Goal: Task Accomplishment & Management: Manage account settings

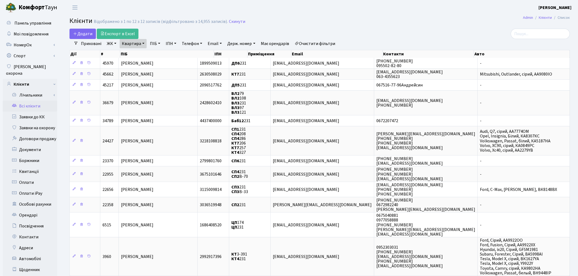
select select "25"
click at [331, 47] on link "Очистити фільтри" at bounding box center [314, 43] width 45 height 9
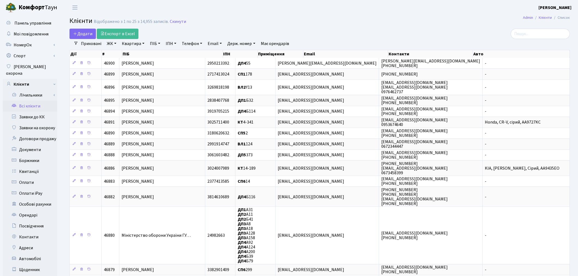
click at [127, 43] on link "Квартира" at bounding box center [133, 43] width 27 height 9
type input "2-607"
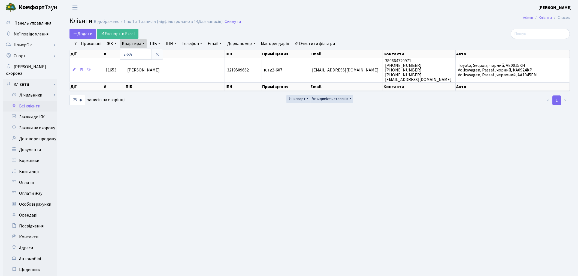
click at [325, 45] on link "Очистити фільтри" at bounding box center [314, 43] width 45 height 9
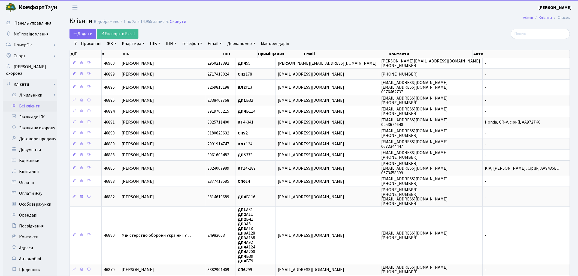
click at [150, 44] on link "ПІБ" at bounding box center [155, 43] width 15 height 9
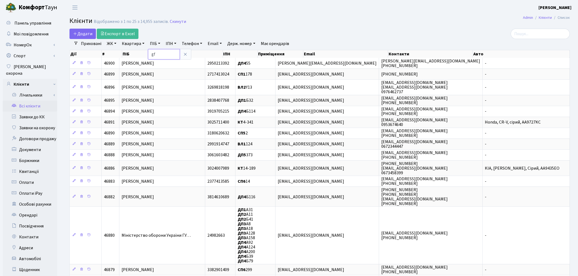
type input "g"
type input "пашинін"
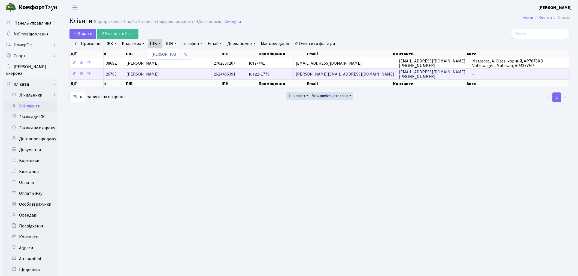
click at [168, 78] on td "[PERSON_NAME]" at bounding box center [167, 73] width 87 height 11
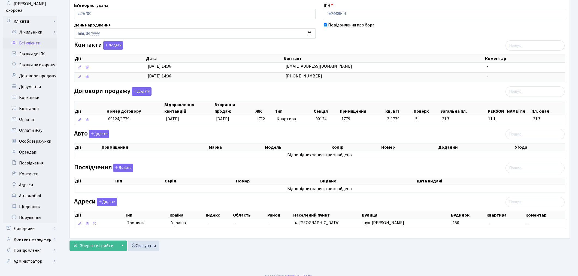
scroll to position [63, 0]
click at [121, 166] on button "Додати" at bounding box center [123, 167] width 20 height 8
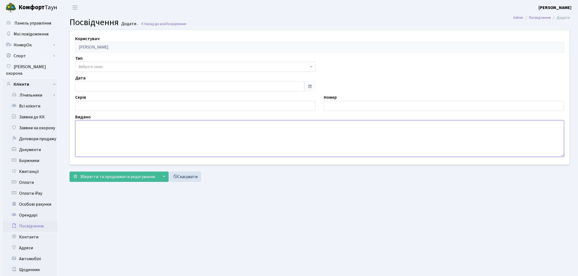
drag, startPoint x: 122, startPoint y: 135, endPoint x: 127, endPoint y: 135, distance: 4.9
click at [122, 135] on textarea at bounding box center [319, 138] width 489 height 37
click at [328, 104] on input "text" at bounding box center [444, 106] width 240 height 10
paste input "000222787"
type input "000222787"
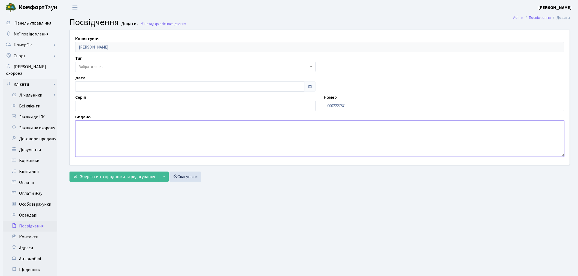
click at [100, 135] on textarea at bounding box center [319, 138] width 489 height 37
paste textarea "2316,"
type textarea "2316"
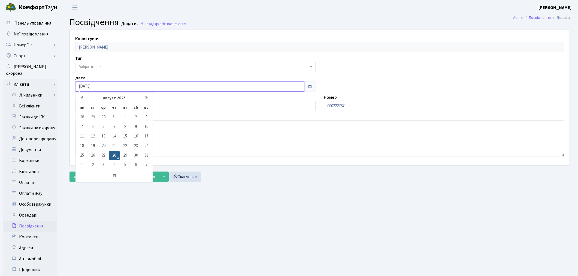
click at [98, 81] on input "28.08.2025" at bounding box center [189, 86] width 229 height 10
drag, startPoint x: 98, startPoint y: 81, endPoint x: 60, endPoint y: 84, distance: 37.7
click at [60, 84] on div "Панель управління Мої повідомлення НомерОк" at bounding box center [289, 173] width 578 height 317
paste input "06.12.2016"
type input "06.12.2016"
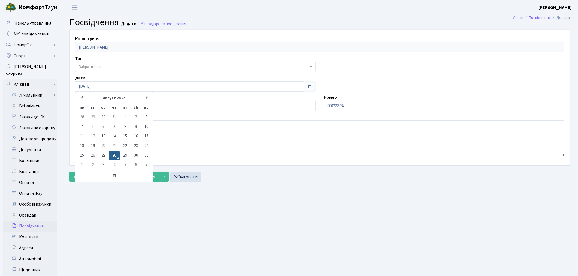
click at [203, 204] on main "Admin Посвідчення Додати Посвідчення Додати . Назад до всіх Посвідчення Користу…" at bounding box center [319, 173] width 517 height 317
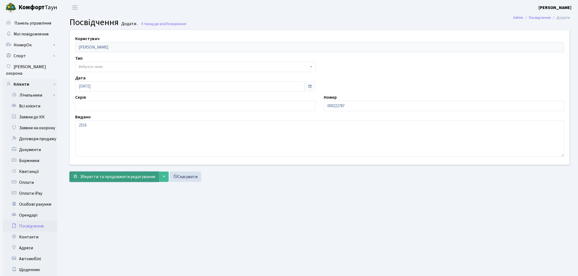
click at [108, 177] on span "Зберегти та продовжити редагування" at bounding box center [117, 177] width 75 height 6
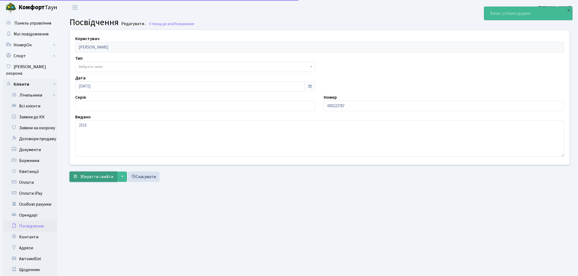
click at [104, 173] on button "Зберегти і вийти" at bounding box center [92, 176] width 47 height 10
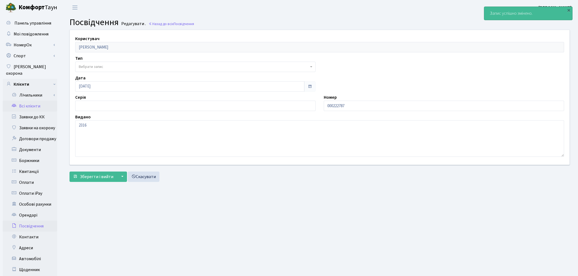
click at [34, 101] on link "Всі клієнти" at bounding box center [30, 106] width 54 height 11
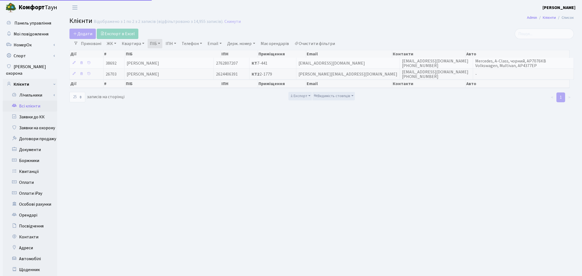
select select "25"
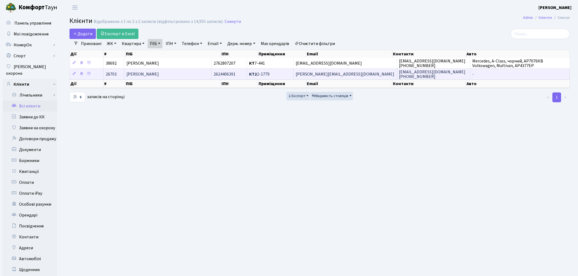
click at [159, 74] on span "[PERSON_NAME]" at bounding box center [142, 74] width 32 height 6
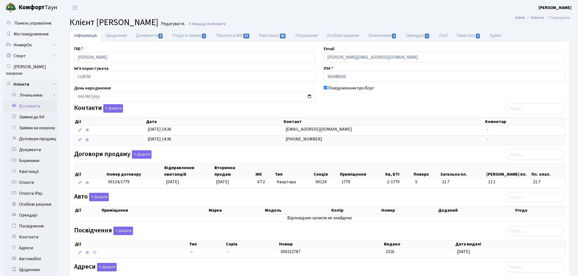
scroll to position [30, 0]
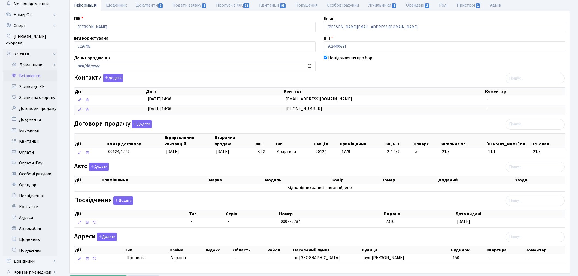
click at [211, 228] on table "Дії Тип [GEOGRAPHIC_DATA] Номер Видано Дата видачі - - 000222787 2316 [DATE]" at bounding box center [319, 223] width 491 height 10
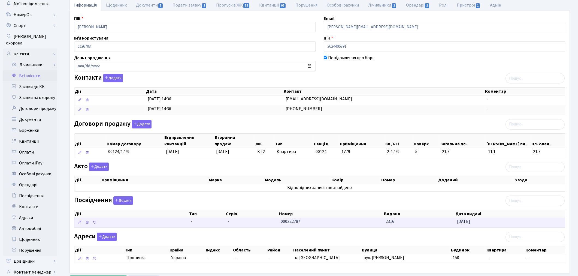
click at [211, 225] on span "-" at bounding box center [207, 221] width 33 height 6
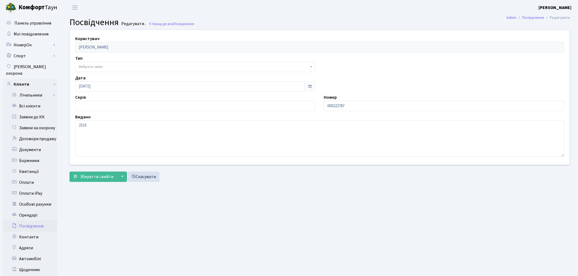
click at [99, 69] on span "Вибрати запис" at bounding box center [91, 66] width 25 height 5
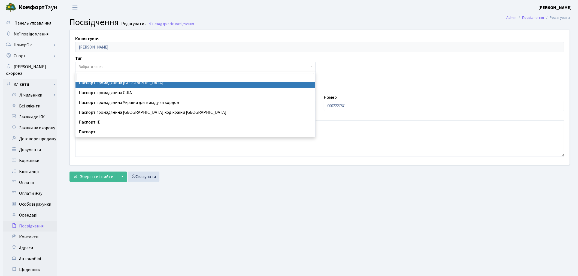
scroll to position [60, 0]
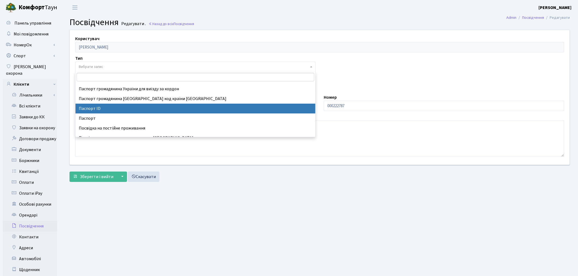
select select "34"
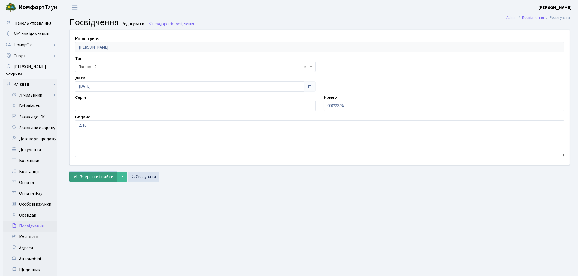
click at [100, 176] on span "Зберегти і вийти" at bounding box center [97, 177] width 34 height 6
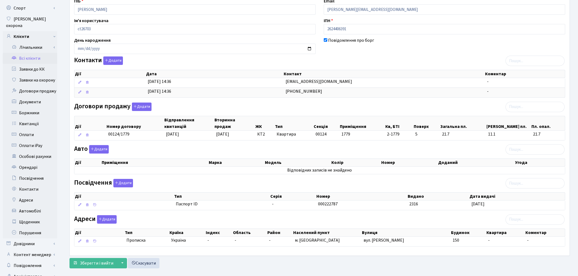
scroll to position [63, 0]
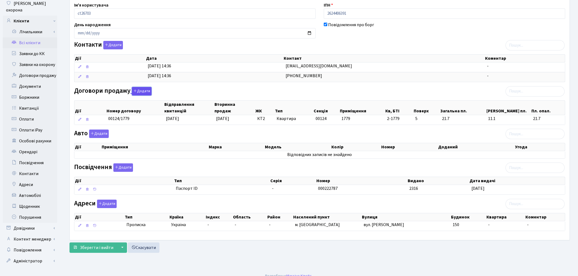
click at [135, 93] on icon "button" at bounding box center [135, 91] width 4 height 4
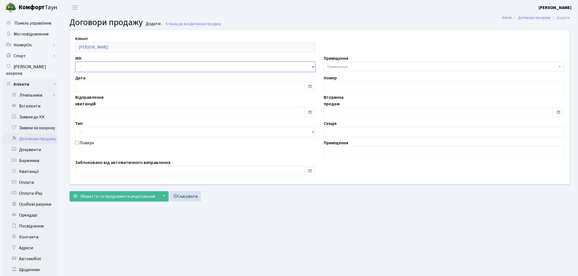
click at [87, 67] on select "- ТХ, вул. Ділова, 1/2 КТ, вул. Регенераторна, 4 КТ2, просп. Соборності, 17 КТ3…" at bounding box center [195, 67] width 240 height 10
select select "295"
click at [75, 62] on select "- ТХ, вул. Ділова, 1/2 КТ, вул. Регенераторна, 4 КТ2, просп. Соборності, 17 КТ3…" at bounding box center [195, 67] width 240 height 10
select select
click at [353, 66] on span "Приміщення" at bounding box center [442, 66] width 230 height 5
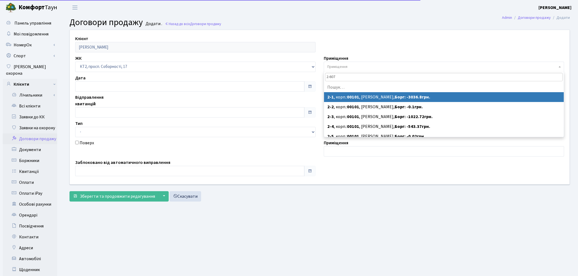
type input "2-607"
select select "15056"
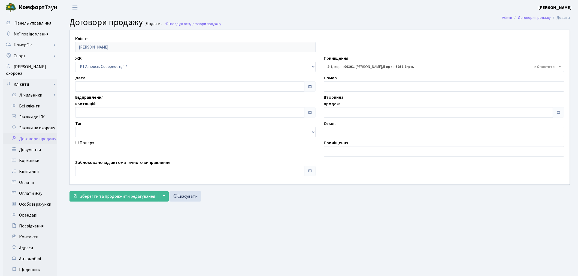
click at [378, 67] on span "× 2-1 , корп.: 00101 , Кононенко Сергій Вікторович, Борг: -3036.8грн." at bounding box center [442, 66] width 230 height 5
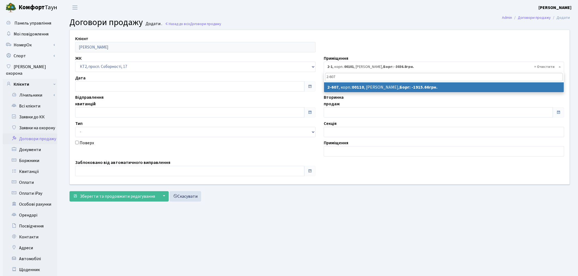
type input "2-607"
select select "15659"
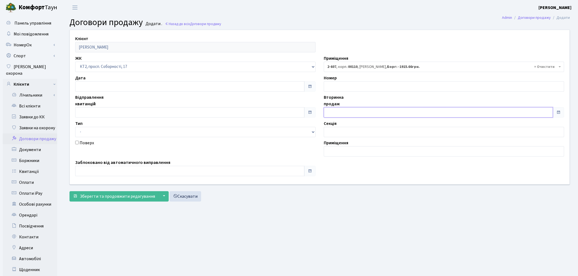
click at [359, 112] on input "text" at bounding box center [438, 112] width 229 height 10
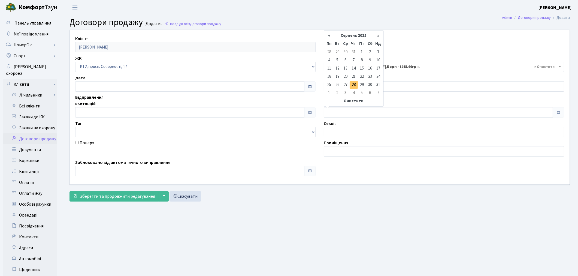
click at [354, 81] on td "28" at bounding box center [354, 85] width 8 height 8
type input "28.08.2025"
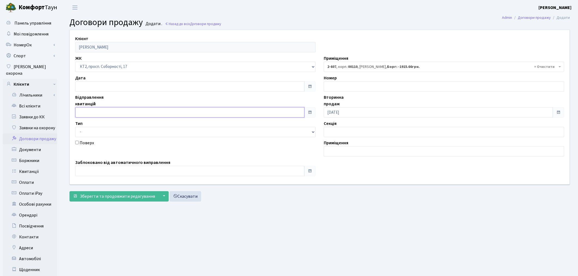
click at [82, 111] on input "text" at bounding box center [189, 112] width 229 height 10
click at [101, 84] on td "28" at bounding box center [105, 85] width 8 height 8
type input "[DATE]"
click at [110, 195] on span "Зберегти та продовжити редагування" at bounding box center [117, 196] width 75 height 6
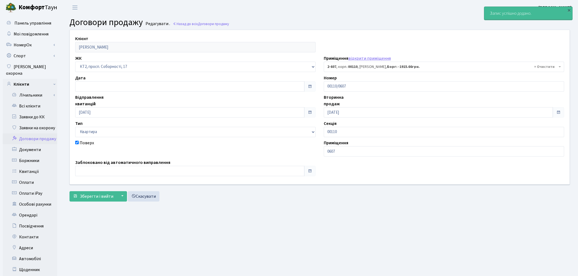
select select "15659"
click at [35, 101] on link "Всі клієнти" at bounding box center [30, 106] width 54 height 11
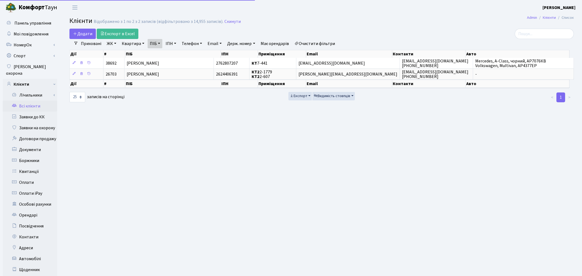
select select "25"
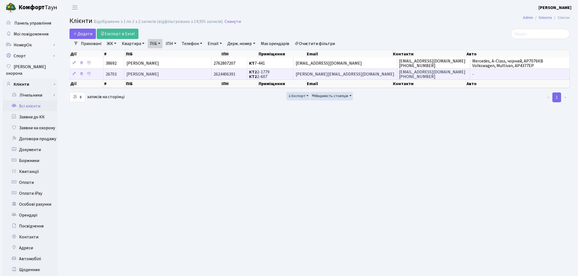
click at [159, 77] on span "[PERSON_NAME]" at bounding box center [142, 74] width 32 height 6
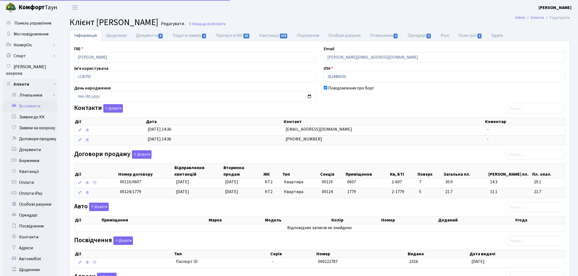
click at [152, 38] on link "Документи 3" at bounding box center [149, 35] width 37 height 11
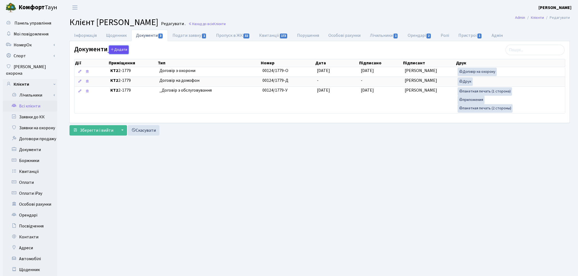
click at [115, 50] on button "Додати" at bounding box center [119, 50] width 20 height 8
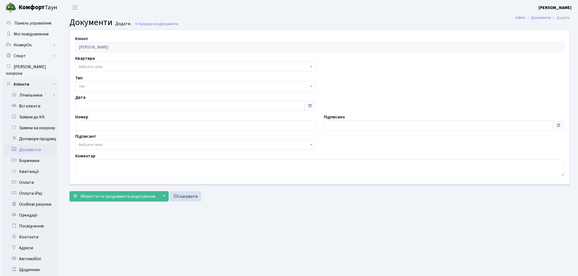
click at [98, 66] on span "Вибрати запис" at bounding box center [91, 66] width 25 height 5
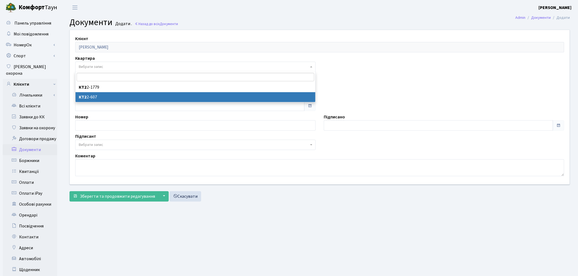
select select "178600"
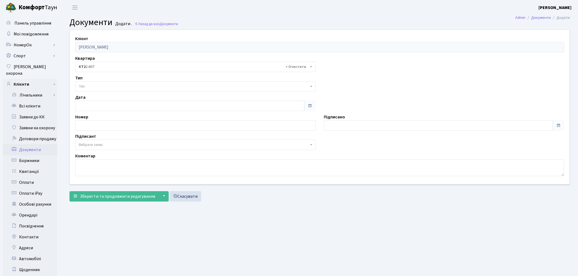
click at [99, 86] on span "Тип" at bounding box center [194, 86] width 230 height 5
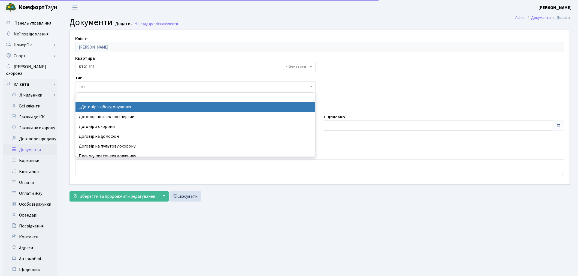
select select "289"
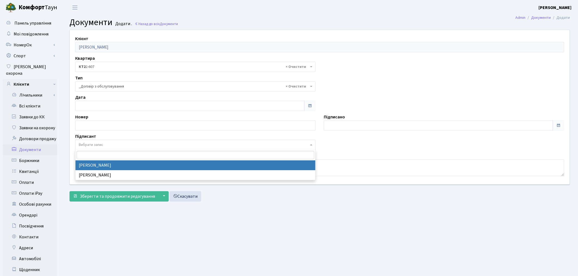
click at [91, 143] on span "Вибрати запис" at bounding box center [91, 144] width 25 height 5
select select "74"
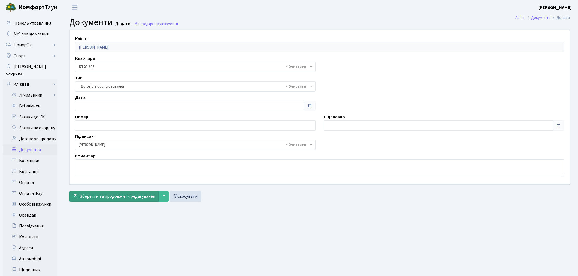
click at [95, 196] on span "Зберегти та продовжити редагування" at bounding box center [117, 196] width 75 height 6
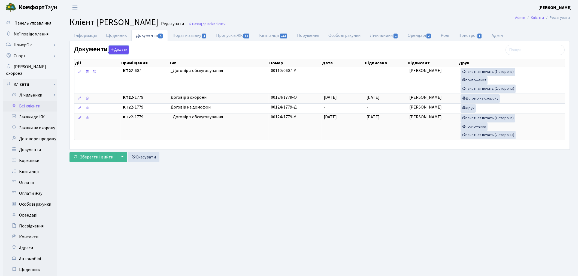
click at [117, 50] on button "Додати" at bounding box center [119, 50] width 20 height 8
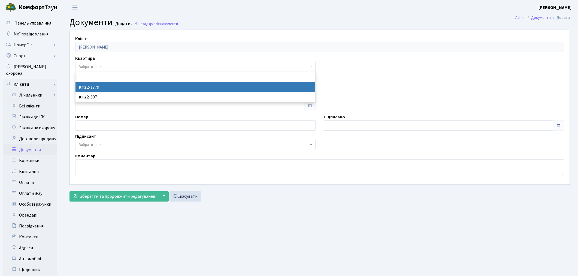
click at [80, 66] on span "Вибрати запис" at bounding box center [91, 66] width 25 height 5
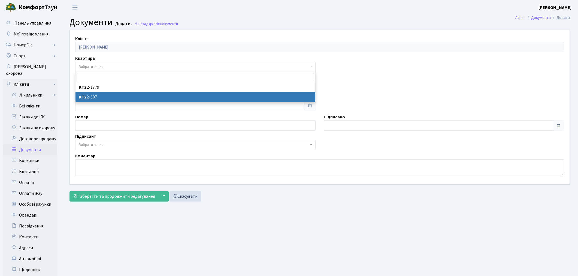
select select "178600"
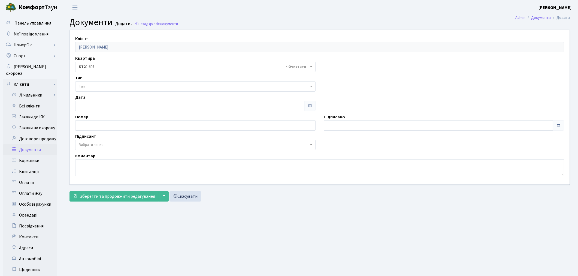
click at [86, 86] on span "Тип" at bounding box center [194, 86] width 230 height 5
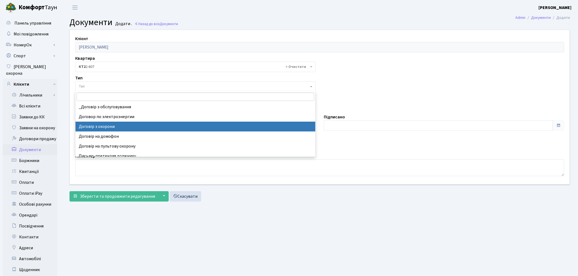
select select "290"
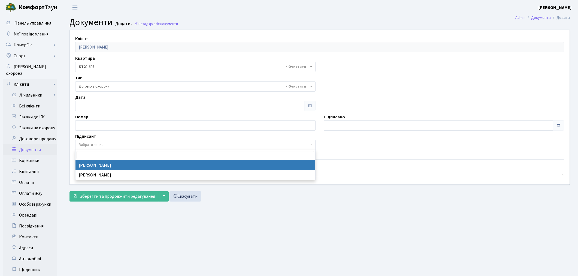
click at [89, 146] on span "Вибрати запис" at bounding box center [91, 144] width 25 height 5
select select "74"
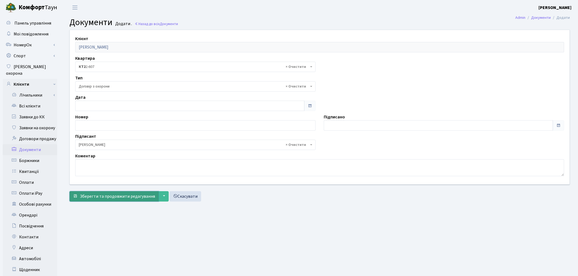
click at [99, 196] on span "Зберегти та продовжити редагування" at bounding box center [117, 196] width 75 height 6
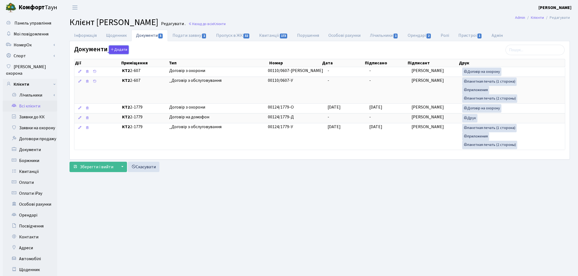
click at [119, 50] on button "Додати" at bounding box center [119, 50] width 20 height 8
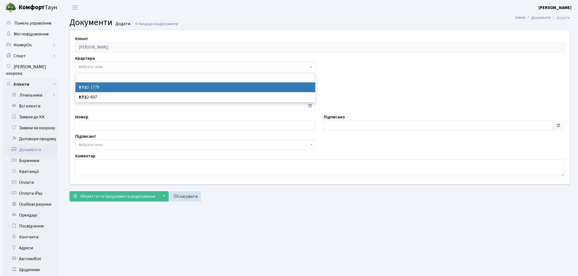
click at [94, 67] on span "Вибрати запис" at bounding box center [91, 66] width 25 height 5
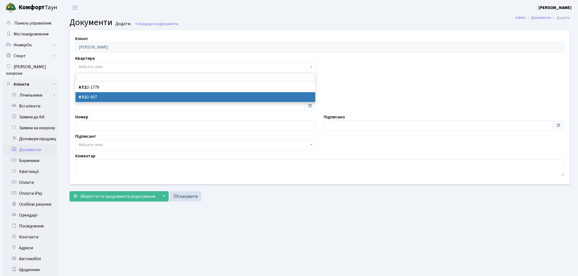
select select "178600"
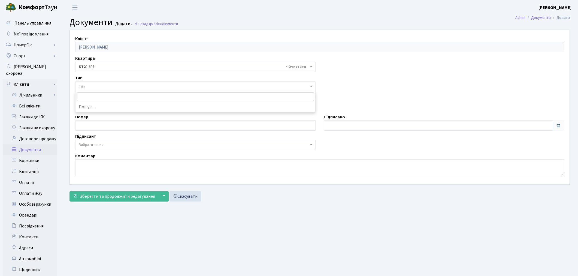
click at [94, 86] on span "Тип" at bounding box center [194, 86] width 230 height 5
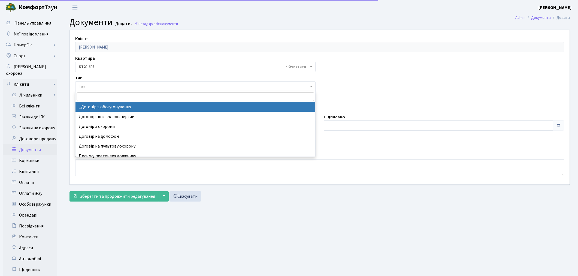
select select "289"
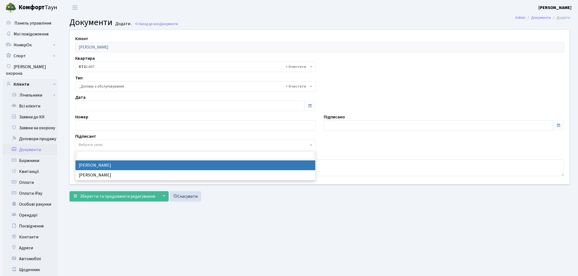
click at [98, 142] on span "Вибрати запис" at bounding box center [195, 145] width 240 height 10
select select "74"
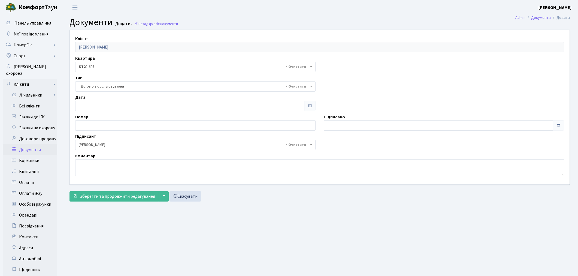
click at [92, 85] on span "× _Договір з обслуговування" at bounding box center [194, 86] width 230 height 5
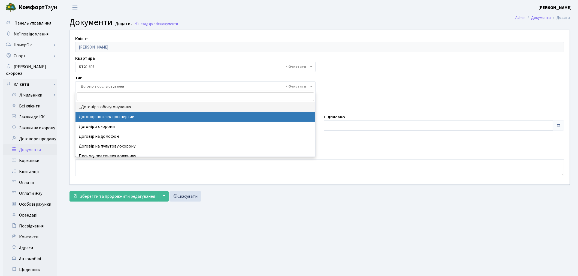
select select "294"
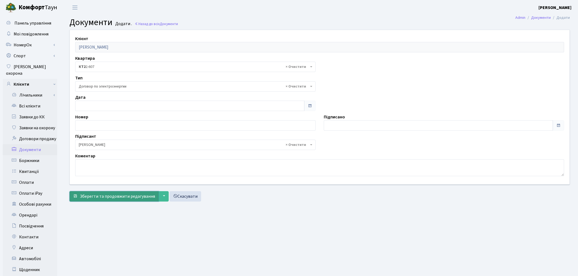
click at [104, 200] on button "Зберегти та продовжити редагування" at bounding box center [113, 196] width 89 height 10
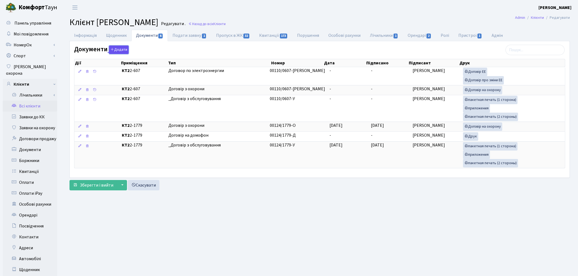
click at [119, 49] on button "Додати" at bounding box center [119, 50] width 20 height 8
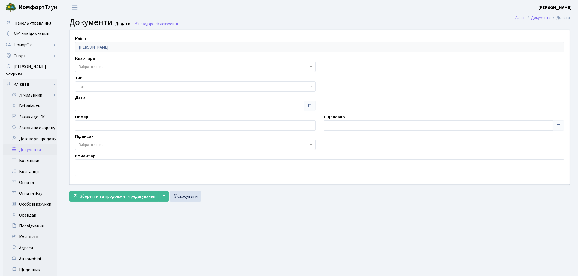
click at [91, 65] on span "Вибрати запис" at bounding box center [91, 66] width 25 height 5
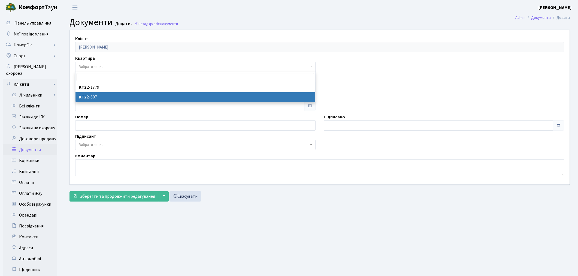
select select "178600"
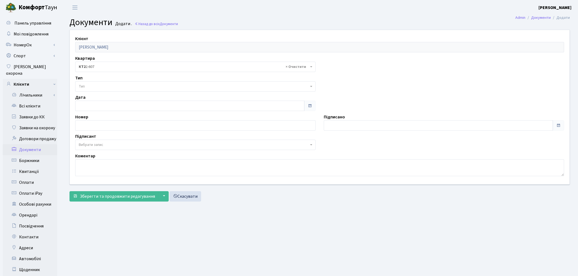
click at [86, 86] on span "Тип" at bounding box center [194, 86] width 230 height 5
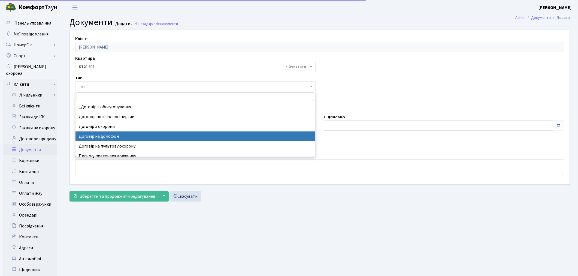
select select "292"
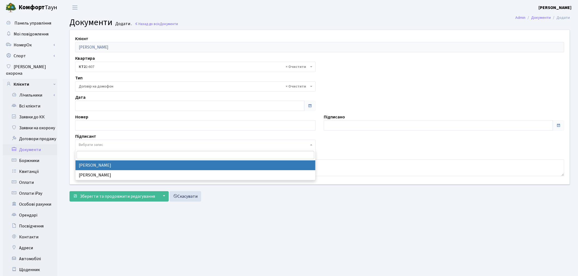
click at [91, 146] on span "Вибрати запис" at bounding box center [91, 144] width 25 height 5
select select "74"
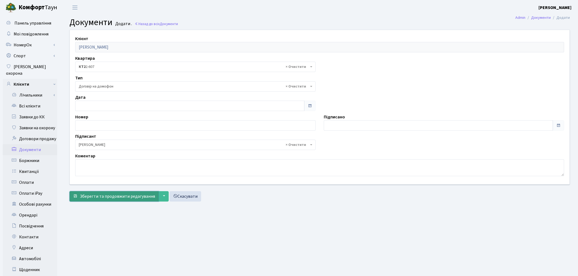
click at [103, 200] on button "Зберегти та продовжити редагування" at bounding box center [113, 196] width 89 height 10
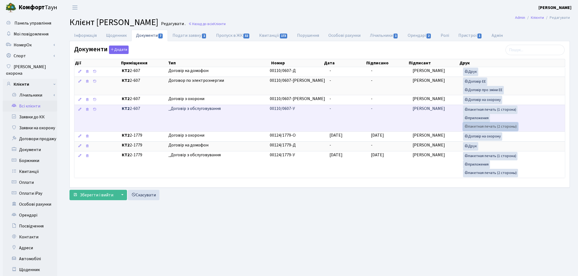
click at [490, 126] on link "пакетная печать (2 стороны)" at bounding box center [490, 126] width 55 height 8
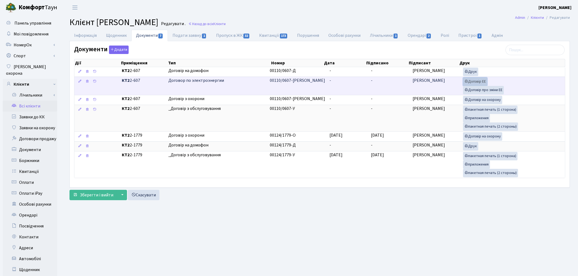
click at [473, 80] on link "Договір ЕЕ" at bounding box center [475, 81] width 24 height 8
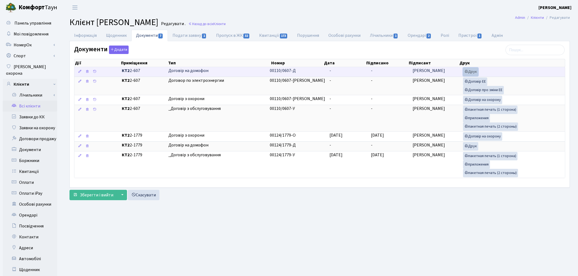
click at [468, 70] on link "Друк" at bounding box center [470, 72] width 15 height 8
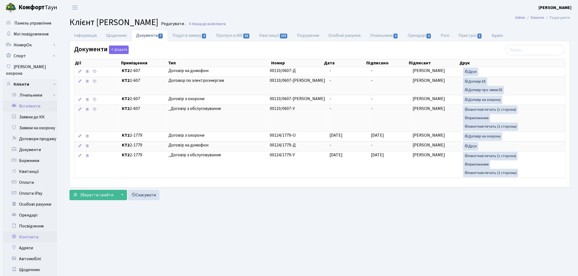
click at [34, 234] on link "Контакти" at bounding box center [30, 236] width 54 height 11
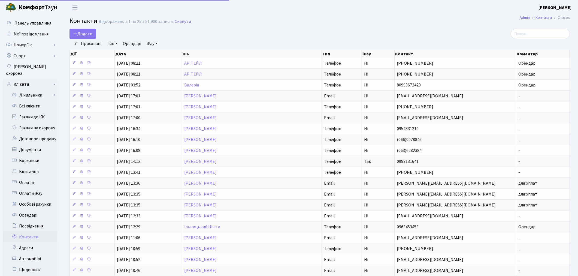
select select "25"
click at [27, 102] on link "Всі клієнти" at bounding box center [30, 106] width 54 height 11
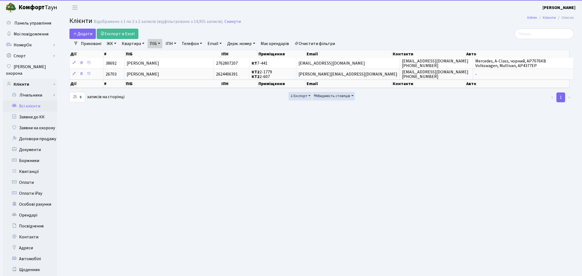
select select "25"
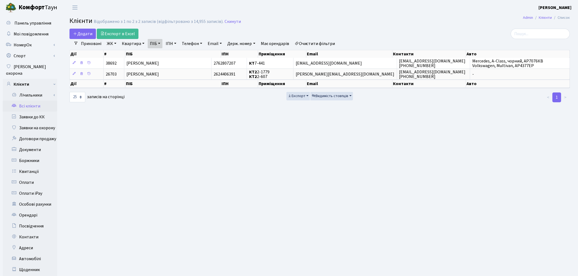
click at [328, 44] on link "Очистити фільтри" at bounding box center [314, 43] width 45 height 9
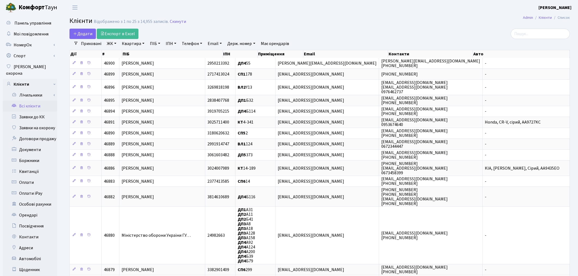
click at [127, 43] on link "Квартира" at bounding box center [133, 43] width 27 height 9
type input "2-607"
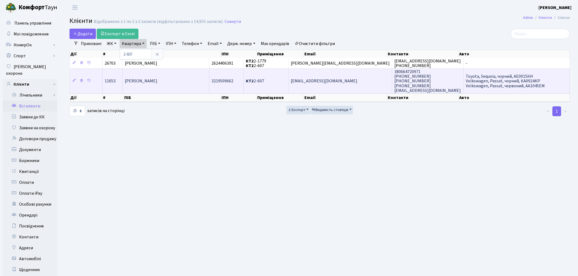
click at [168, 87] on td "Наливайко Альона Володимирівна" at bounding box center [166, 80] width 87 height 25
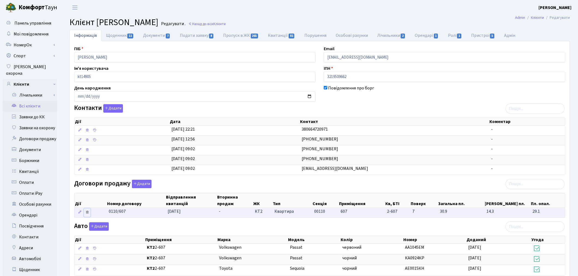
click at [88, 211] on icon at bounding box center [87, 212] width 4 height 4
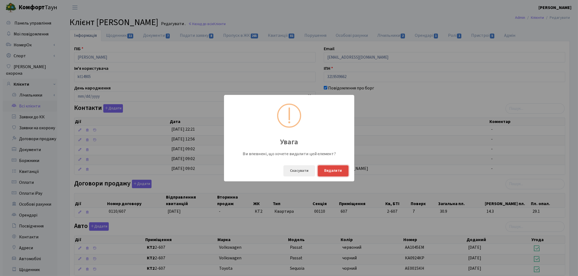
click at [323, 170] on button "Видалити" at bounding box center [333, 170] width 31 height 11
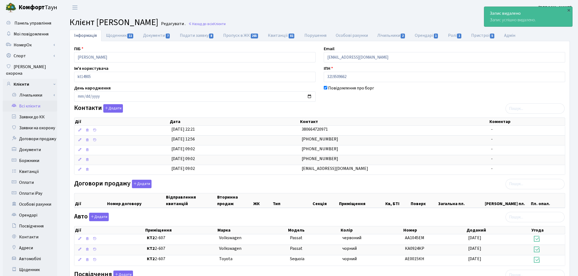
click at [26, 101] on link "Всі клієнти" at bounding box center [30, 106] width 54 height 11
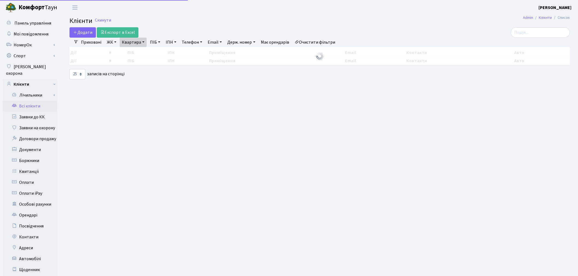
select select "25"
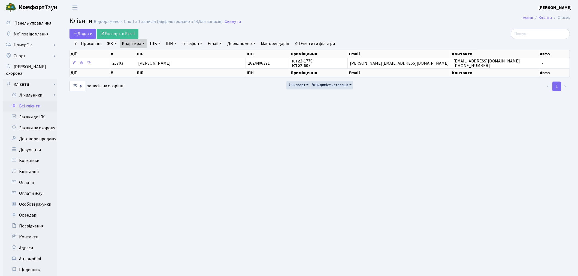
click at [38, 101] on link "Всі клієнти" at bounding box center [30, 106] width 54 height 11
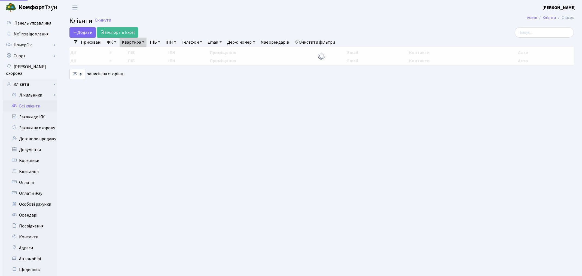
select select "25"
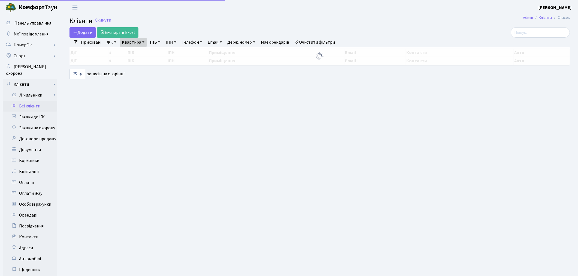
click at [315, 41] on link "Очистити фільтри" at bounding box center [314, 42] width 45 height 9
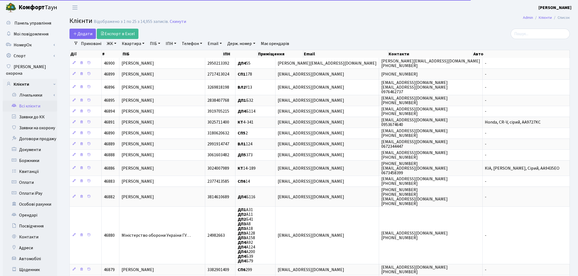
click at [138, 43] on link "Квартира" at bounding box center [133, 43] width 27 height 9
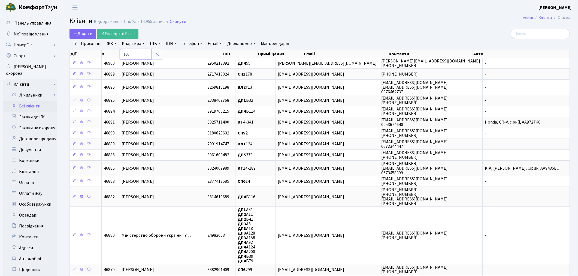
type input "160"
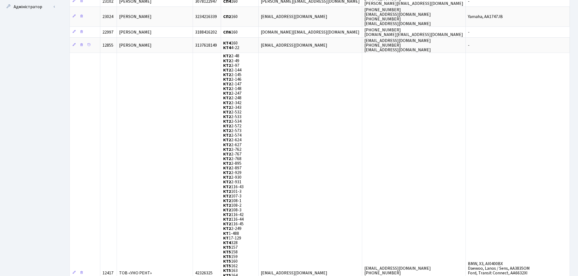
scroll to position [307, 0]
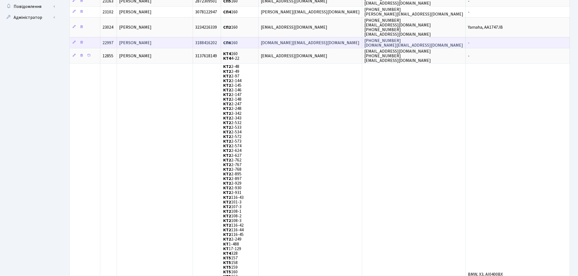
click at [193, 37] on td "Ноговіцина Юлія Костянтинівна" at bounding box center [155, 42] width 76 height 11
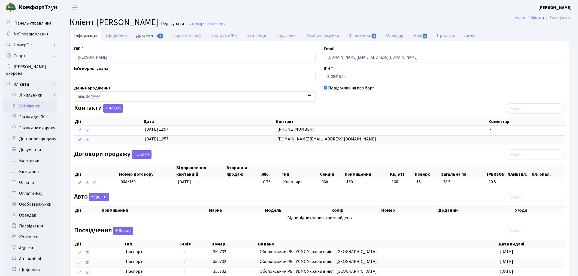
click at [152, 35] on link "Документи 1" at bounding box center [149, 35] width 37 height 11
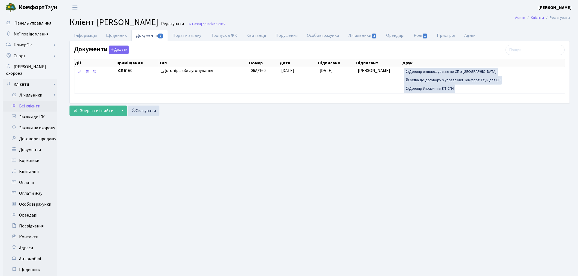
click at [28, 101] on link "Всі клієнти" at bounding box center [30, 106] width 54 height 11
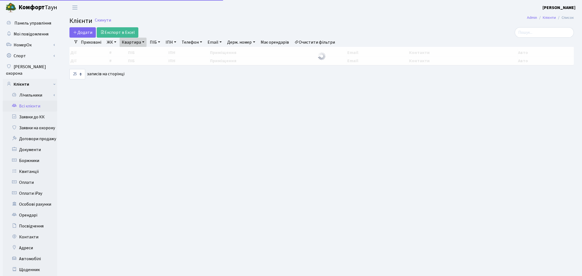
select select "25"
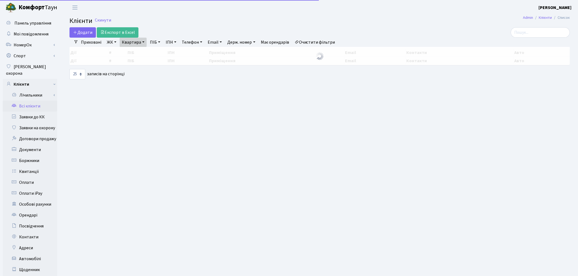
click at [309, 40] on link "Очистити фільтри" at bounding box center [314, 42] width 45 height 9
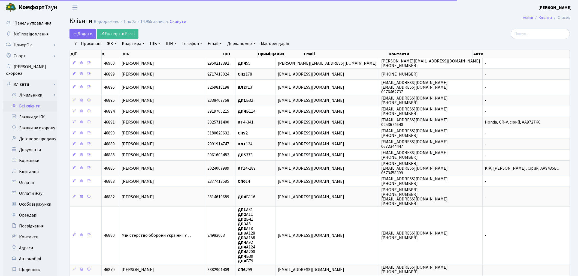
click at [153, 44] on link "ПІБ" at bounding box center [155, 43] width 15 height 9
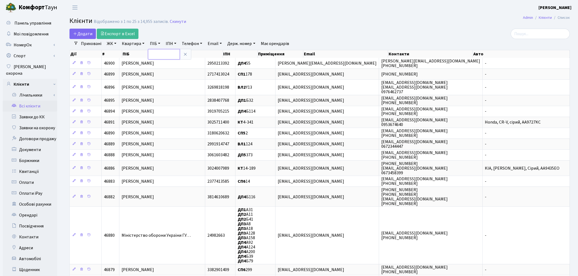
paste input "[PERSON_NAME]"
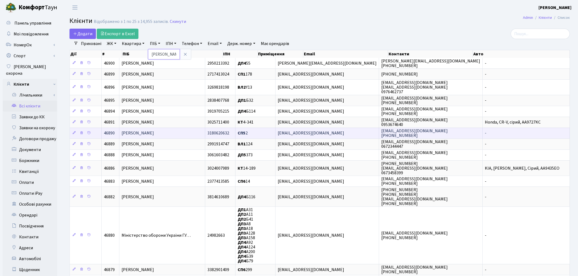
scroll to position [0, 23]
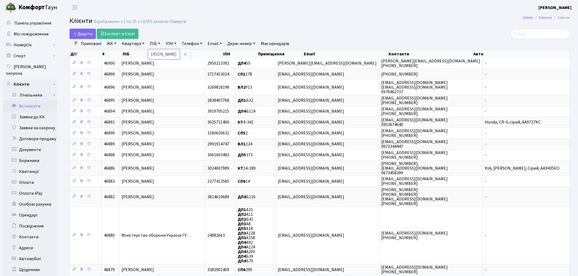
type input "[PERSON_NAME]"
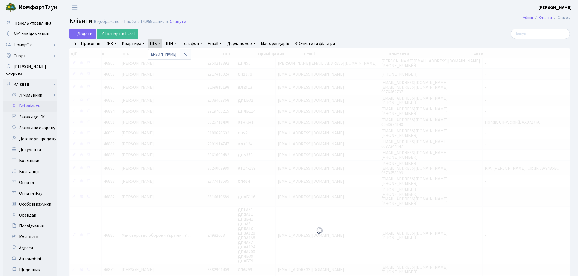
click at [320, 14] on header "Комфорт Таун Котенко К. Л. Мій обліковий запис Вийти" at bounding box center [289, 7] width 578 height 15
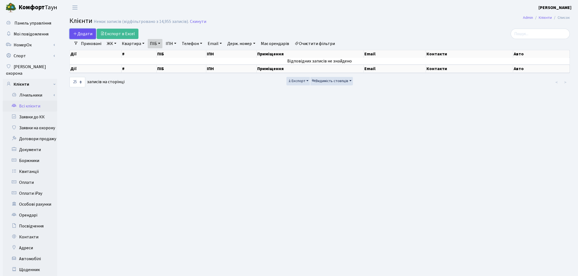
click at [86, 33] on span "Додати" at bounding box center [82, 34] width 19 height 6
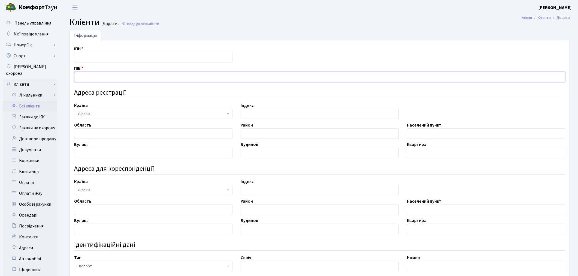
paste input "[PERSON_NAME]"
type input "[PERSON_NAME]"
click at [93, 135] on input "text" at bounding box center [153, 133] width 158 height 10
paste input "Київська"
type input "Київська"
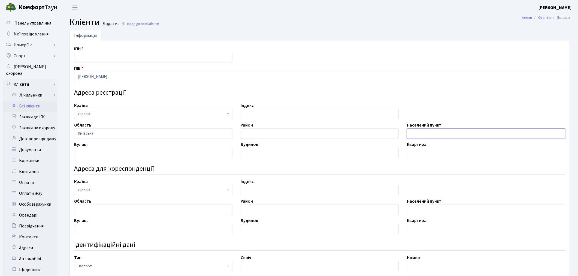
click at [419, 132] on input "text" at bounding box center [486, 133] width 158 height 10
paste input "м. Ірпінь"
type input "м. Ірпінь"
click at [102, 146] on div "Вулиця" at bounding box center [153, 149] width 166 height 17
click at [97, 156] on input "text" at bounding box center [153, 153] width 158 height 10
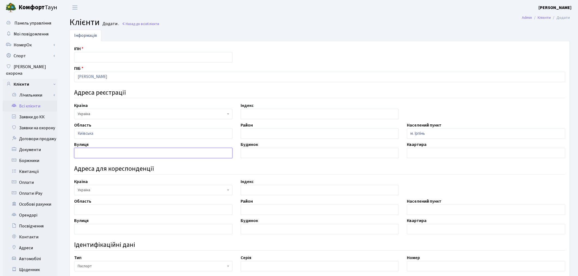
paste input "вул. Садова"
type input "вул. Садова"
drag, startPoint x: 336, startPoint y: 242, endPoint x: 307, endPoint y: 230, distance: 31.5
click at [336, 242] on h4 "Ідентифікаційні дані" at bounding box center [319, 245] width 491 height 8
click at [254, 153] on input "text" at bounding box center [320, 153] width 158 height 10
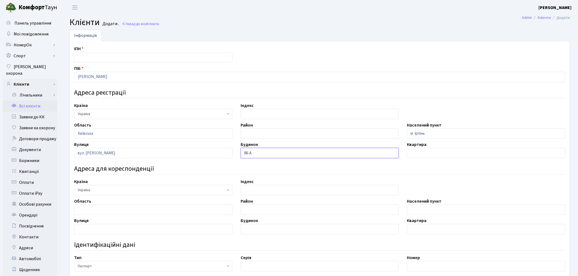
type input "86-А"
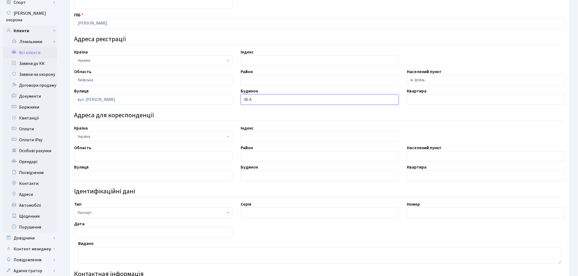
scroll to position [134, 0]
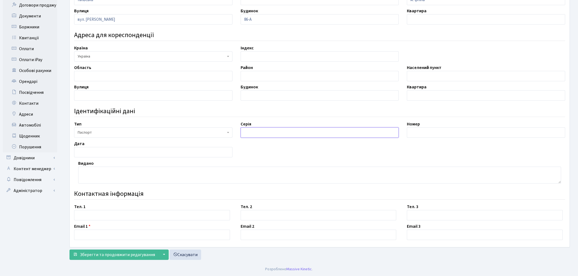
click at [251, 132] on input "text" at bounding box center [320, 132] width 158 height 10
paste input "МТ"
type input "МТ"
click at [427, 133] on input "text" at bounding box center [486, 132] width 158 height 10
paste input "055241"
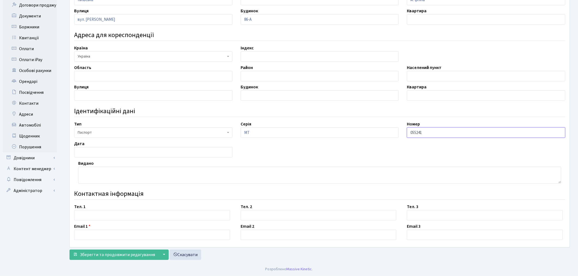
type input "055241"
click at [97, 153] on input "text" at bounding box center [153, 152] width 158 height 10
paste input "13.07.2009"
type input "13.07.2009"
click at [89, 171] on textarea at bounding box center [319, 174] width 483 height 17
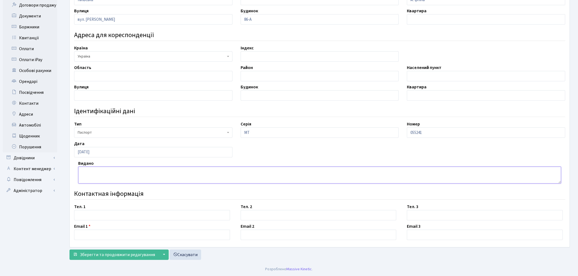
paste textarea "Балаклійським РВ ГУМВС України в Харківській обл"
type textarea "Балаклійським РВ ГУМВС України в Харківській обл"
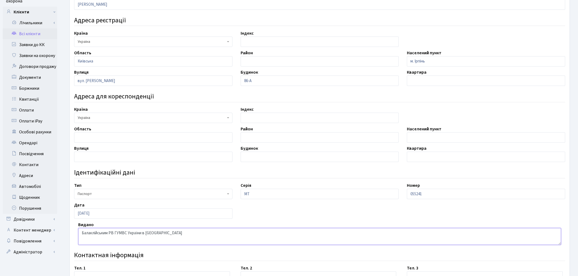
scroll to position [0, 0]
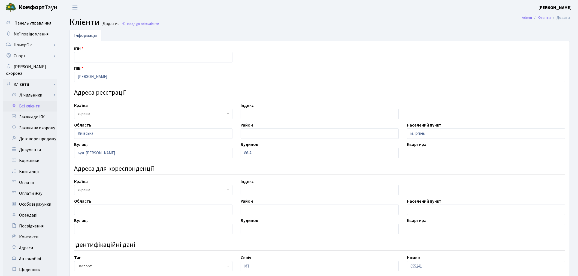
click at [80, 51] on label "ІПН" at bounding box center [78, 49] width 9 height 7
click at [80, 52] on input "text" at bounding box center [153, 57] width 158 height 10
paste input "3405703841"
type input "3405703841"
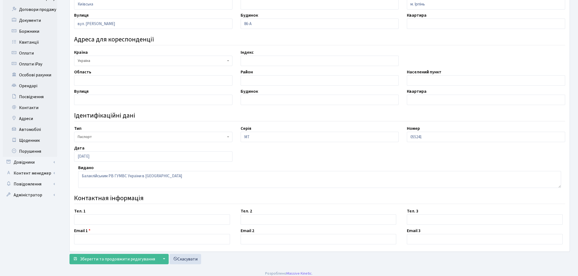
scroll to position [134, 0]
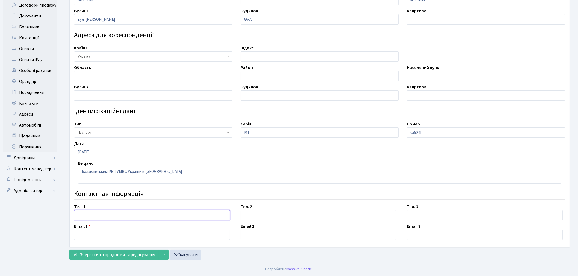
click at [104, 216] on input "text" at bounding box center [152, 215] width 156 height 10
paste input "+380505767451"
type input "+380505767451"
click at [86, 237] on input "text" at bounding box center [152, 234] width 156 height 10
paste input "prost0_mariia@ukr.net"
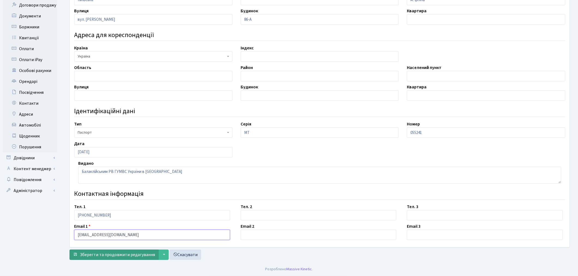
type input "prost0_mariia@ukr.net"
click at [140, 256] on span "Зберегти та продовжити редагування" at bounding box center [117, 255] width 75 height 6
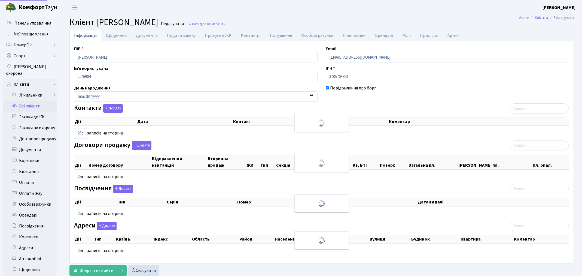
select select "25"
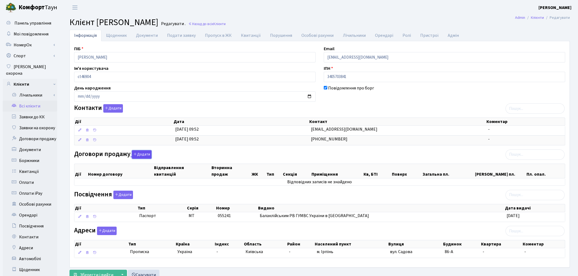
click at [143, 154] on button "Додати" at bounding box center [142, 154] width 20 height 8
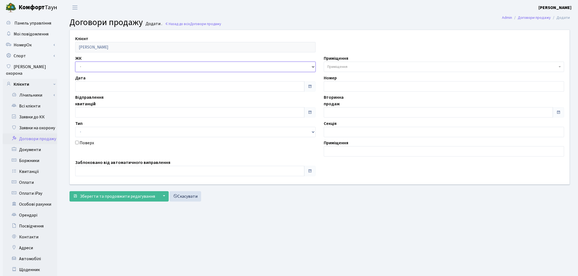
click at [107, 66] on select "- ТХ, вул. [STREET_ADDRESS] Регенераторна, 4 КТ2, просп. [STREET_ADDRESS] [STRE…" at bounding box center [195, 67] width 240 height 10
select select "328"
click at [75, 62] on select "- ТХ, вул. Ділова, 1/2 КТ, вул. Регенераторна, 4 КТ2, просп. Соборності, 17 КТ3…" at bounding box center [195, 67] width 240 height 10
select select
click at [383, 65] on span "Приміщення" at bounding box center [442, 66] width 230 height 5
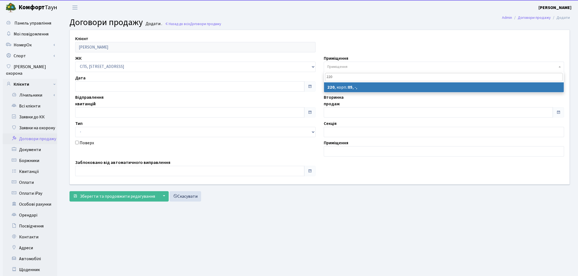
type input "220"
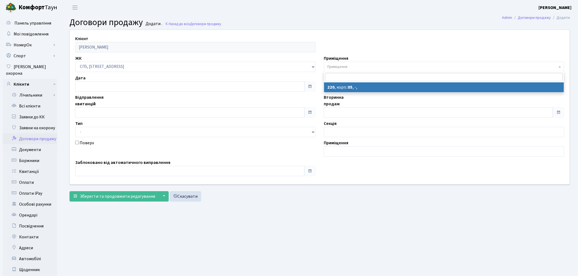
select select "21629"
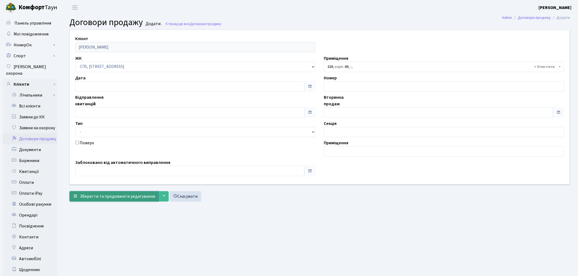
click at [106, 199] on span "Зберегти та продовжити редагування" at bounding box center [117, 196] width 75 height 6
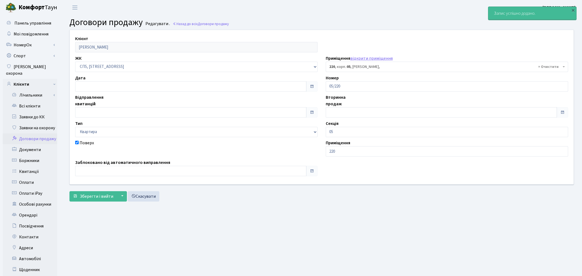
select select "21629"
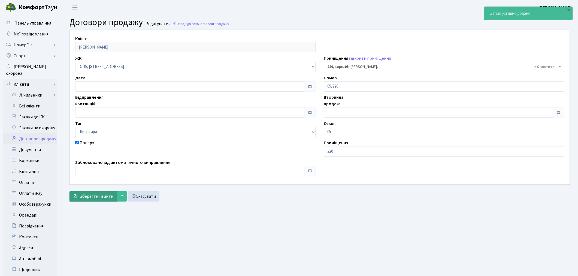
click at [104, 193] on span "Зберегти і вийти" at bounding box center [97, 196] width 34 height 6
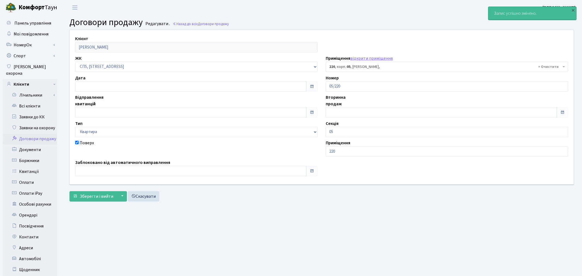
select select "21629"
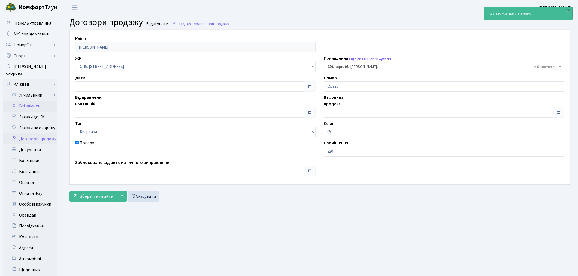
click at [22, 101] on link "Всі клієнти" at bounding box center [30, 106] width 54 height 11
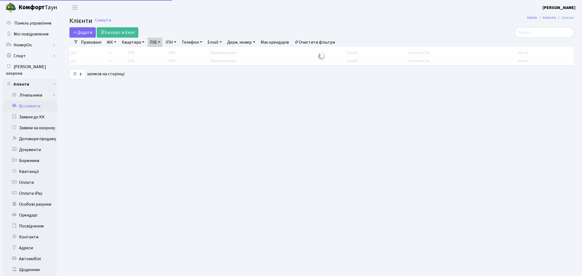
select select "25"
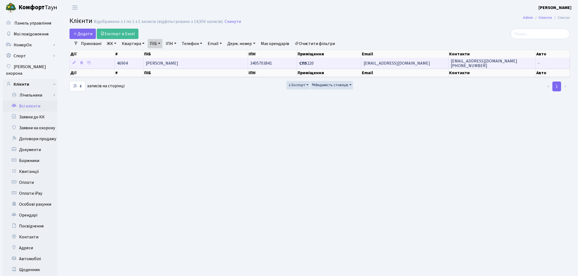
click at [176, 61] on span "[PERSON_NAME]" at bounding box center [162, 63] width 32 height 6
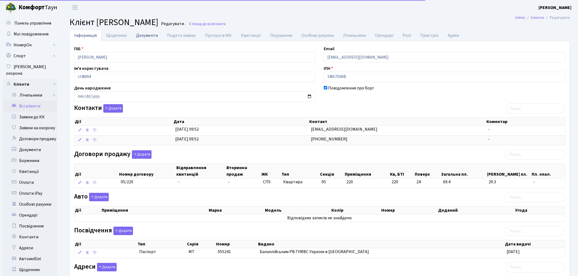
click at [148, 36] on link "Документи" at bounding box center [146, 35] width 31 height 11
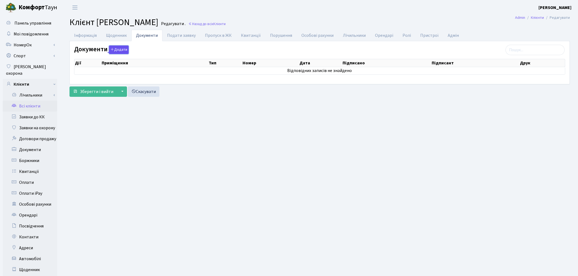
click at [120, 50] on button "Додати" at bounding box center [119, 50] width 20 height 8
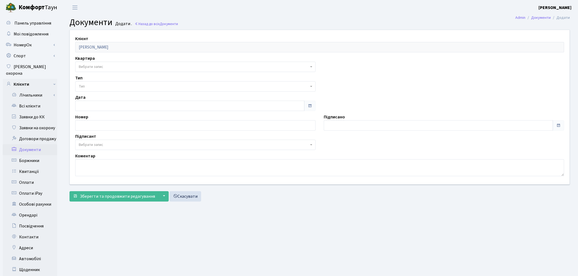
click at [93, 65] on span "Вибрати запис" at bounding box center [91, 66] width 25 height 5
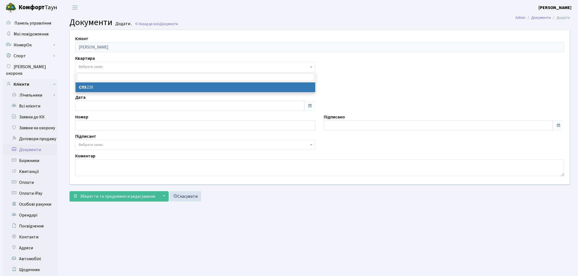
select select "178601"
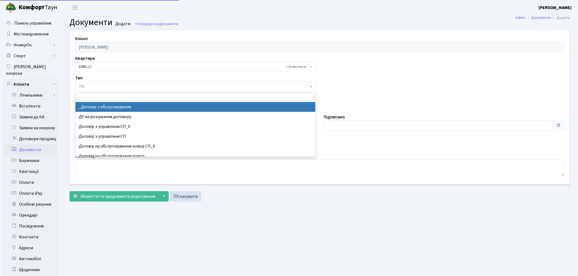
click at [90, 87] on span "Тип" at bounding box center [194, 86] width 230 height 5
select select "289"
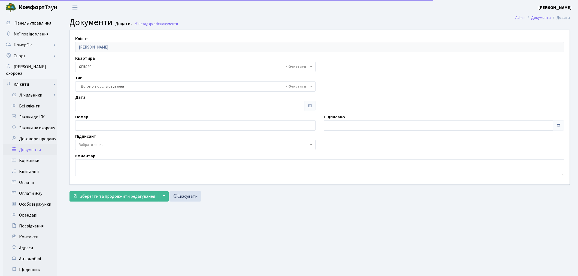
drag, startPoint x: 88, startPoint y: 142, endPoint x: 88, endPoint y: 149, distance: 6.3
click at [88, 146] on span "Вибрати запис" at bounding box center [91, 144] width 25 height 5
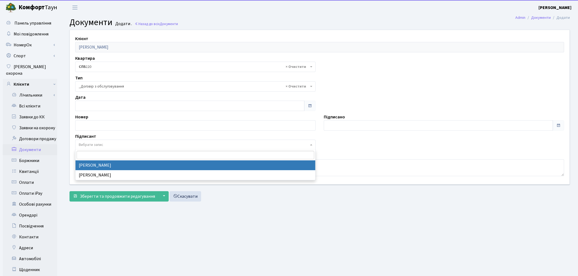
select select "74"
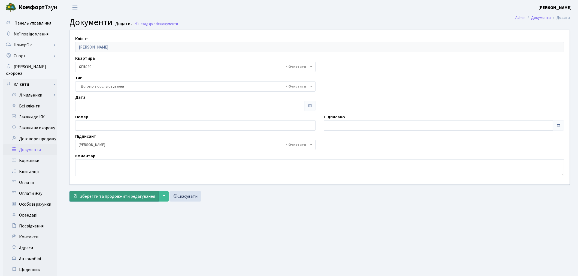
click at [86, 195] on span "Зберегти та продовжити редагування" at bounding box center [117, 196] width 75 height 6
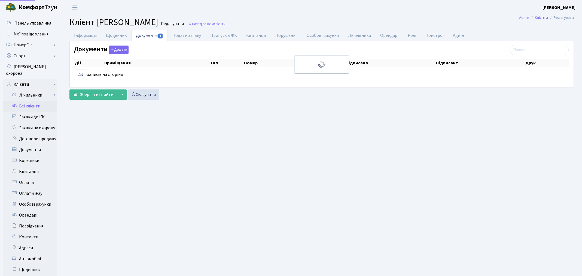
select select "25"
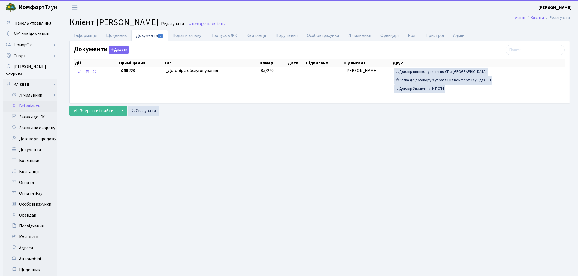
click at [27, 103] on link "Всі клієнти" at bounding box center [30, 106] width 54 height 11
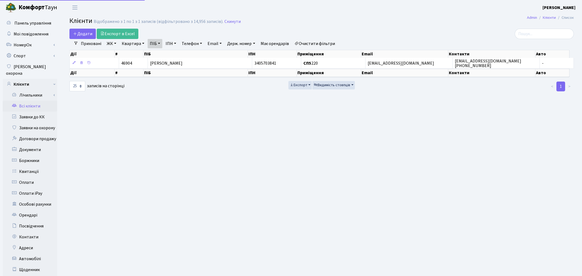
select select "25"
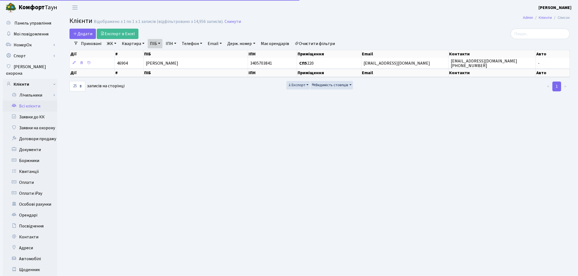
click at [309, 45] on link "Очистити фільтри" at bounding box center [314, 43] width 45 height 9
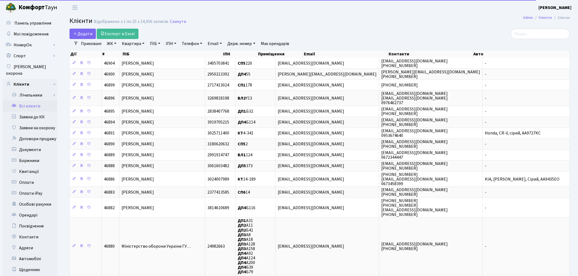
click at [136, 45] on link "Квартира" at bounding box center [133, 43] width 27 height 9
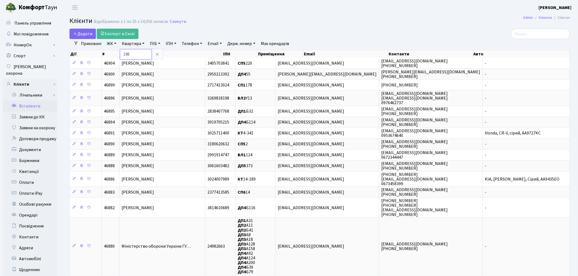
type input "198"
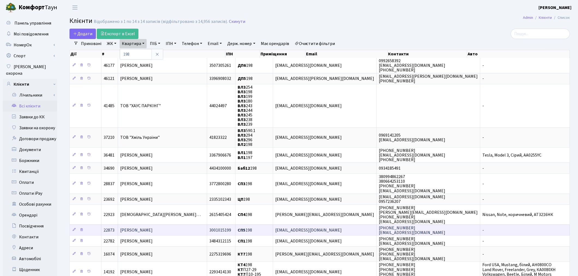
click at [192, 229] on td "[PERSON_NAME]" at bounding box center [162, 229] width 89 height 11
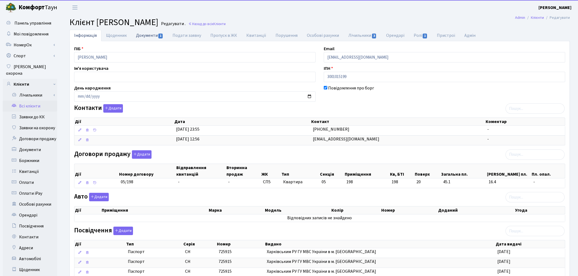
click at [153, 37] on link "Документи 1" at bounding box center [149, 35] width 37 height 11
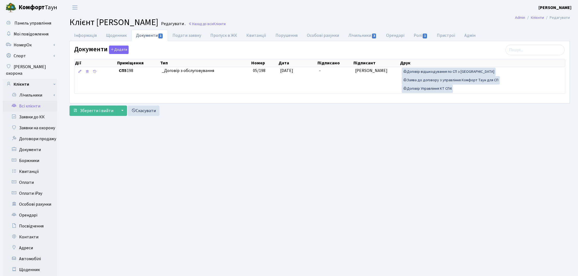
click at [31, 101] on link "Всі клієнти" at bounding box center [30, 106] width 54 height 11
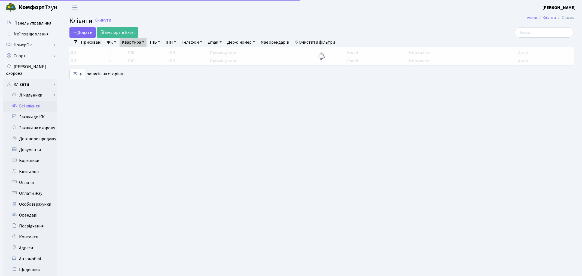
select select "25"
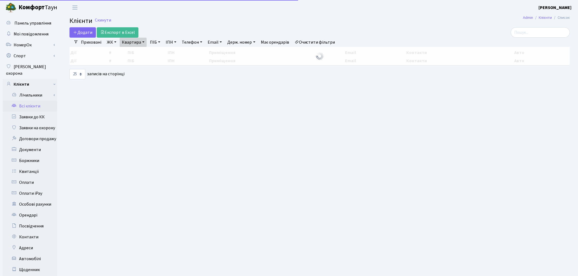
click at [126, 43] on link "Квартира" at bounding box center [133, 42] width 27 height 9
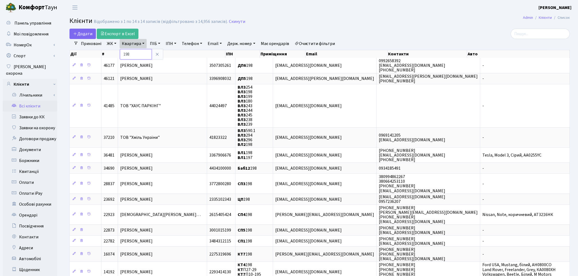
click at [128, 54] on input "198" at bounding box center [136, 54] width 32 height 10
type input "18"
click at [387, 29] on div "Додати Експорт в Excel" at bounding box center [234, 34] width 331 height 10
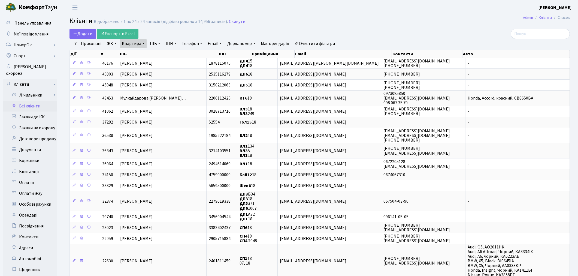
click at [108, 44] on link "ЖК" at bounding box center [112, 43] width 14 height 9
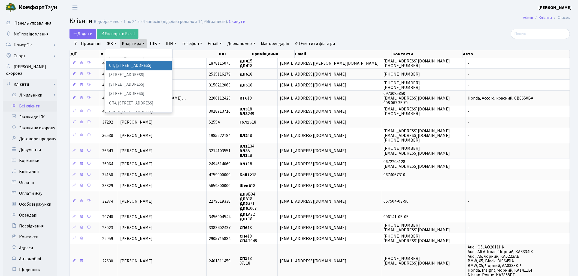
scroll to position [91, 0]
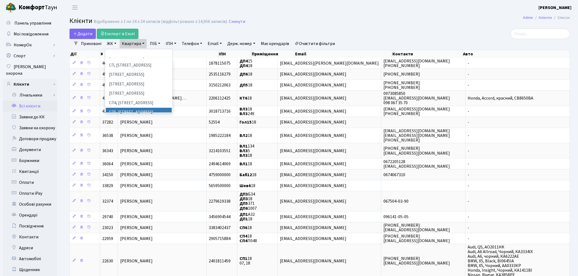
click at [132, 108] on li "СП5, [STREET_ADDRESS]" at bounding box center [139, 113] width 66 height 10
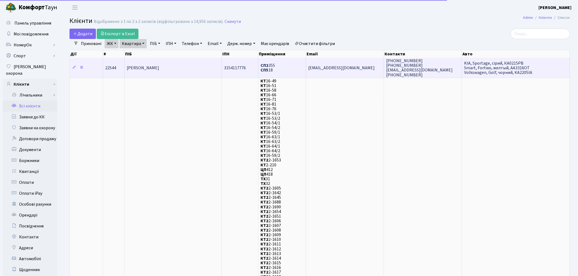
click at [155, 71] on td "[PERSON_NAME]" at bounding box center [173, 68] width 97 height 20
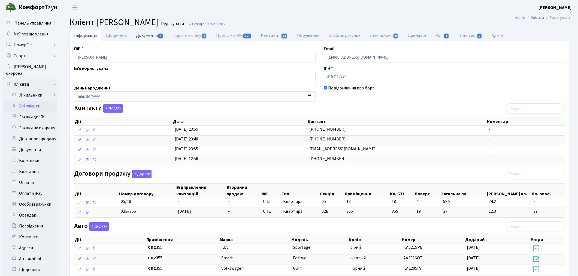
click at [146, 35] on link "Документи 4" at bounding box center [149, 35] width 37 height 11
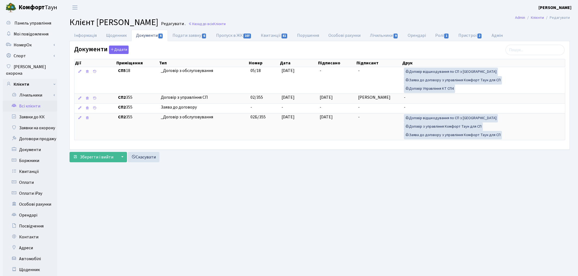
click at [23, 101] on link "Всі клієнти" at bounding box center [30, 106] width 54 height 11
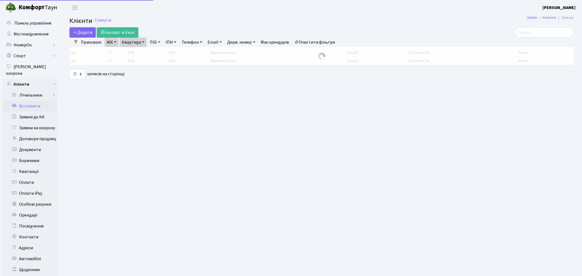
select select "25"
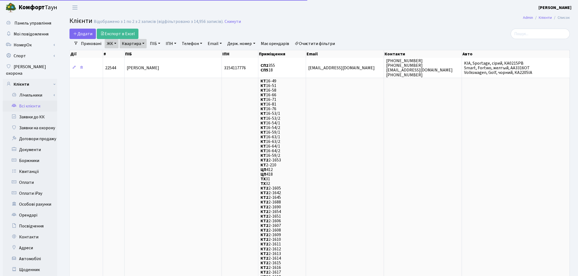
click at [124, 42] on link "Квартира" at bounding box center [133, 43] width 27 height 9
click at [134, 51] on input "18" at bounding box center [136, 54] width 32 height 10
type input "1"
type input "41"
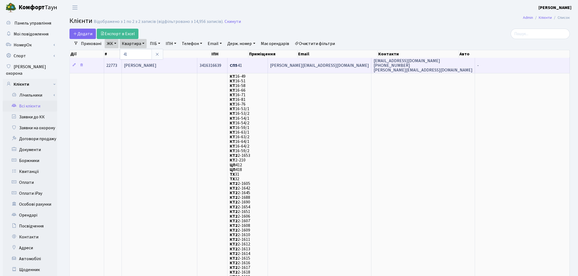
click at [145, 71] on td "[PERSON_NAME]" at bounding box center [159, 65] width 75 height 15
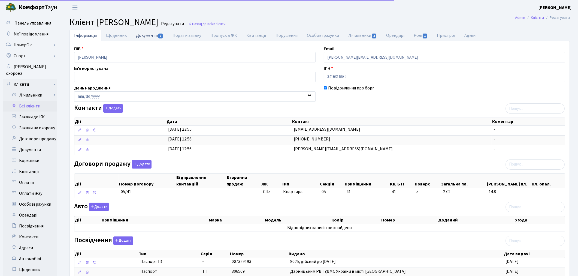
click at [148, 40] on link "Документи 1" at bounding box center [149, 35] width 37 height 11
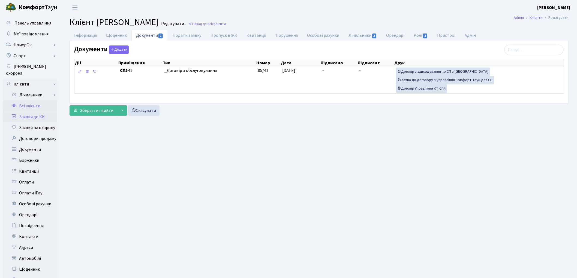
click at [31, 111] on link "Заявки до КК" at bounding box center [30, 116] width 54 height 11
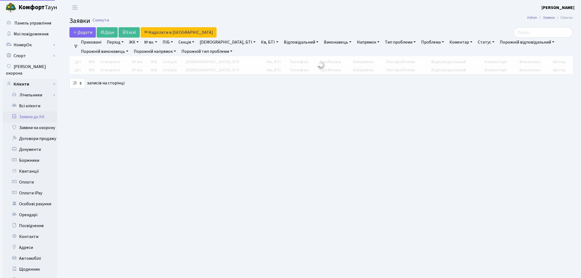
select select "25"
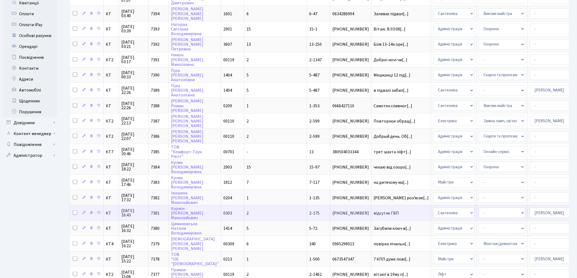
scroll to position [199, 0]
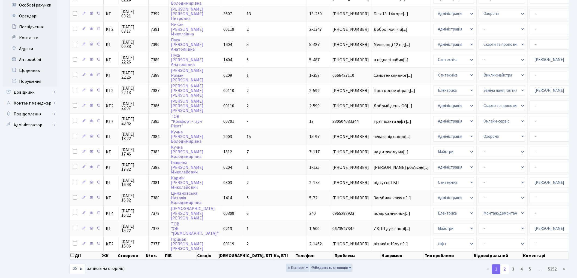
click at [505, 265] on link "2" at bounding box center [504, 270] width 9 height 10
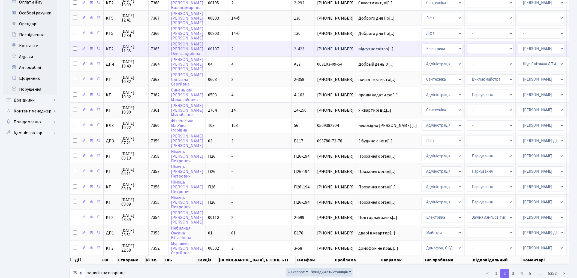
scroll to position [196, 0]
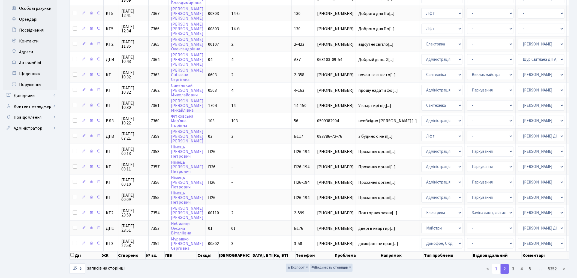
click at [493, 264] on link "1" at bounding box center [496, 269] width 9 height 10
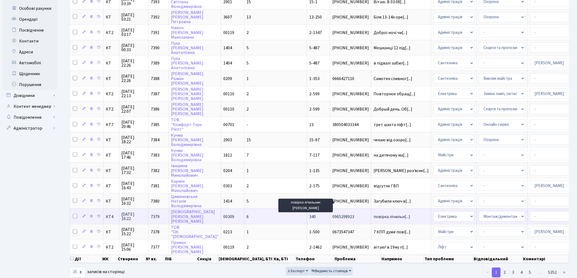
click at [373, 214] on span "повірка лічильн[...]" at bounding box center [391, 217] width 37 height 6
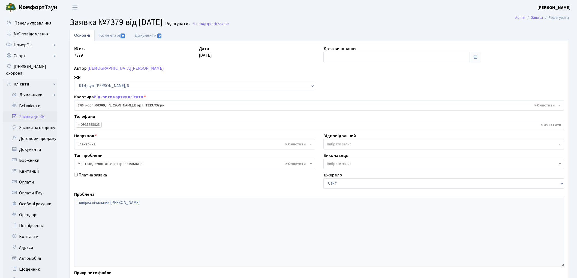
select select "17047"
select select "11"
click at [340, 146] on span "Вибрати запис" at bounding box center [339, 144] width 25 height 5
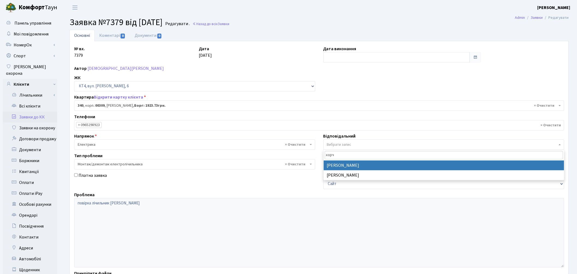
type input "корч"
select select "22"
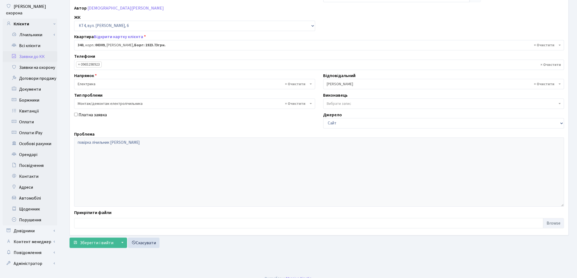
scroll to position [61, 0]
click at [103, 245] on span "Зберегти і вийти" at bounding box center [97, 243] width 34 height 6
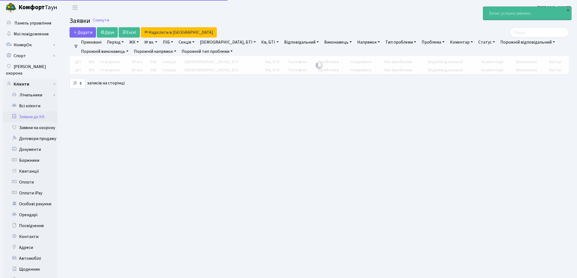
select select "25"
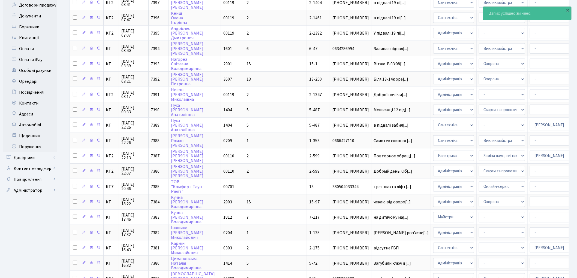
scroll to position [199, 0]
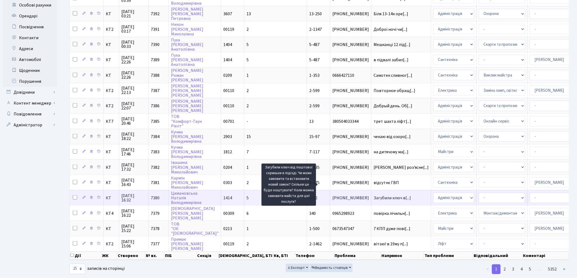
click at [373, 195] on span "Загубили ключ в[...]" at bounding box center [391, 198] width 37 height 6
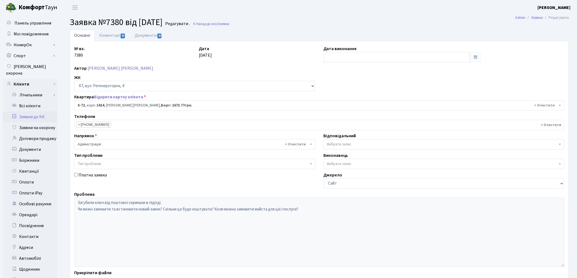
select select "2482"
click at [114, 36] on link "Коментарі 0" at bounding box center [112, 35] width 35 height 11
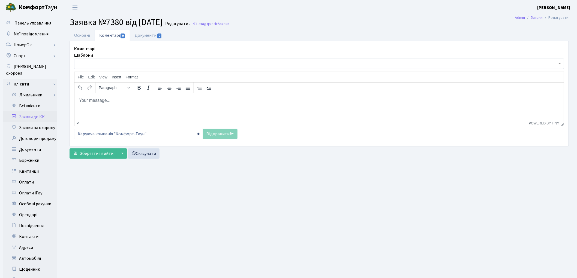
click at [89, 65] on span "-" at bounding box center [317, 63] width 479 height 5
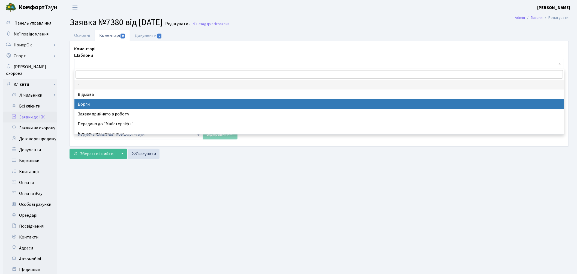
select select "3"
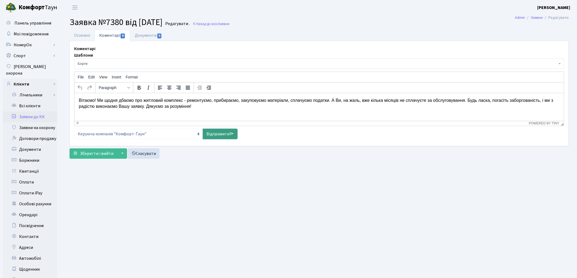
click at [213, 132] on link "Відправити" at bounding box center [220, 134] width 35 height 10
select select
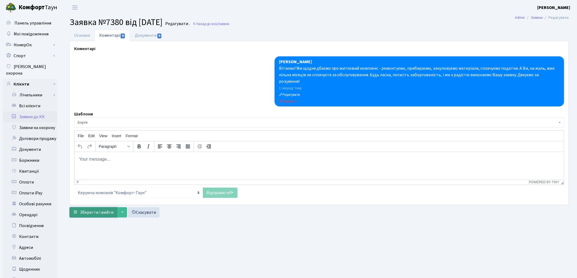
click at [88, 210] on span "Зберегти і вийти" at bounding box center [97, 213] width 34 height 6
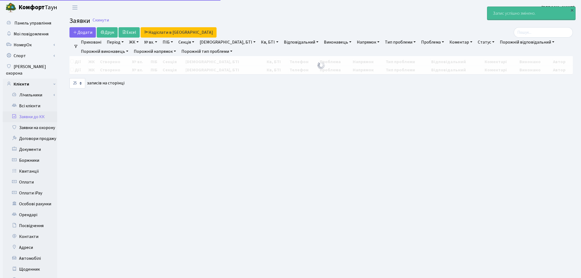
select select "25"
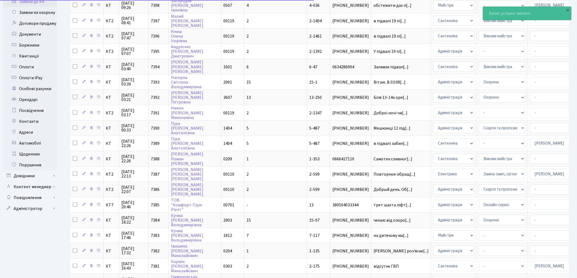
scroll to position [199, 0]
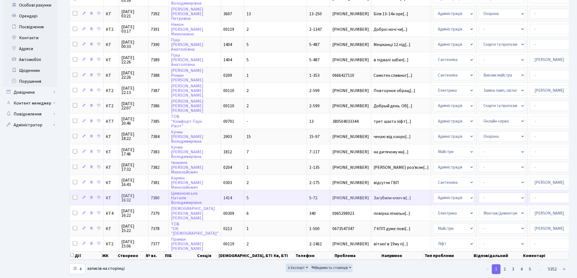
click at [371, 190] on td "Загубили ключ в[...]" at bounding box center [401, 197] width 60 height 15
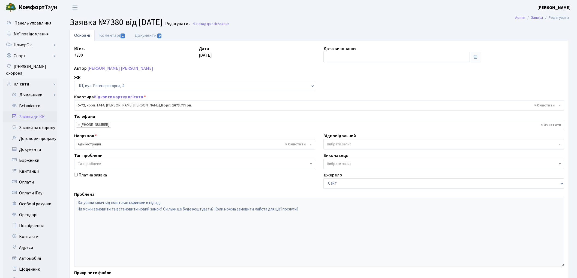
select select "2482"
click at [110, 36] on link "Коментарі 1" at bounding box center [112, 35] width 35 height 11
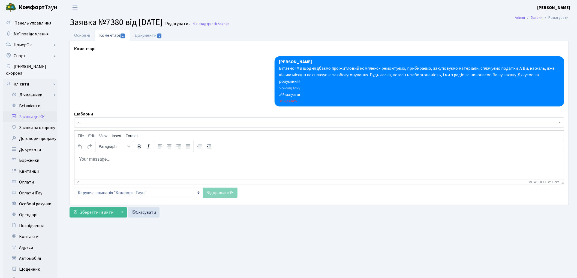
click at [92, 157] on body "Rich Text Area. Press ALT-0 for help." at bounding box center [318, 159] width 480 height 6
click at [215, 188] on link "Відправити" at bounding box center [220, 193] width 35 height 10
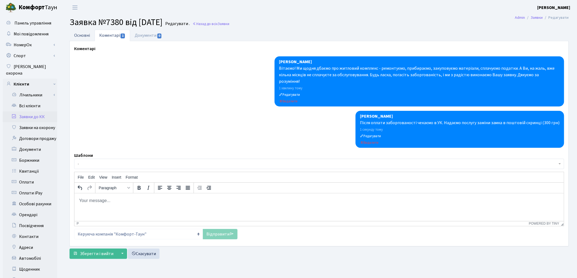
click at [82, 32] on link "Основні" at bounding box center [81, 35] width 25 height 11
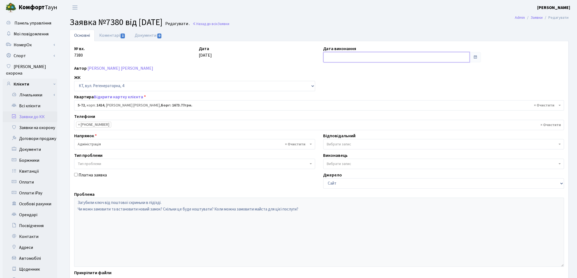
click at [346, 56] on input "text" at bounding box center [396, 57] width 147 height 10
click at [353, 121] on td "28" at bounding box center [353, 118] width 8 height 8
type input "[DATE]"
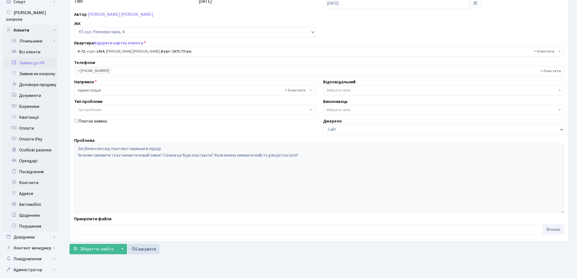
scroll to position [61, 0]
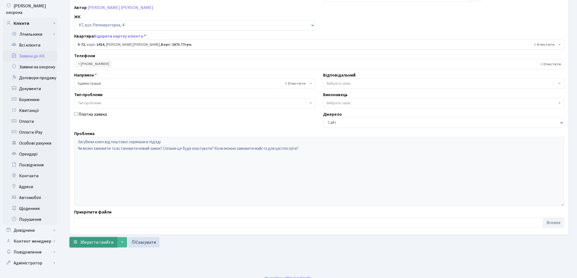
click at [85, 243] on span "Зберегти і вийти" at bounding box center [97, 243] width 34 height 6
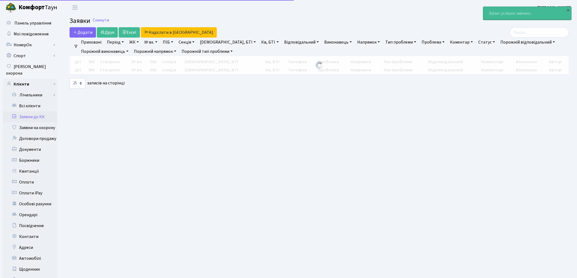
select select "25"
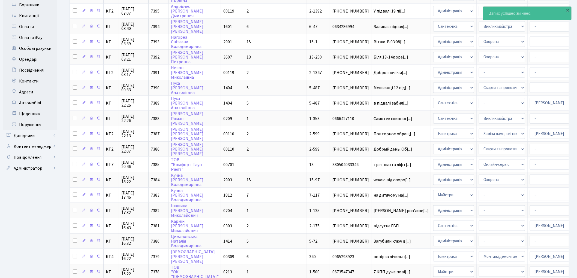
scroll to position [199, 0]
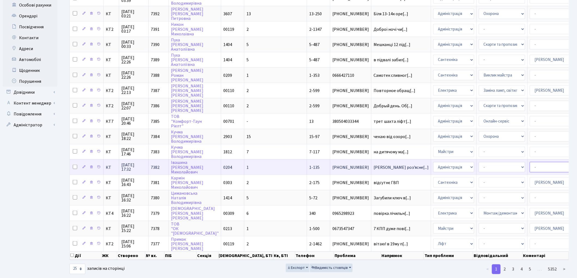
click at [529, 162] on select "- Адміністратор ЖК КТ Вижул В. В. Гордієнко Н.В. Дядюшкін Д.Ю. Кипчук Т. А. Кла…" at bounding box center [552, 167] width 46 height 10
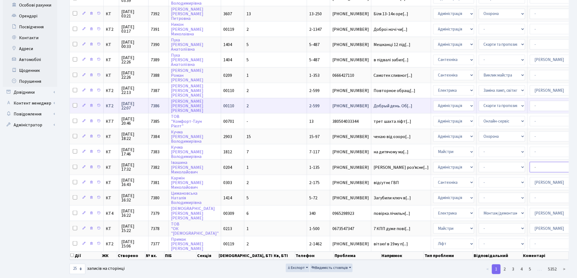
select select "97"
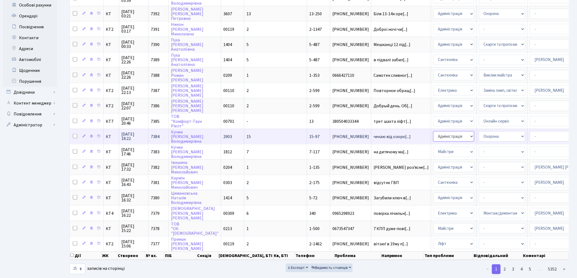
click at [433, 131] on select "- Адміністрація Домофон, СКД Ліфт Майстри Сантехніка Економічний відділ Електри…" at bounding box center [453, 136] width 41 height 10
select select "1"
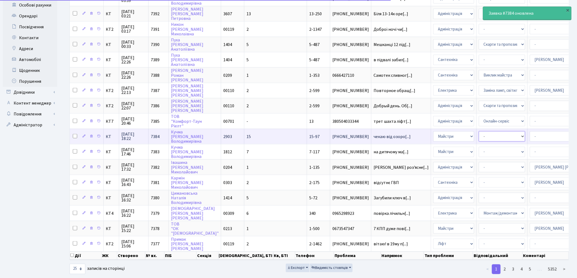
click at [478, 131] on select "- Дитячі майданчики Замовлення плану комунікацій Озеленення Прибирання в будинк…" at bounding box center [501, 136] width 46 height 10
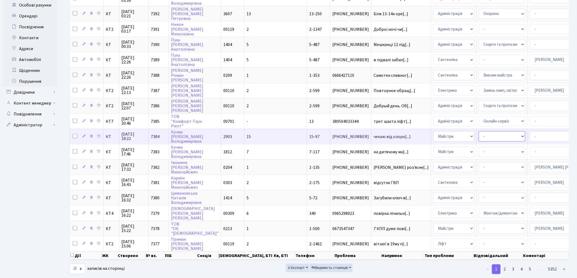
select select "62"
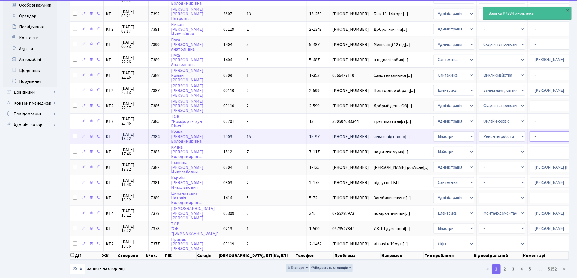
click at [529, 131] on select "- Адміністратор ЖК КТ Вижул В. В. Гордієнко Н.В. Дядюшкін Д.Ю. Кипчук Т. А. Кла…" at bounding box center [552, 136] width 46 height 10
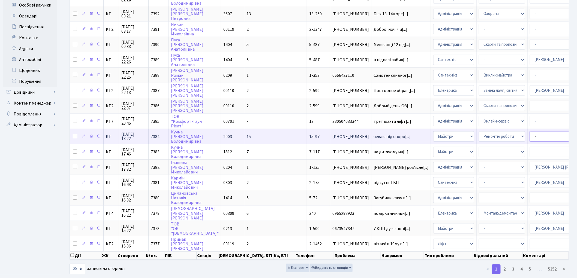
select select "26"
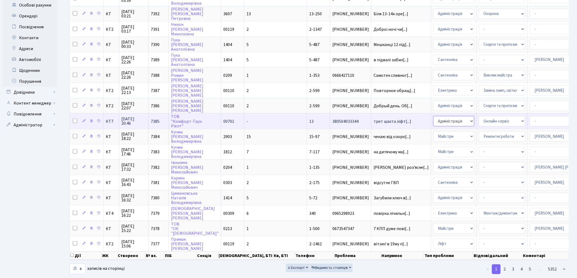
click at [433, 116] on select "- Адміністрація Домофон, СКД Ліфт Майстри Сантехніка Економічний відділ Електри…" at bounding box center [453, 121] width 41 height 10
select select "16"
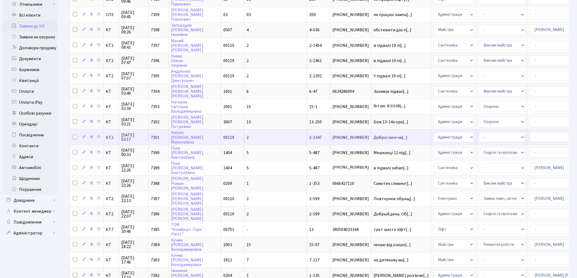
scroll to position [1, 0]
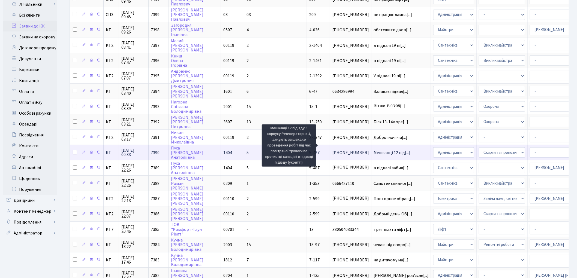
click at [373, 150] on span "Мешканці 12 під[...]" at bounding box center [391, 153] width 37 height 6
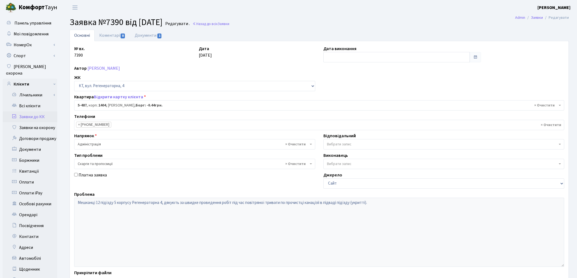
select select "2095"
select select "55"
click at [332, 144] on span "Вибрати запис" at bounding box center [339, 144] width 25 height 5
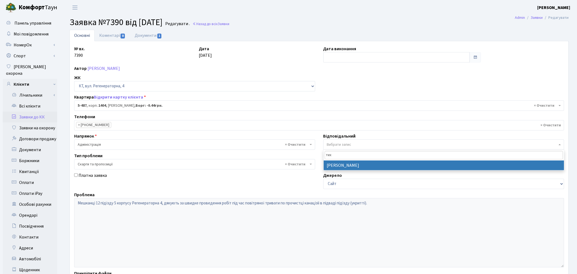
type input "тих"
select select "67"
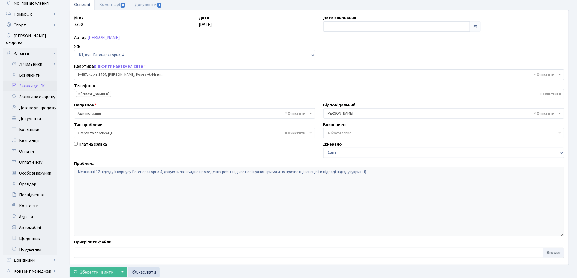
scroll to position [61, 0]
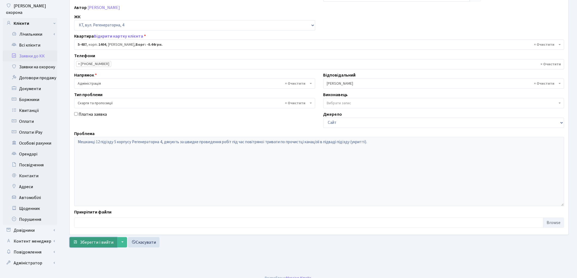
click at [90, 245] on span "Зберегти і вийти" at bounding box center [97, 243] width 34 height 6
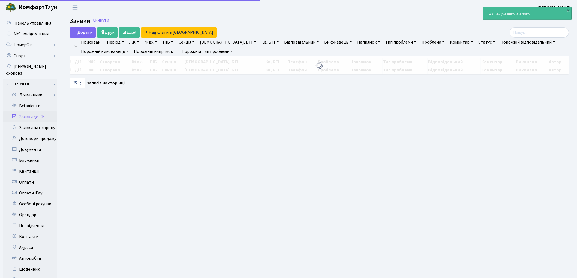
select select "25"
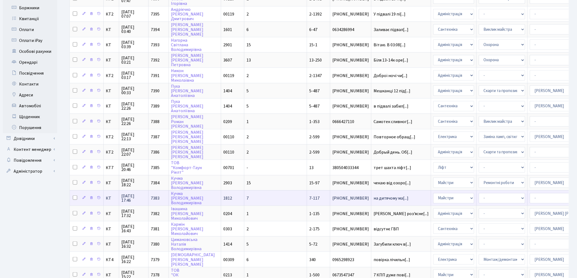
scroll to position [199, 0]
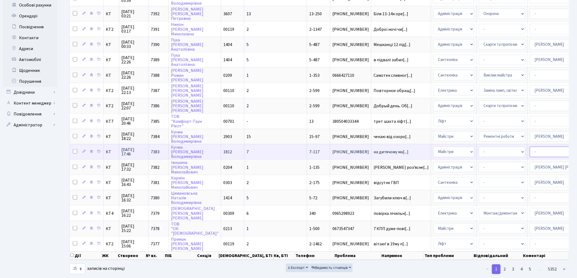
click at [529, 147] on select "- Адміністратор ЖК КТ Вижул В. В. Гордієнко Н.В. Дядюшкін Д.Ю. Кипчук Т. А. Кла…" at bounding box center [552, 152] width 46 height 10
select select "26"
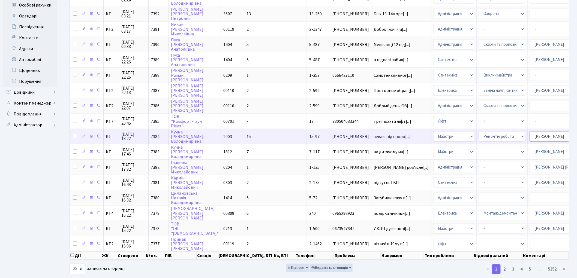
click at [529, 131] on select "- Адміністратор ЖК КТ Вижул В. В. Гордієнко Н.В. Дядюшкін Д.Ю. Кипчук Т. А. Кла…" at bounding box center [552, 136] width 46 height 10
click at [433, 131] on select "- Адміністрація Домофон, СКД Ліфт Майстри Сантехніка Економічний відділ Електри…" at bounding box center [453, 136] width 41 height 10
click at [373, 134] on span "чекаю від озоро[...]" at bounding box center [391, 137] width 37 height 6
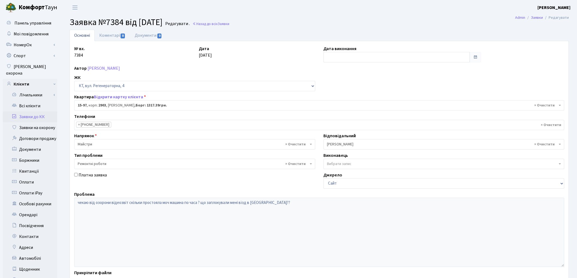
select select "8872"
select select "62"
click at [113, 145] on span "× Майстри" at bounding box center [193, 144] width 231 height 5
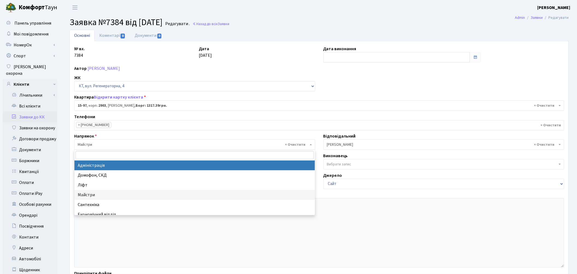
select select "5"
select select
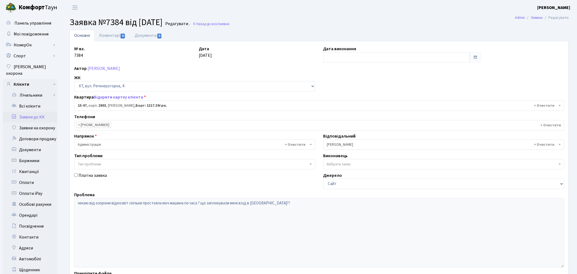
click at [342, 146] on span "× [PERSON_NAME]" at bounding box center [442, 144] width 231 height 5
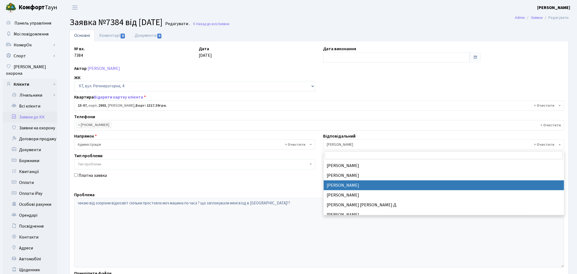
scroll to position [187, 0]
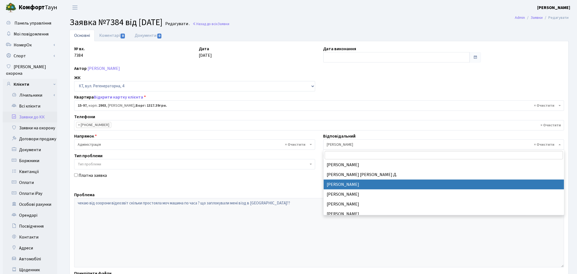
select select "82"
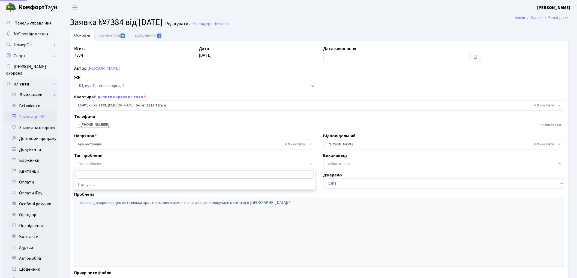
click at [113, 166] on span "Тип проблеми" at bounding box center [193, 163] width 231 height 5
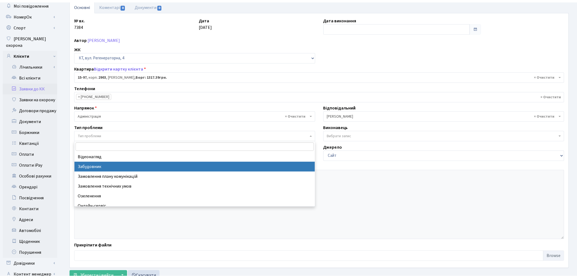
scroll to position [30, 0]
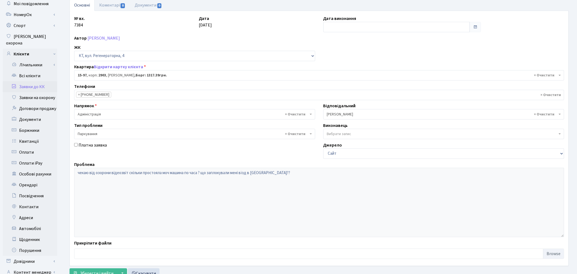
select select "66"
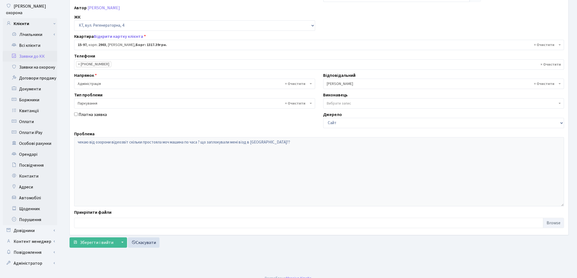
scroll to position [61, 0]
click at [95, 243] on span "Зберегти і вийти" at bounding box center [97, 243] width 34 height 6
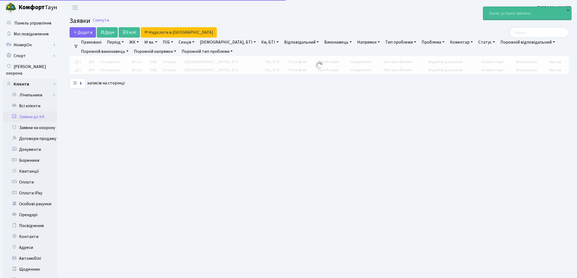
select select "25"
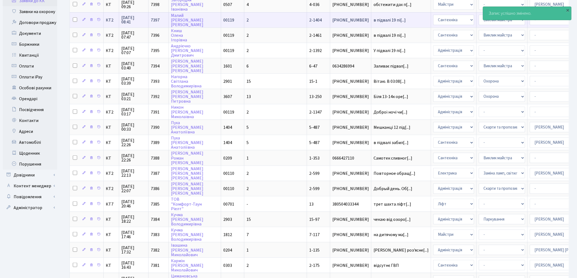
scroll to position [121, 0]
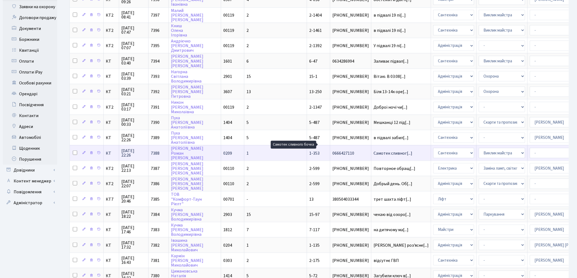
click at [373, 150] on span "Самотек сливног[...]" at bounding box center [392, 153] width 39 height 6
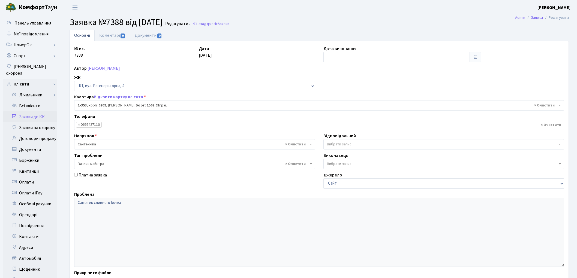
select select "353"
select select "29"
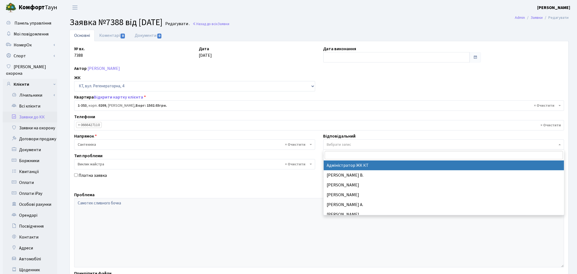
click at [335, 144] on span "Вибрати запис" at bounding box center [339, 144] width 25 height 5
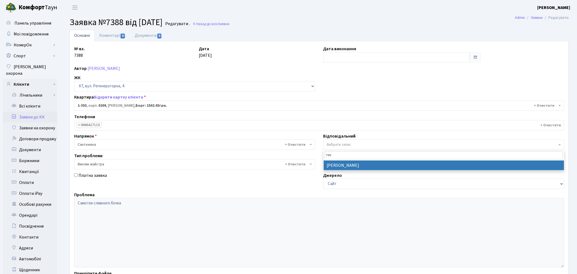
type input "тих"
select select "67"
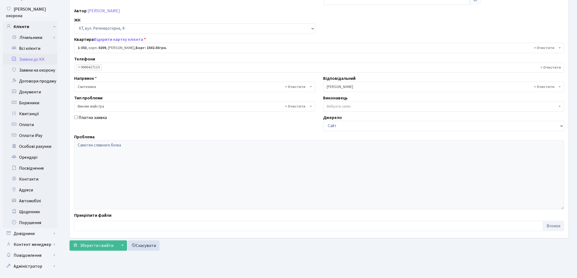
scroll to position [61, 0]
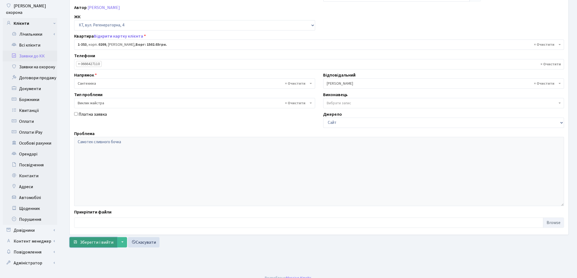
click at [82, 245] on span "Зберегти і вийти" at bounding box center [97, 243] width 34 height 6
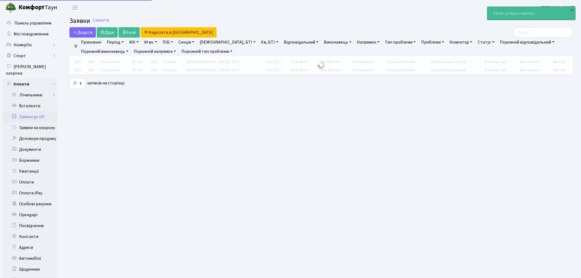
select select "25"
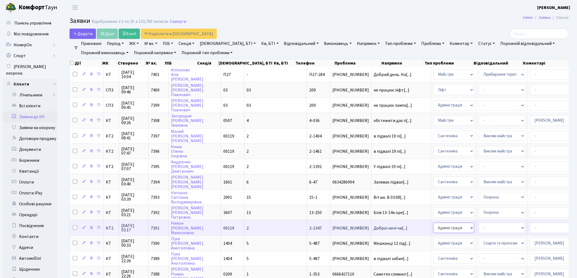
click at [433, 223] on select "- Адміністрація Домофон, СКД Ліфт Майстри Сантехніка Економічний відділ Електри…" at bounding box center [453, 228] width 41 height 10
select select "2"
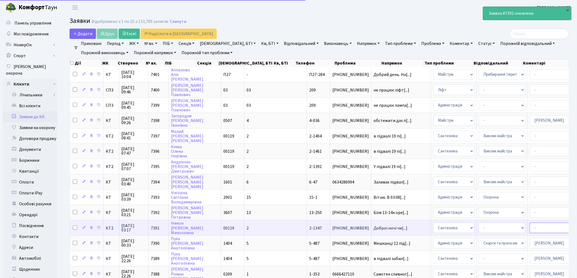
click at [529, 225] on select "- Адміністратор ЖК КТ Вижул В. В. Гордієнко Н.В. Дядюшкін Д.Ю. Кипчук Т. А. Кла…" at bounding box center [552, 228] width 46 height 10
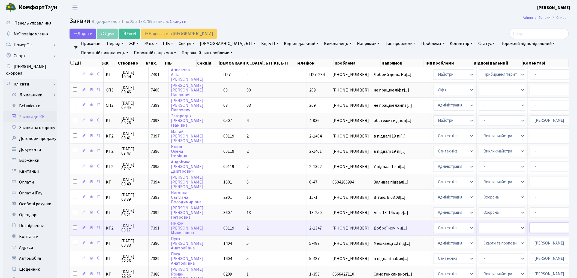
select select "67"
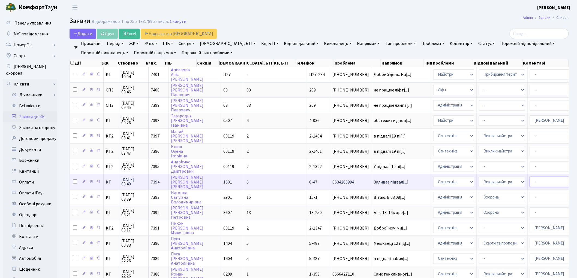
click at [529, 178] on select "- Адміністратор ЖК КТ Вижул В. В. Гордієнко Н.В. Дядюшкін Д.Ю. Кипчук Т. А. Кла…" at bounding box center [552, 182] width 46 height 10
select select "67"
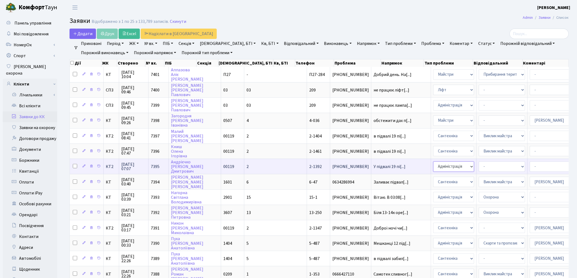
click at [433, 165] on select "- Адміністрація Домофон, СКД Ліфт Майстри Сантехніка Економічний відділ Електри…" at bounding box center [453, 167] width 41 height 10
select select "2"
click at [529, 162] on select "- Адміністратор ЖК КТ Вижул В. В. Гордієнко Н.В. Дядюшкін Д.Ю. Кипчук Т. А. Кла…" at bounding box center [552, 167] width 46 height 10
select select "67"
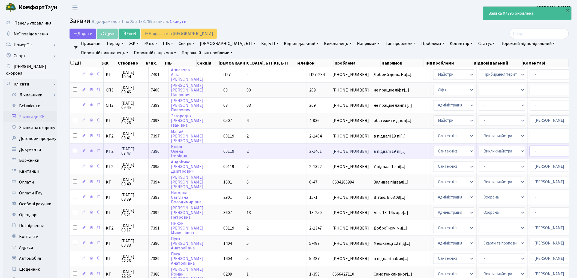
click at [529, 149] on select "- Адміністратор ЖК КТ Вижул В. В. Гордієнко Н.В. Дядюшкін Д.Ю. Кипчук Т. А. Кла…" at bounding box center [552, 151] width 46 height 10
select select "67"
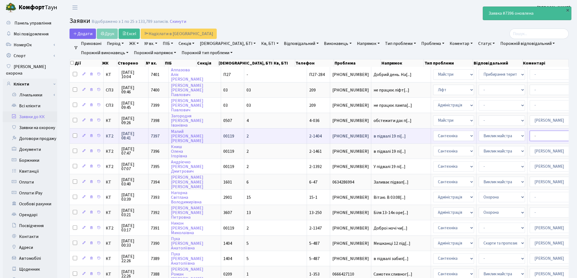
click at [529, 131] on select "- Адміністратор ЖК КТ Вижул В. В. Гордієнко Н.В. Дядюшкін Д.Ю. Кипчук Т. А. Кла…" at bounding box center [552, 136] width 46 height 10
select select "67"
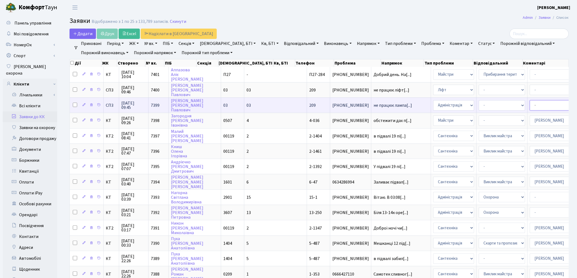
click at [529, 105] on select "- Адміністратор ЖК КТ Вижул В. В. Гордієнко Н.В. Дядюшкін Д.Ю. Кипчук Т. А. Кла…" at bounding box center [552, 105] width 46 height 10
select select "85"
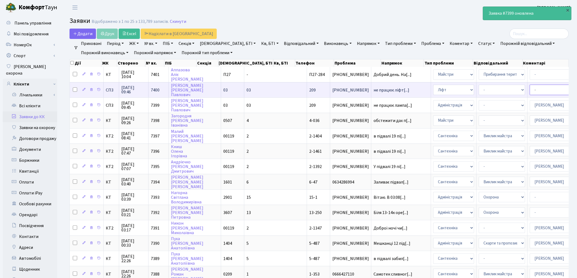
click at [529, 87] on select "- Адміністратор ЖК КТ Вижул В. В. Гордієнко Н.В. Дядюшкін Д.Ю. Кипчук Т. А. Кла…" at bounding box center [552, 90] width 46 height 10
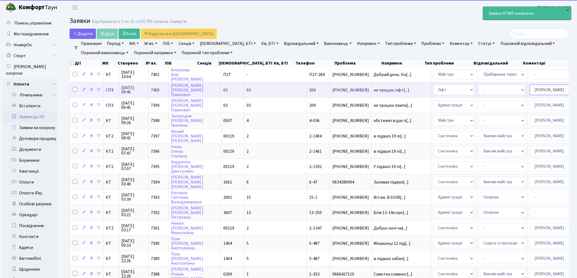
click at [529, 87] on select "- Адміністратор ЖК КТ Вижул В. В. Гордієнко Н.В. Дядюшкін Д.Ю. Кипчук Т. А. Кла…" at bounding box center [552, 90] width 46 height 10
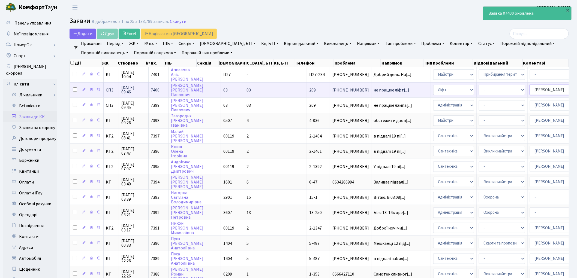
select select "85"
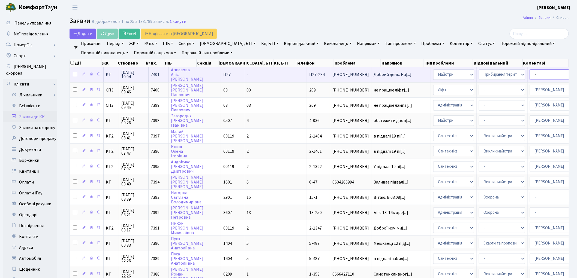
click at [529, 72] on select "- Адміністратор ЖК КТ Вижул В. В. Гордієнко Н.В. Дядюшкін Д.Ю. Кипчук Т. А. Кла…" at bounding box center [552, 74] width 46 height 10
select select "18"
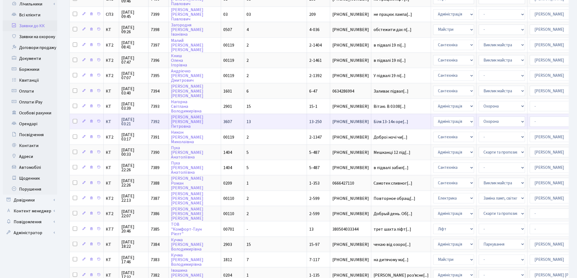
scroll to position [91, 0]
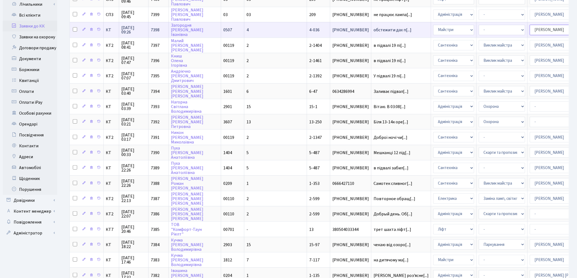
click at [529, 29] on select "- Адміністратор ЖК КТ Вижул В. В. Гордієнко Н.В. Дядюшкін Д.Ю. Кипчук Т. А. Кла…" at bounding box center [552, 30] width 46 height 10
select select "25"
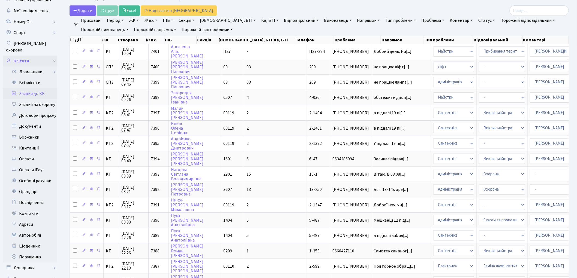
scroll to position [0, 0]
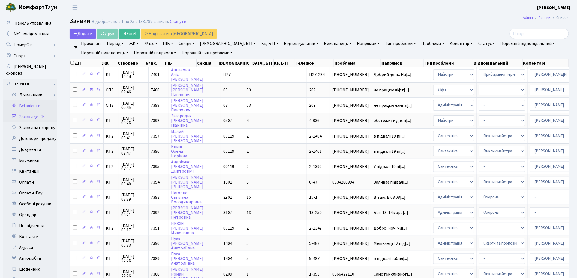
click at [38, 101] on link "Всі клієнти" at bounding box center [30, 106] width 54 height 11
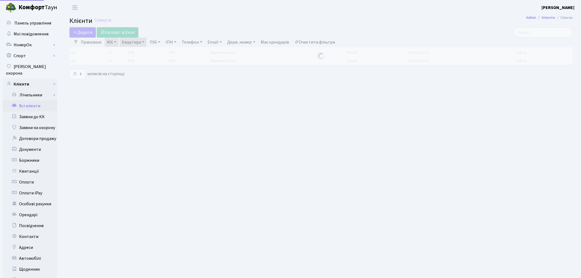
select select "25"
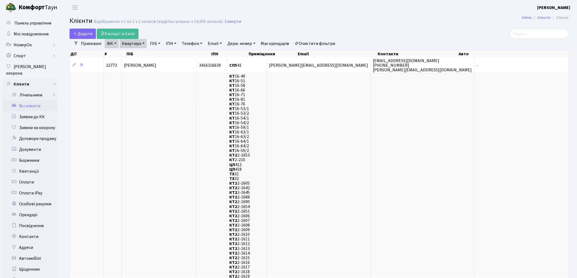
click at [328, 43] on link "Очистити фільтри" at bounding box center [314, 43] width 45 height 9
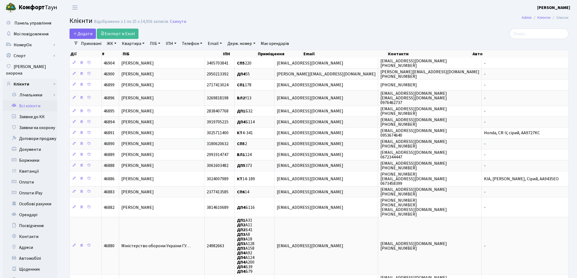
click at [128, 41] on link "Квартира" at bounding box center [133, 43] width 27 height 9
type input "102"
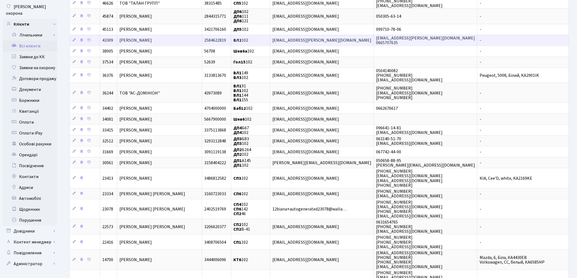
scroll to position [60, 0]
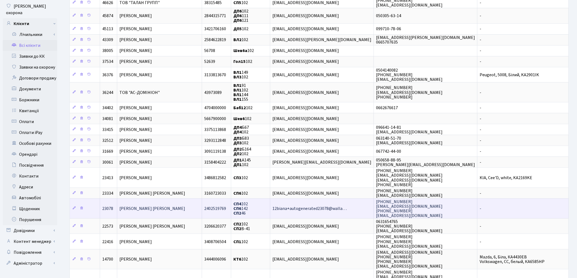
click at [140, 199] on td "Журавльов Сандлер Елла" at bounding box center [159, 209] width 85 height 20
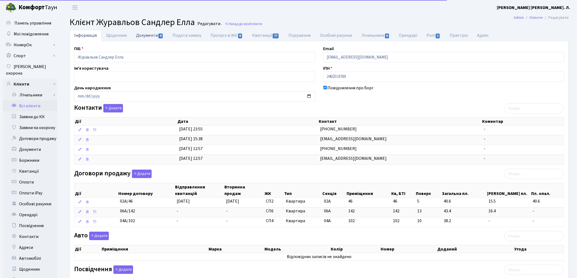
click at [153, 33] on link "Документи 4" at bounding box center [149, 35] width 37 height 11
select select "25"
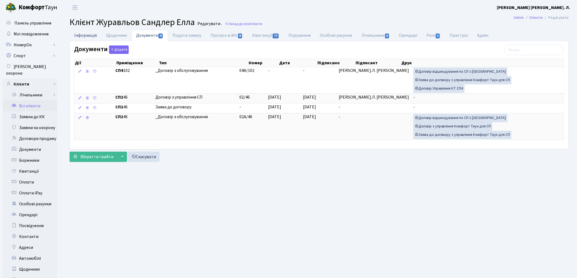
click at [78, 36] on link "Інформація" at bounding box center [85, 35] width 32 height 11
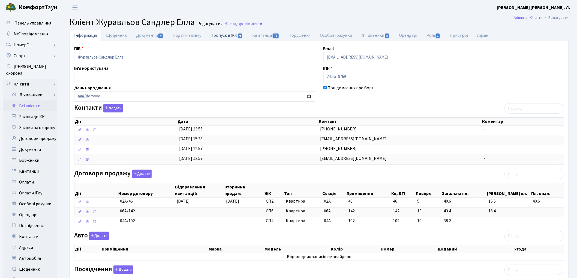
click at [227, 36] on link "Пропуск в ЖК 6" at bounding box center [226, 35] width 41 height 11
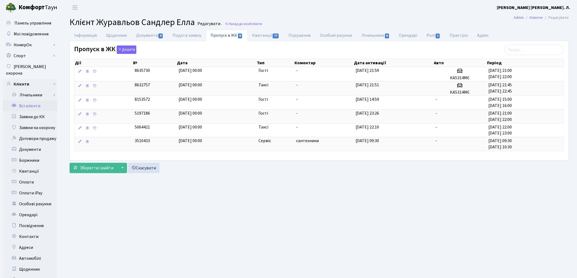
click at [38, 101] on link "Всі клієнти" at bounding box center [30, 106] width 54 height 11
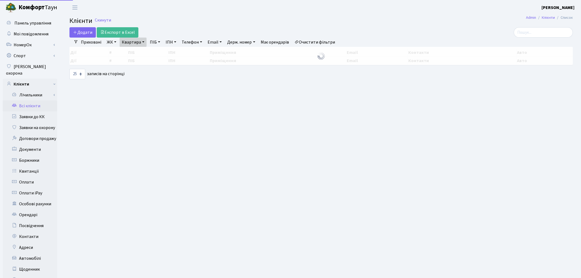
select select "25"
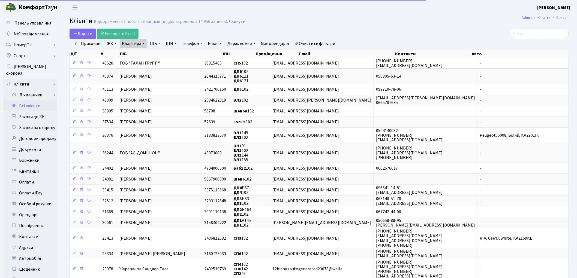
click at [135, 45] on link "Квартира" at bounding box center [133, 43] width 27 height 9
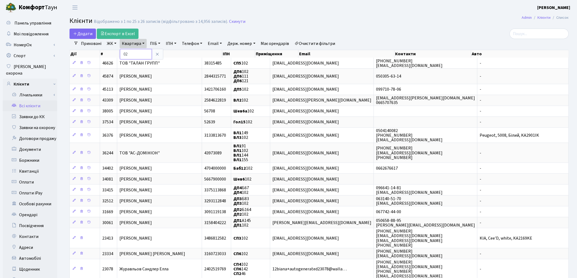
type input "2"
type input "317"
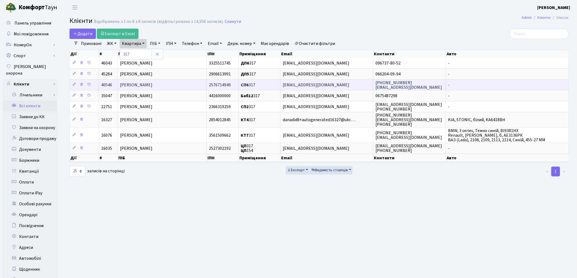
click at [186, 88] on td "[PERSON_NAME]" at bounding box center [162, 84] width 89 height 11
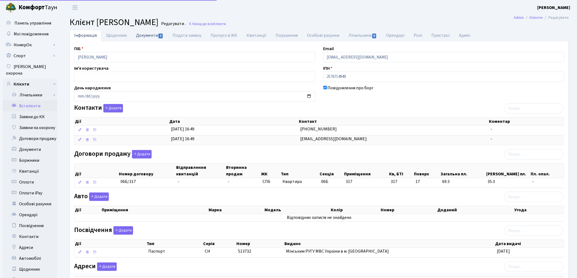
click at [142, 39] on link "Документи 1" at bounding box center [149, 35] width 37 height 11
select select "25"
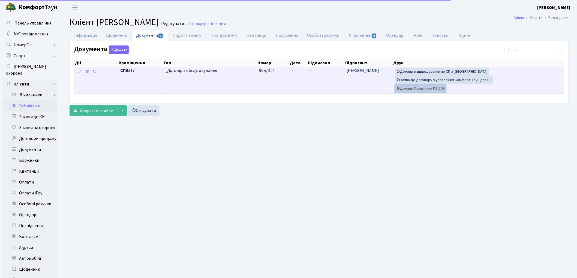
click at [407, 89] on link "Договір Управління КТ СП4" at bounding box center [420, 88] width 51 height 8
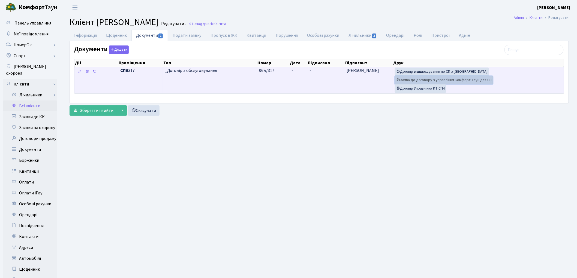
click at [407, 80] on link "Заява до договору з управління Комфорт Таун для СП" at bounding box center [444, 80] width 98 height 8
click at [450, 74] on link "Договір відшкодування по СП з [GEOGRAPHIC_DATA]" at bounding box center [442, 72] width 94 height 8
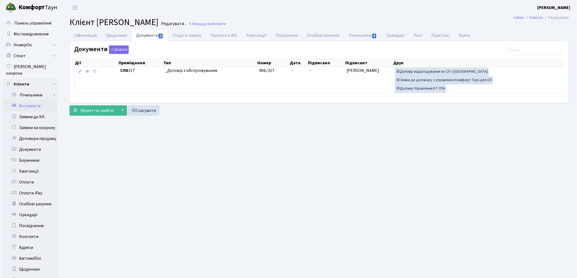
click at [28, 101] on link "Всі клієнти" at bounding box center [30, 106] width 54 height 11
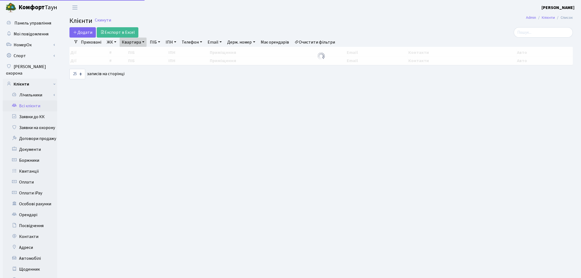
select select "25"
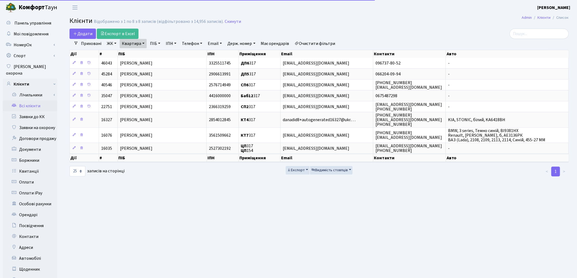
click at [140, 44] on link "Квартира" at bounding box center [133, 43] width 27 height 9
click at [137, 51] on input "317" at bounding box center [136, 54] width 32 height 10
type input "3"
type input "135"
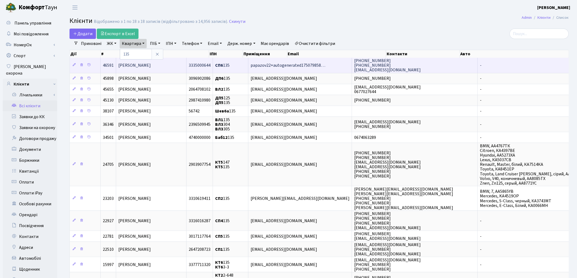
click at [151, 62] on span "[PERSON_NAME]" at bounding box center [134, 65] width 32 height 6
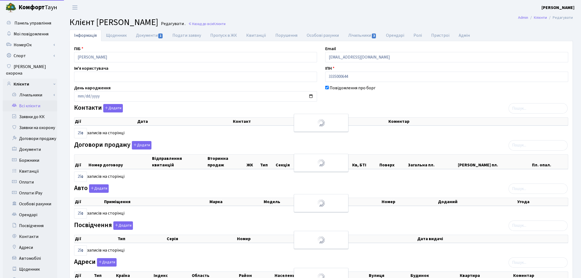
select select "25"
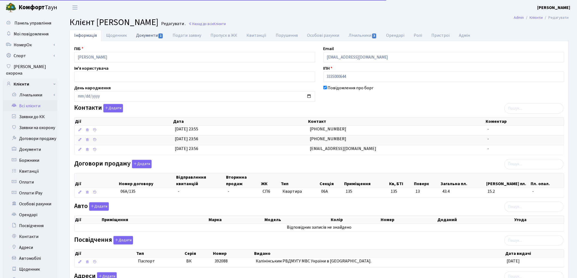
click at [149, 34] on link "Документи 1" at bounding box center [149, 35] width 37 height 11
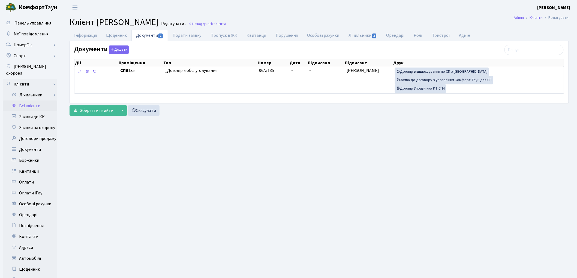
click at [36, 101] on link "Всі клієнти" at bounding box center [30, 106] width 54 height 11
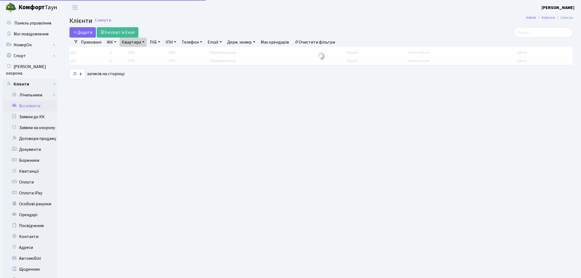
select select "25"
click at [135, 44] on link "Квартира" at bounding box center [133, 42] width 27 height 9
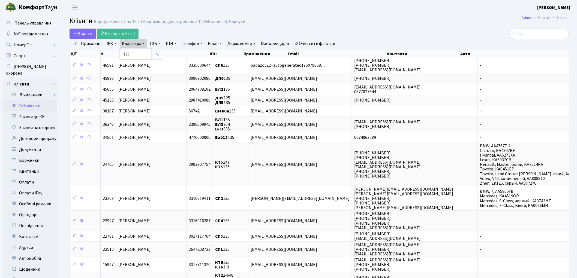
click at [137, 56] on input "135" at bounding box center [136, 54] width 32 height 10
type input "1"
type input "40"
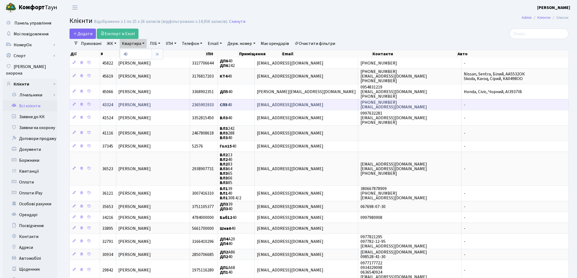
click at [140, 106] on span "[PERSON_NAME]" at bounding box center [135, 105] width 32 height 6
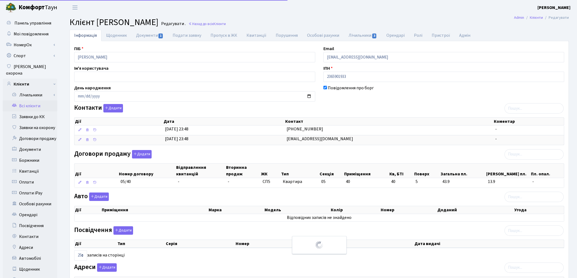
select select "25"
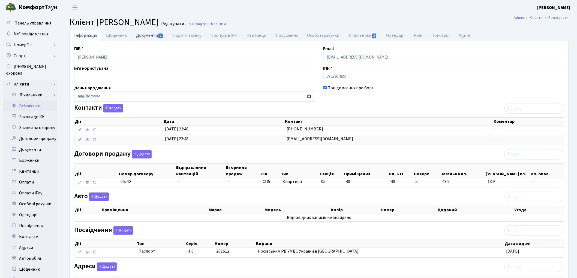
click at [141, 35] on link "Документи 1" at bounding box center [149, 35] width 37 height 11
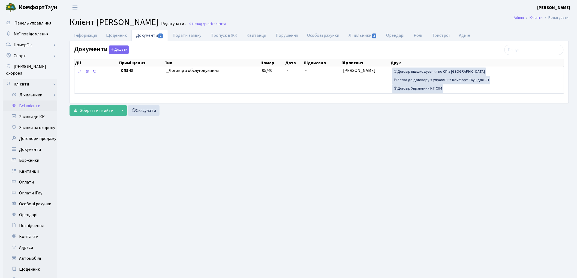
click at [37, 101] on link "Всі клієнти" at bounding box center [30, 106] width 54 height 11
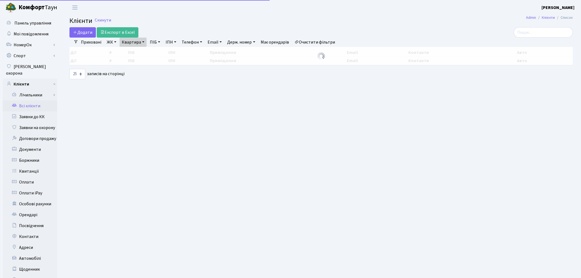
select select "25"
click at [126, 44] on link "Квартира" at bounding box center [133, 42] width 27 height 9
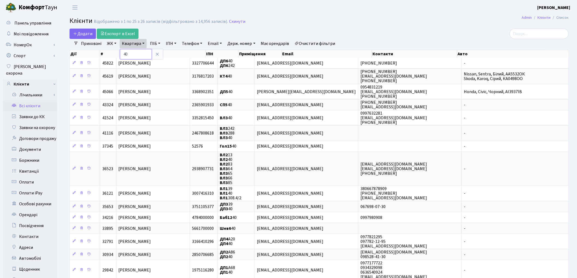
click at [132, 52] on input "40" at bounding box center [136, 54] width 32 height 10
type input "4"
type input "171"
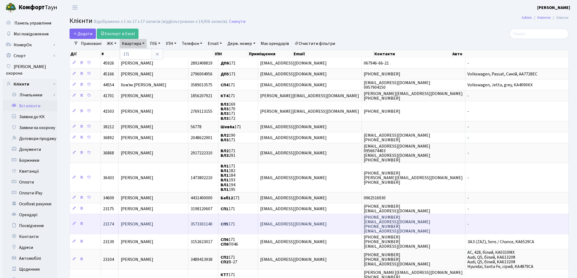
click at [145, 228] on td "[PERSON_NAME]" at bounding box center [154, 224] width 70 height 20
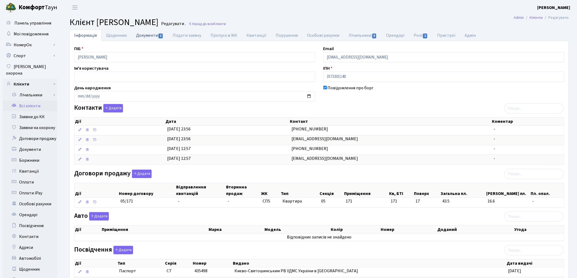
click at [144, 35] on link "Документи 1" at bounding box center [149, 35] width 37 height 11
select select "25"
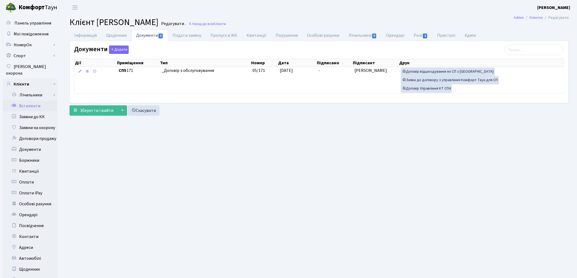
click at [26, 101] on link "Всі клієнти" at bounding box center [30, 106] width 54 height 11
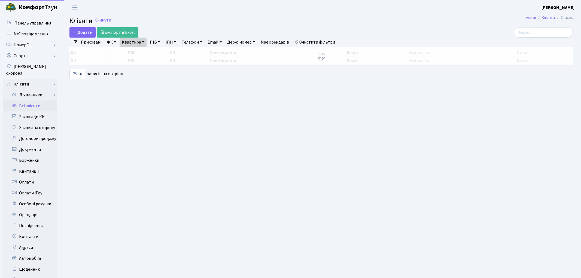
select select "25"
click at [138, 43] on link "Квартира" at bounding box center [133, 42] width 27 height 9
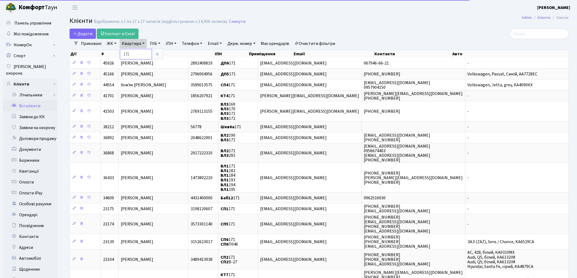
click at [138, 55] on input "171" at bounding box center [136, 54] width 32 height 10
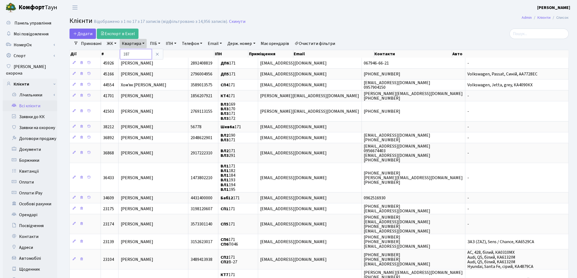
type input "187"
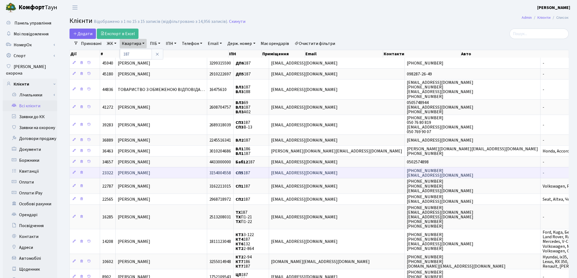
click at [150, 173] on span "[PERSON_NAME]" at bounding box center [134, 173] width 32 height 6
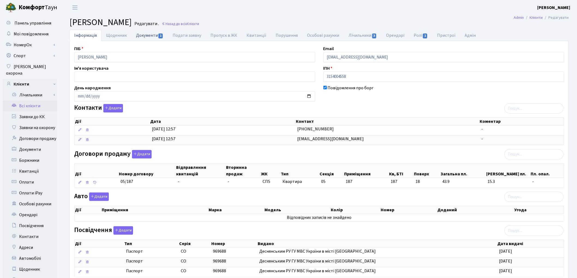
click at [143, 37] on link "Документи 1" at bounding box center [149, 35] width 37 height 11
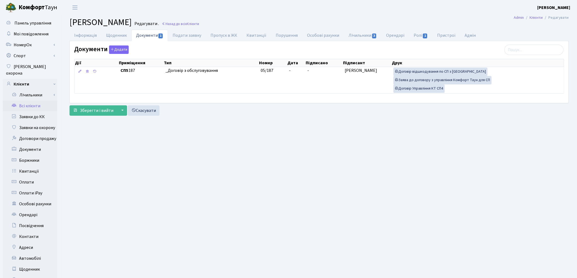
click at [39, 101] on link "Всі клієнти" at bounding box center [30, 106] width 54 height 11
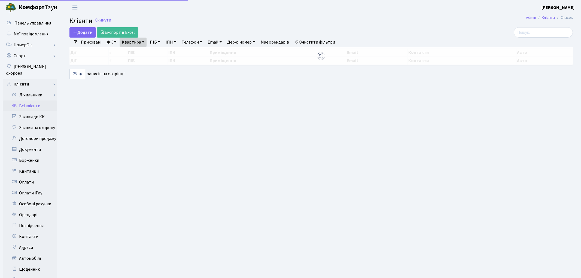
select select "25"
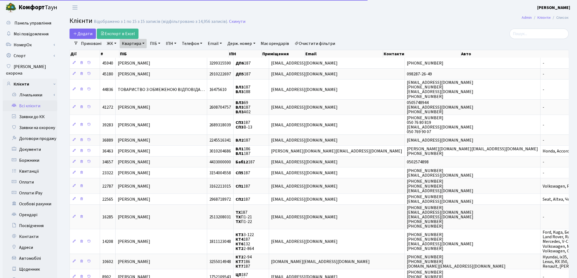
click at [127, 44] on link "Квартира" at bounding box center [133, 43] width 27 height 9
click at [135, 54] on input "187" at bounding box center [136, 54] width 32 height 10
type input "1"
type input "227"
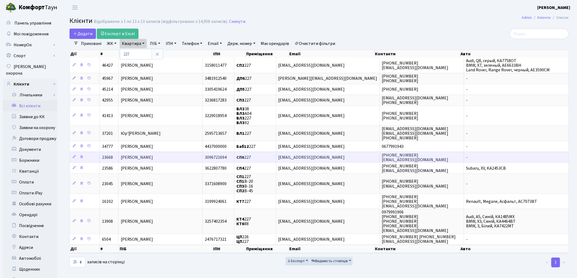
click at [153, 159] on span "[PERSON_NAME]" at bounding box center [137, 157] width 32 height 6
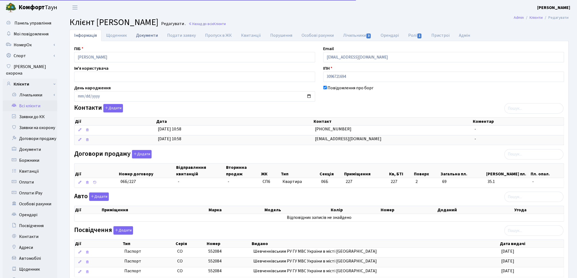
click at [146, 37] on link "Документи" at bounding box center [146, 35] width 31 height 11
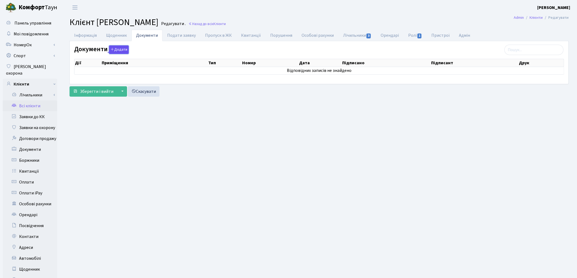
click at [121, 48] on button "Додати" at bounding box center [119, 50] width 20 height 8
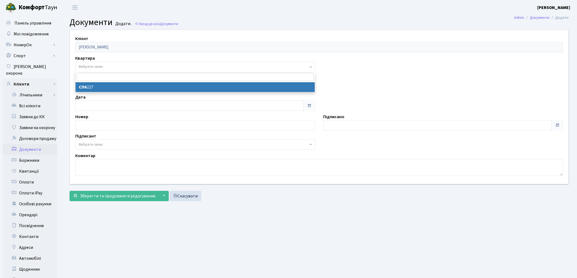
click at [106, 68] on span "Вибрати запис" at bounding box center [193, 66] width 229 height 5
select select "37865"
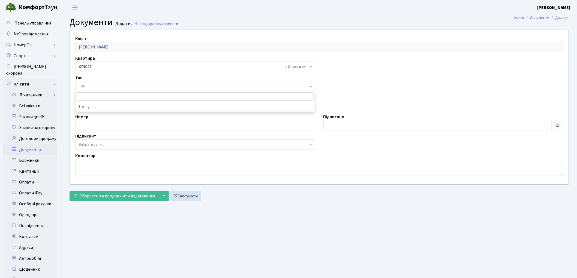
click at [105, 87] on span "Тип" at bounding box center [193, 86] width 229 height 5
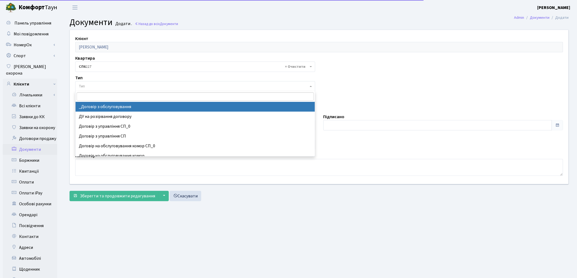
select select "289"
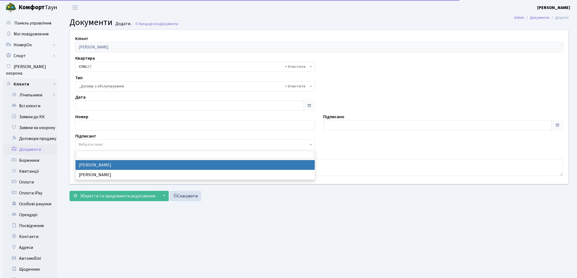
click at [110, 145] on span "Вибрати запис" at bounding box center [193, 144] width 229 height 5
select select "74"
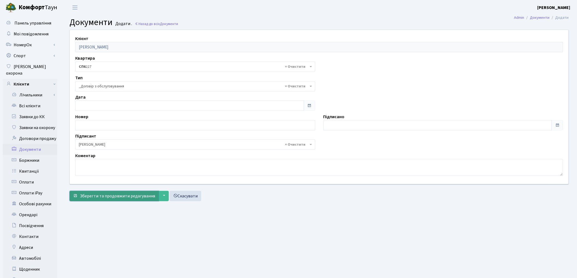
click at [115, 197] on span "Зберегти та продовжити редагування" at bounding box center [117, 196] width 75 height 6
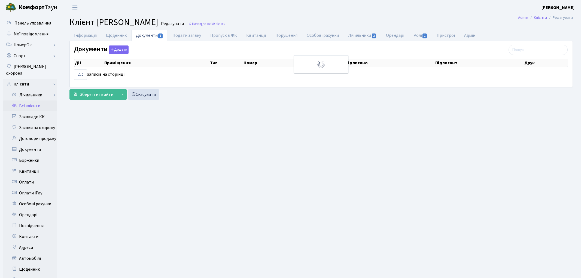
select select "25"
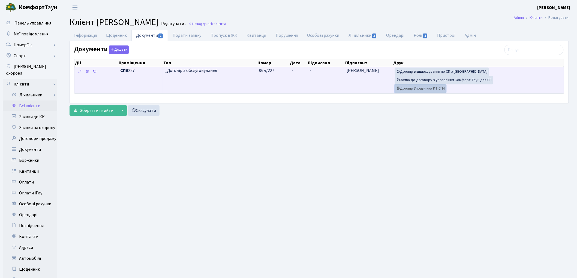
click at [424, 90] on link "Договір Управління КТ СП4" at bounding box center [420, 88] width 51 height 8
click at [446, 78] on link "Заява до договору з управління Комфорт Таун для СП" at bounding box center [444, 80] width 98 height 8
click at [411, 74] on link "Договір відшкодування по СП з [GEOGRAPHIC_DATA]" at bounding box center [442, 72] width 94 height 8
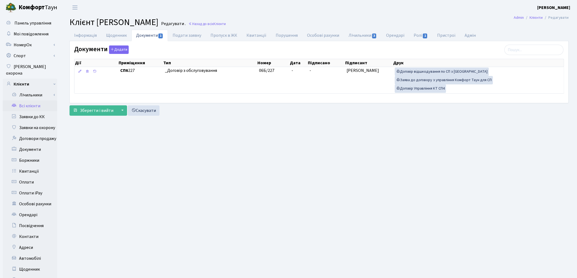
click at [34, 101] on link "Всі клієнти" at bounding box center [30, 106] width 54 height 11
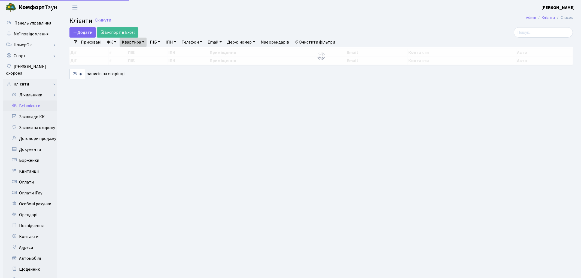
select select "25"
click at [133, 41] on link "Квартира" at bounding box center [133, 42] width 27 height 9
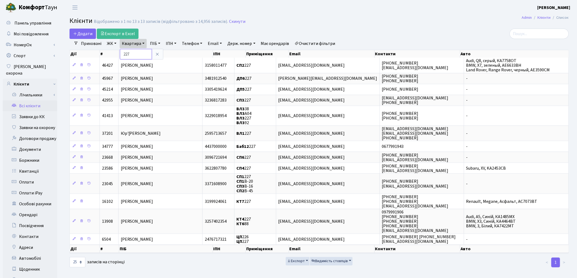
click at [134, 53] on input "227" at bounding box center [136, 54] width 32 height 10
type input "2"
type input "30"
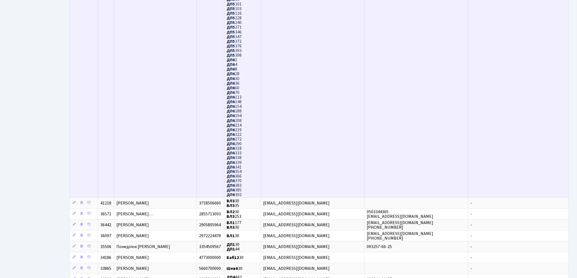
scroll to position [484, 0]
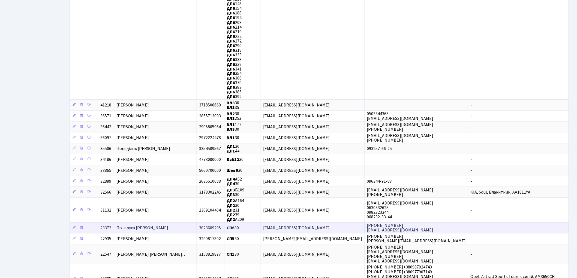
click at [191, 222] on td "Потеруха [PERSON_NAME]" at bounding box center [155, 227] width 83 height 11
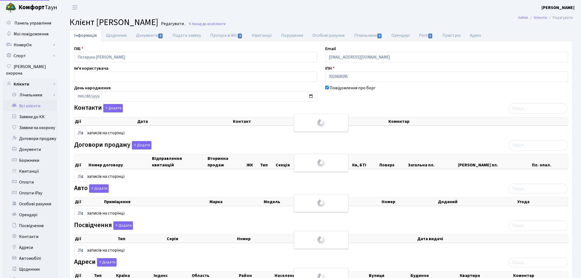
select select "25"
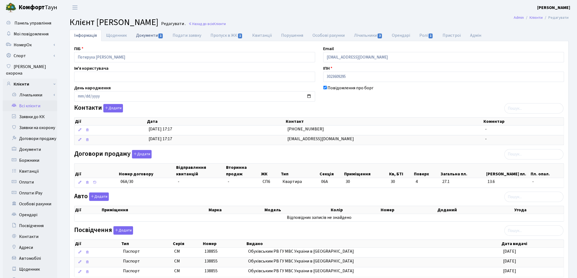
click at [149, 38] on link "Документи 1" at bounding box center [149, 35] width 37 height 11
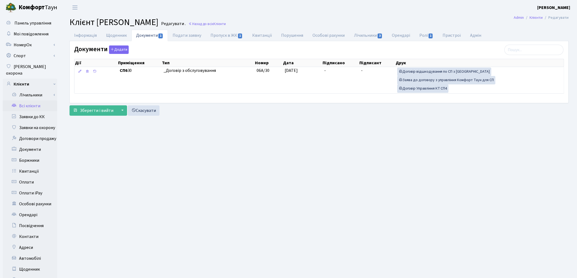
click at [34, 101] on link "Всі клієнти" at bounding box center [30, 106] width 54 height 11
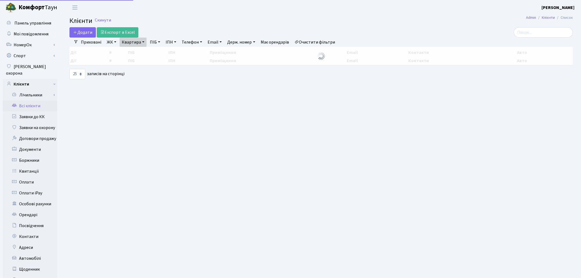
select select "25"
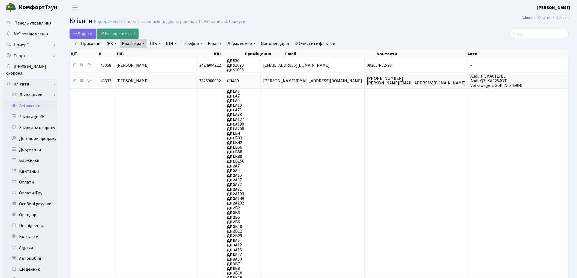
click at [129, 38] on link "Експорт в Excel" at bounding box center [118, 34] width 42 height 10
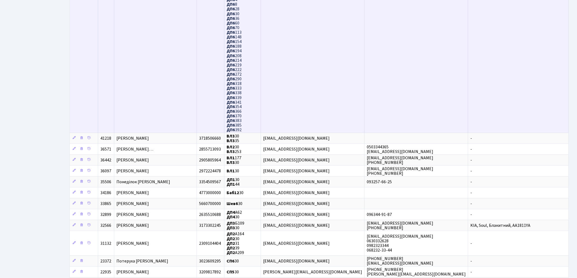
scroll to position [454, 0]
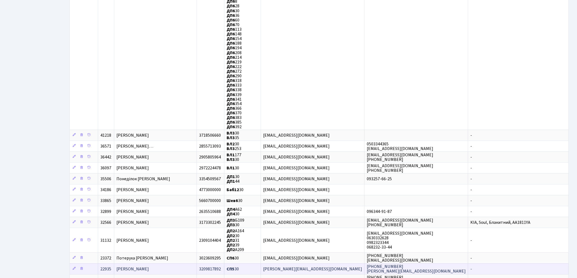
click at [148, 266] on span "[PERSON_NAME]" at bounding box center [132, 269] width 32 height 6
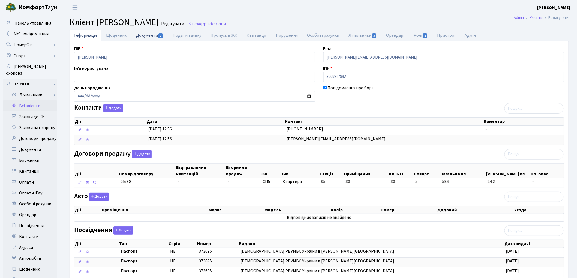
click at [153, 33] on link "Документи 1" at bounding box center [149, 35] width 37 height 11
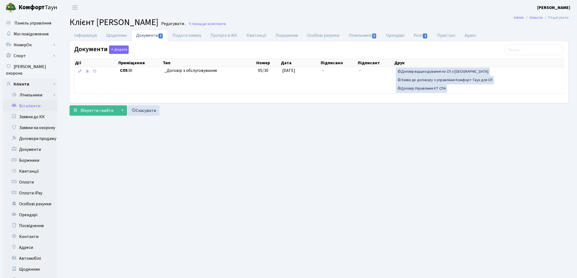
click at [26, 102] on link "Всі клієнти" at bounding box center [30, 106] width 54 height 11
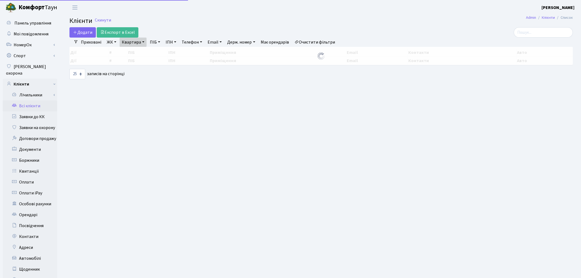
select select "25"
click at [136, 42] on link "Квартира" at bounding box center [133, 42] width 27 height 9
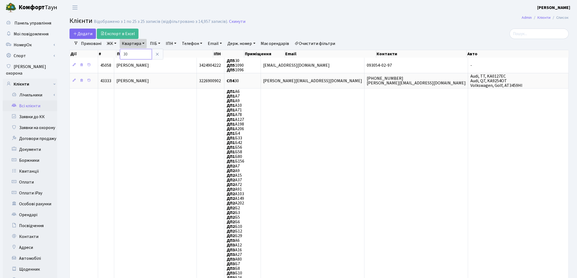
click at [138, 49] on input "30" at bounding box center [136, 54] width 32 height 10
type input "3"
type input "202"
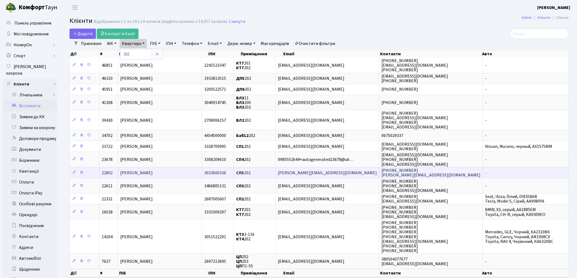
click at [153, 171] on span "Котиков Дмитро Анатолійович" at bounding box center [136, 173] width 32 height 6
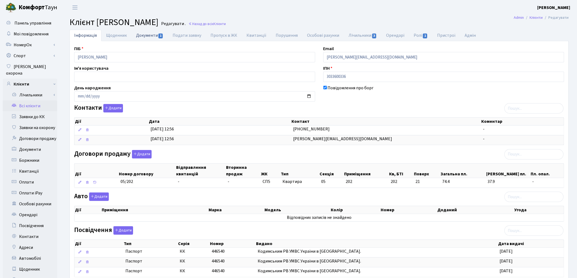
click at [141, 36] on link "Документи 1" at bounding box center [149, 35] width 37 height 11
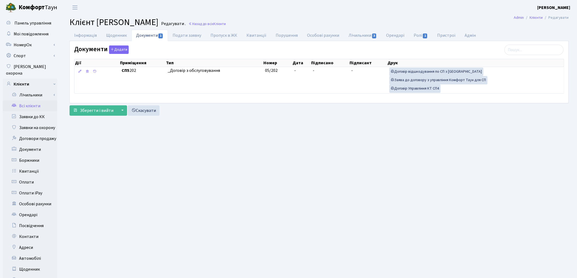
click at [25, 101] on link "Всі клієнти" at bounding box center [30, 106] width 54 height 11
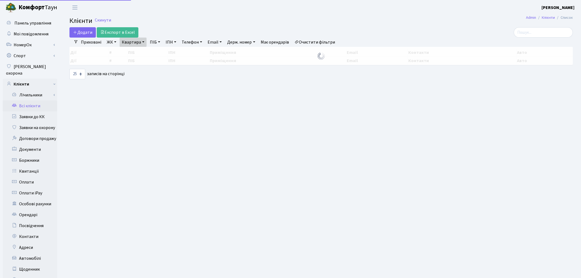
select select "25"
click at [132, 43] on link "Квартира" at bounding box center [133, 42] width 27 height 9
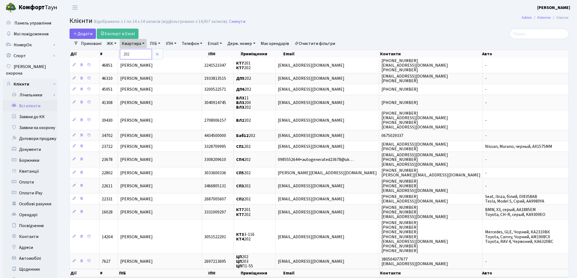
click at [137, 53] on input "202" at bounding box center [136, 54] width 32 height 10
type input "244"
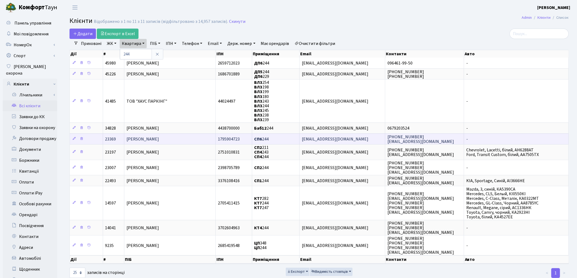
click at [157, 137] on span "[PERSON_NAME]" at bounding box center [142, 139] width 32 height 6
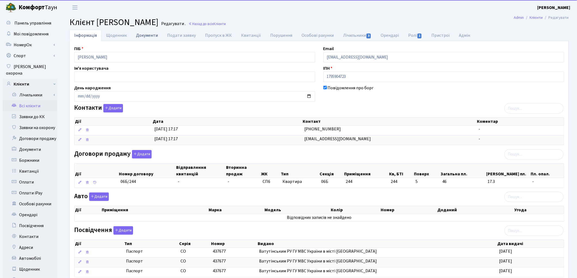
click at [140, 34] on link "Документи" at bounding box center [146, 35] width 31 height 11
select select "25"
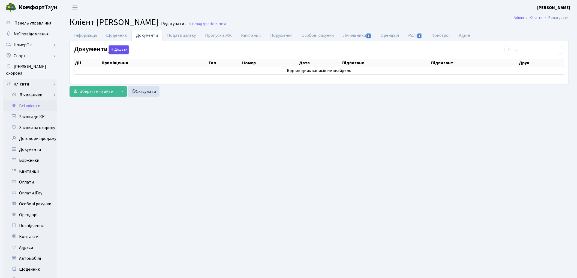
click at [123, 51] on button "Додати" at bounding box center [119, 50] width 20 height 8
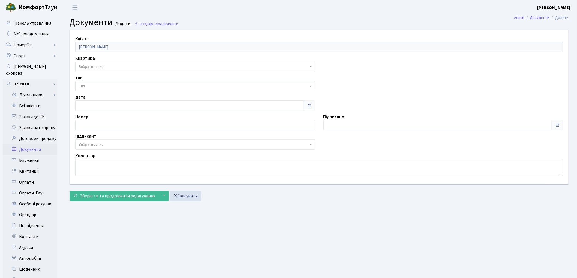
click at [119, 64] on span "Вибрати запис" at bounding box center [193, 66] width 229 height 5
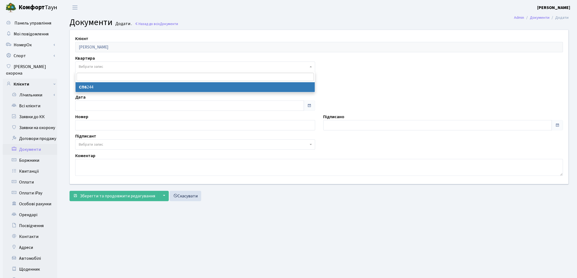
select select "37031"
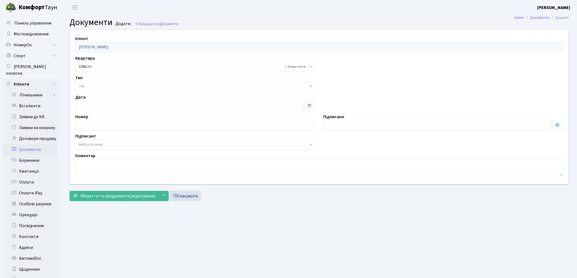
click at [106, 87] on span "Тип" at bounding box center [193, 86] width 229 height 5
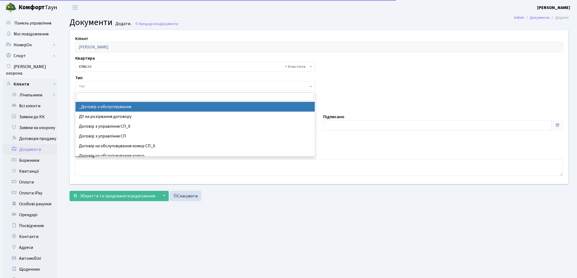
select select "289"
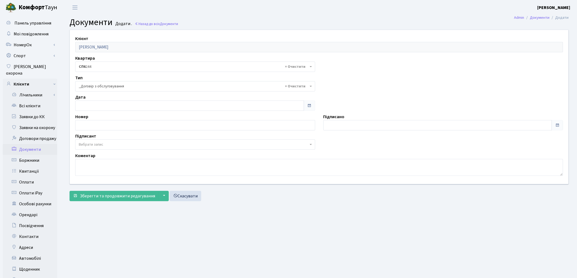
click at [102, 143] on span "Вибрати запис" at bounding box center [91, 144] width 25 height 5
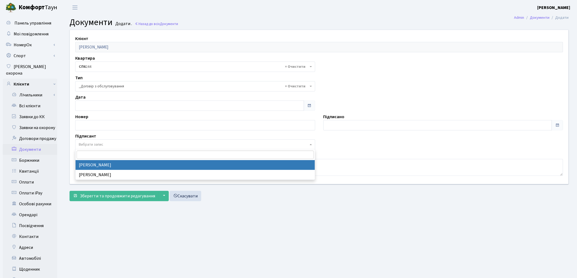
select select "74"
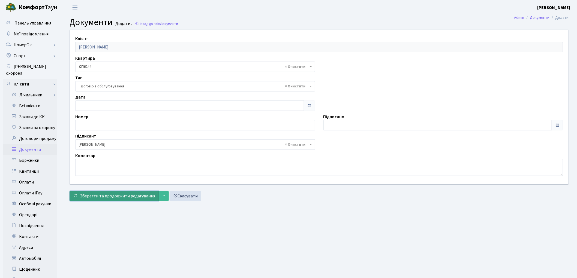
click at [109, 198] on span "Зберегти та продовжити редагування" at bounding box center [117, 196] width 75 height 6
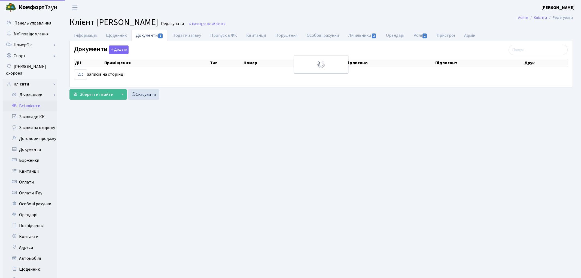
select select "25"
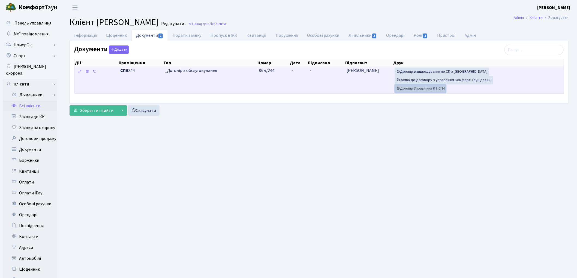
click at [437, 91] on link "Договір Управління КТ СП4" at bounding box center [420, 88] width 51 height 8
click at [432, 83] on link "Заява до договору з управління Комфорт Таун для СП" at bounding box center [444, 80] width 98 height 8
click at [416, 71] on link "Договір відшкодування по СП з Екві" at bounding box center [442, 72] width 94 height 8
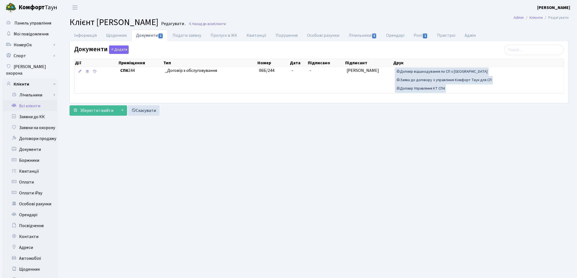
click at [32, 101] on link "Всі клієнти" at bounding box center [30, 106] width 54 height 11
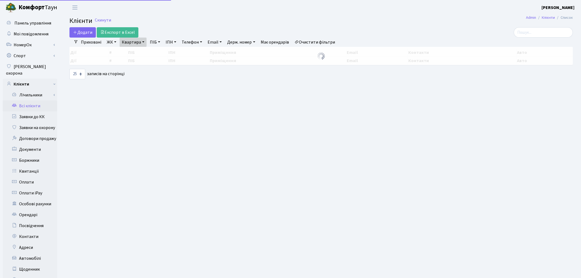
select select "25"
click at [134, 42] on link "Квартира" at bounding box center [133, 42] width 27 height 9
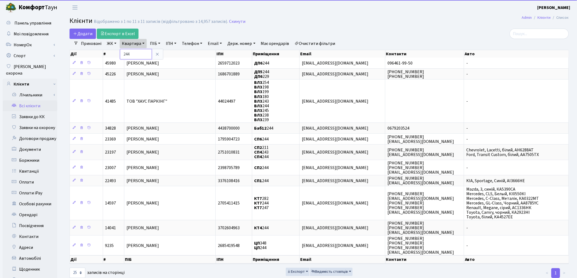
click at [134, 51] on input "244" at bounding box center [136, 54] width 32 height 10
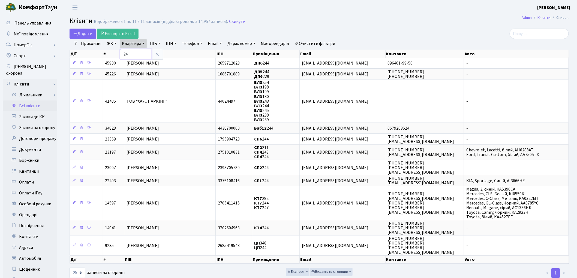
type input "2"
type input "146"
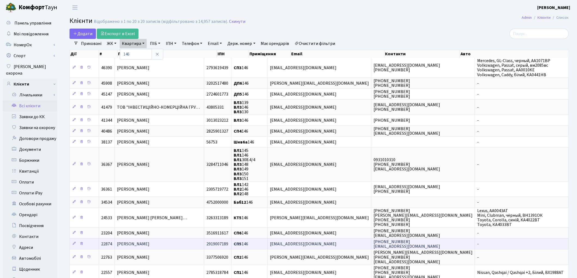
click at [138, 242] on span "Місюра Оксана Анатоліївна" at bounding box center [133, 244] width 32 height 6
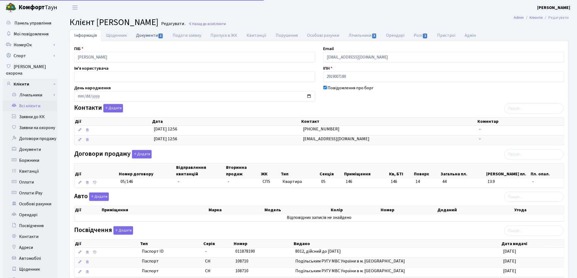
click at [149, 34] on link "Документи 1" at bounding box center [149, 35] width 37 height 11
select select "25"
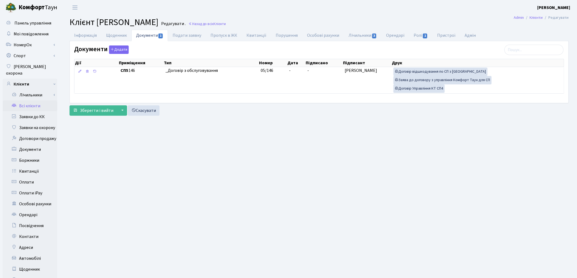
click at [25, 101] on link "Всі клієнти" at bounding box center [30, 106] width 54 height 11
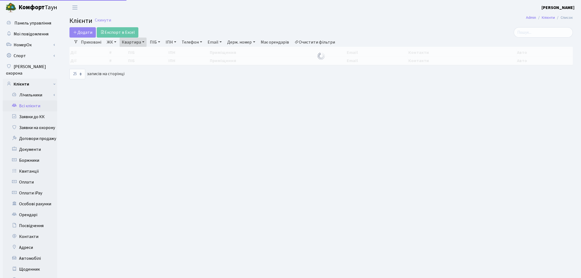
select select "25"
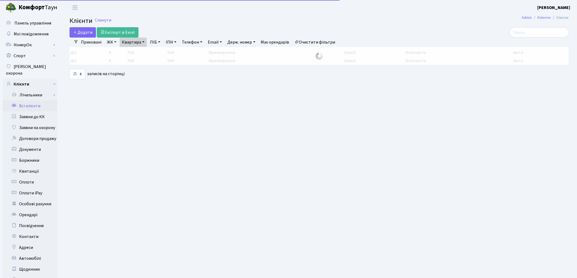
click at [129, 43] on link "Квартира" at bounding box center [133, 42] width 27 height 9
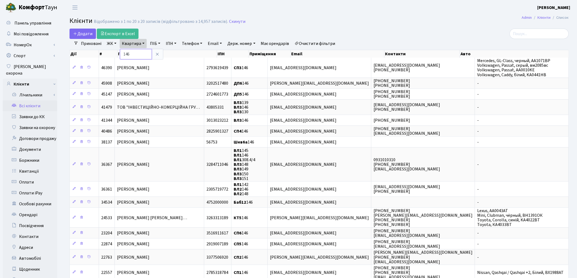
click at [131, 56] on input "146" at bounding box center [136, 54] width 32 height 10
type input "181"
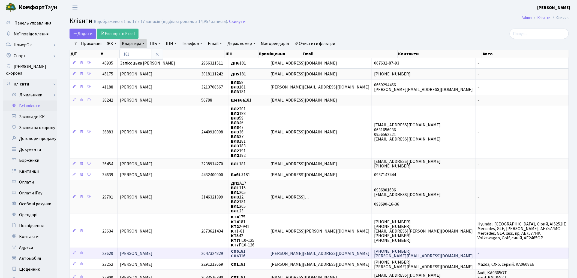
click at [147, 251] on span "[PERSON_NAME]" at bounding box center [136, 254] width 32 height 6
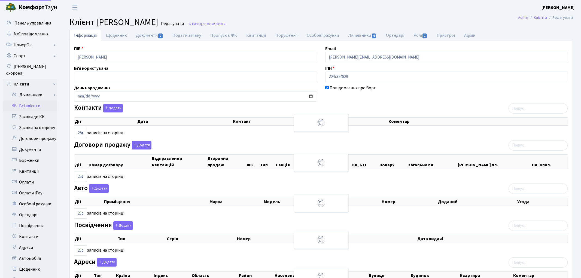
select select "25"
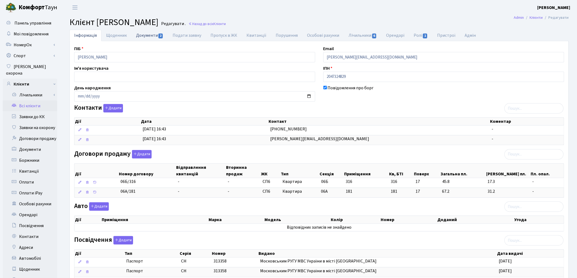
click at [142, 37] on link "Документи 2" at bounding box center [149, 35] width 37 height 11
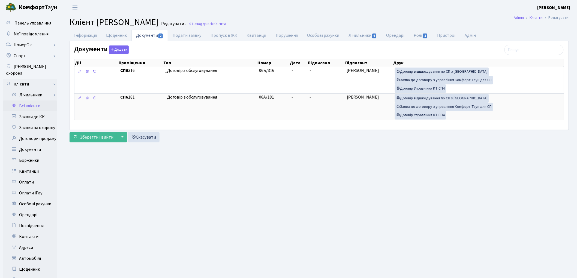
click at [34, 101] on link "Всі клієнти" at bounding box center [30, 106] width 54 height 11
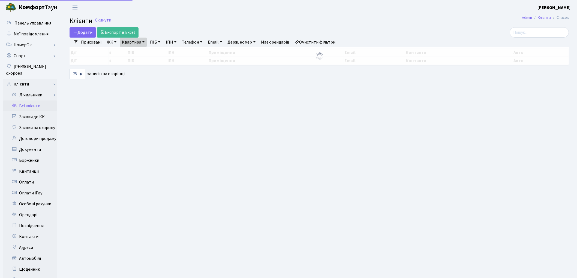
select select "25"
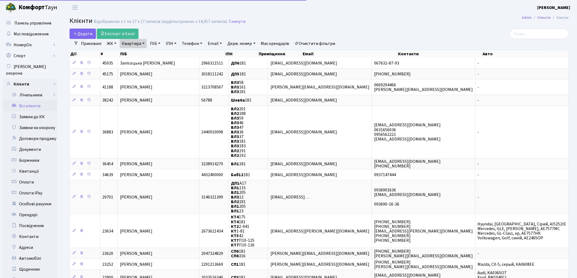
click at [133, 45] on link "Квартира" at bounding box center [133, 43] width 27 height 9
click at [133, 54] on input "181" at bounding box center [136, 54] width 32 height 10
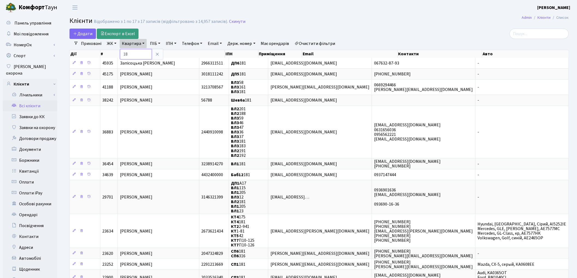
type input "1"
type input "229"
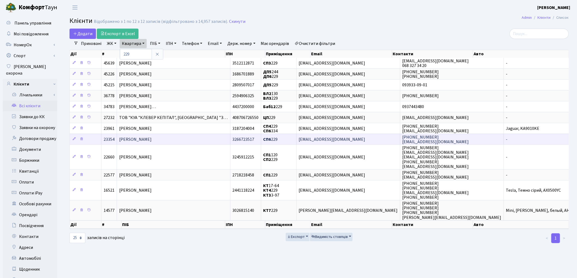
click at [186, 141] on td "[PERSON_NAME]" at bounding box center [173, 139] width 113 height 11
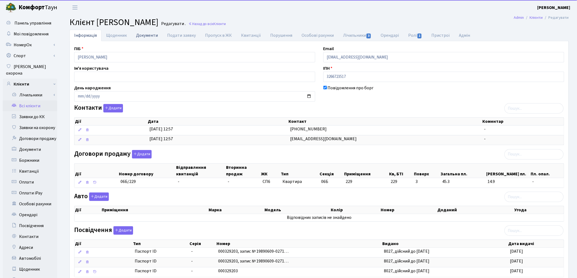
click at [145, 34] on link "Документи" at bounding box center [146, 35] width 31 height 11
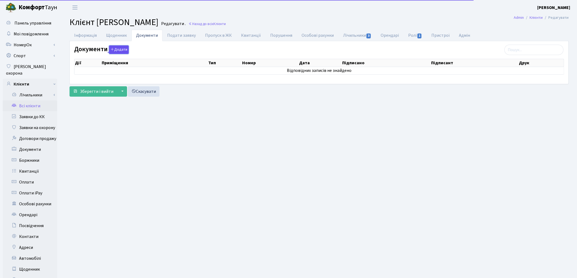
click at [122, 49] on button "Додати" at bounding box center [119, 50] width 20 height 8
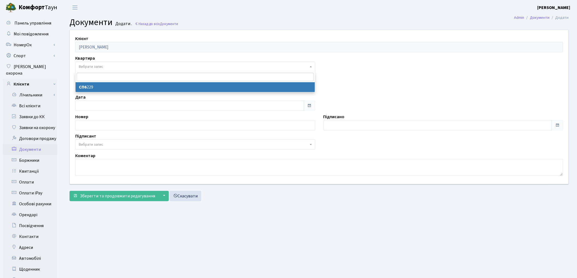
click at [102, 63] on span "Вибрати запис" at bounding box center [195, 67] width 240 height 10
select select "37021"
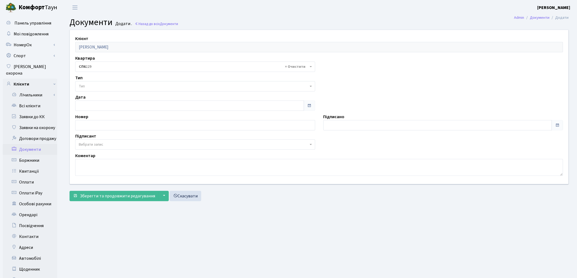
click at [102, 84] on span "Тип" at bounding box center [193, 86] width 229 height 5
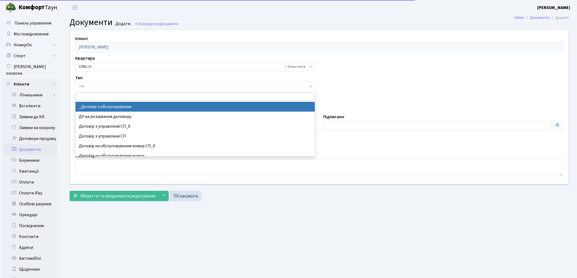
select select "289"
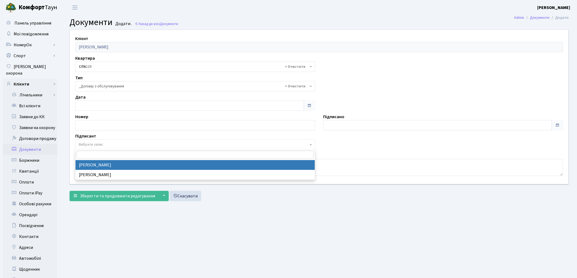
click at [103, 144] on span "Вибрати запис" at bounding box center [91, 144] width 25 height 5
select select "74"
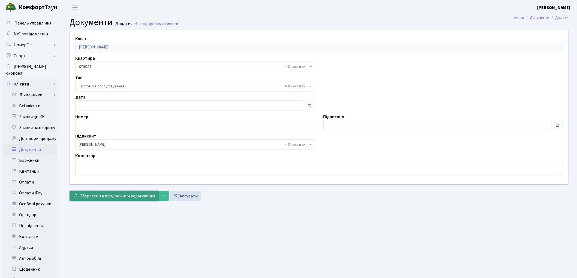
click at [112, 199] on button "Зберегти та продовжити редагування" at bounding box center [113, 196] width 89 height 10
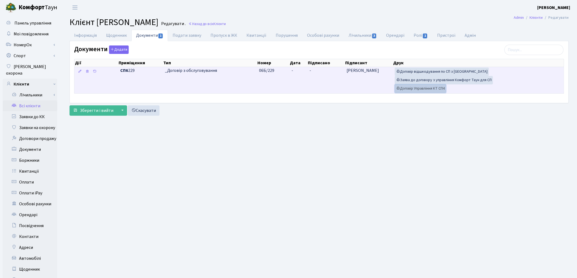
click at [417, 89] on link "Договір Управління КТ СП4" at bounding box center [420, 88] width 51 height 8
click at [420, 80] on link "Заява до договору з управління Комфорт Таун для СП" at bounding box center [444, 80] width 98 height 8
click at [407, 74] on link "Договір відшкодування по СП з Екві" at bounding box center [442, 72] width 94 height 8
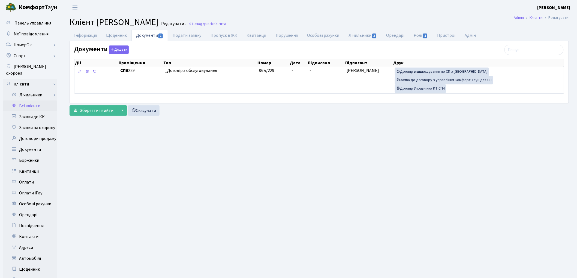
click at [28, 101] on link "Всі клієнти" at bounding box center [30, 106] width 54 height 11
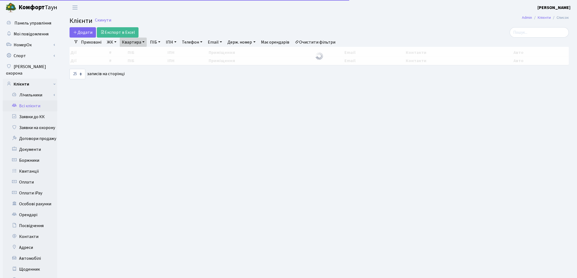
select select "25"
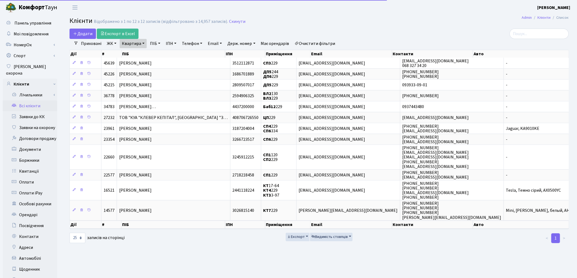
click at [125, 43] on link "Квартира" at bounding box center [133, 43] width 27 height 9
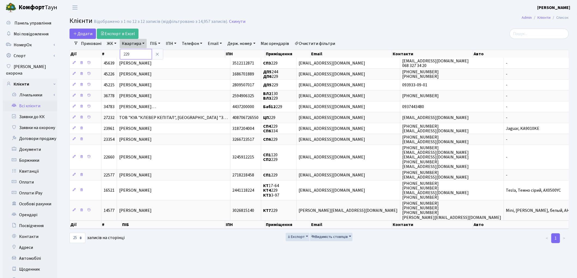
click at [131, 53] on input "229" at bounding box center [136, 54] width 32 height 10
type input "2"
type input "148"
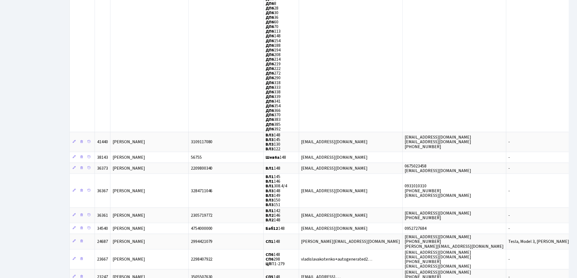
scroll to position [454, 0]
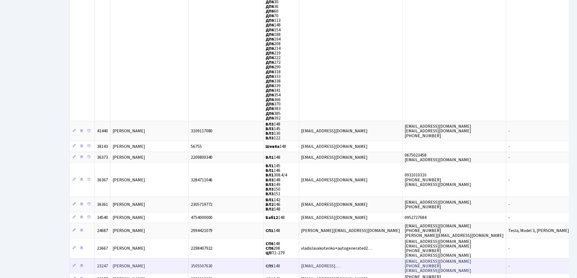
click at [145, 263] on span "[PERSON_NAME]" at bounding box center [129, 266] width 32 height 6
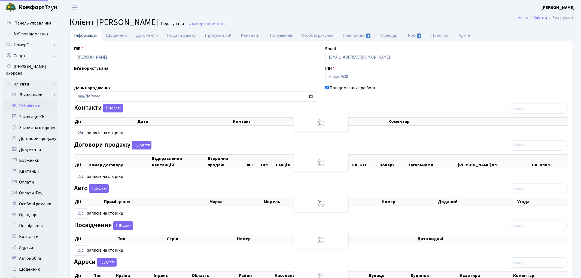
select select "25"
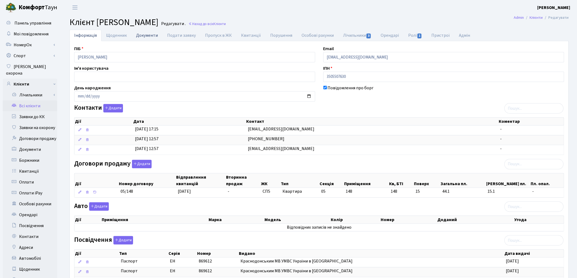
click at [145, 36] on link "Документи" at bounding box center [146, 35] width 31 height 11
select select "25"
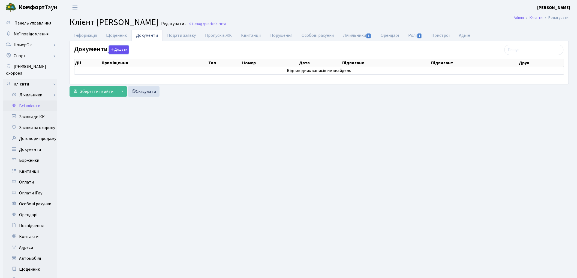
click at [119, 49] on button "Додати" at bounding box center [119, 50] width 20 height 8
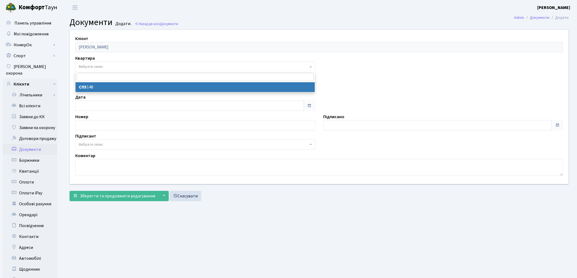
click at [105, 65] on span "Вибрати запис" at bounding box center [193, 66] width 229 height 5
select select "36896"
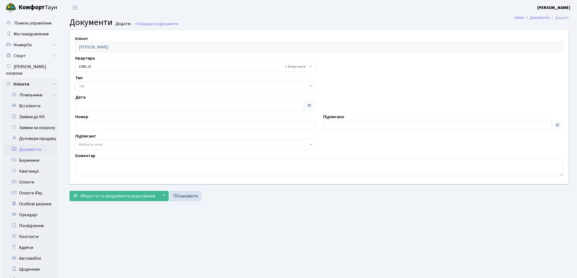
click at [107, 84] on span "Тип" at bounding box center [193, 86] width 229 height 5
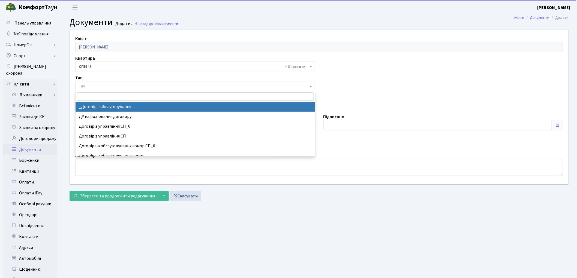
select select "289"
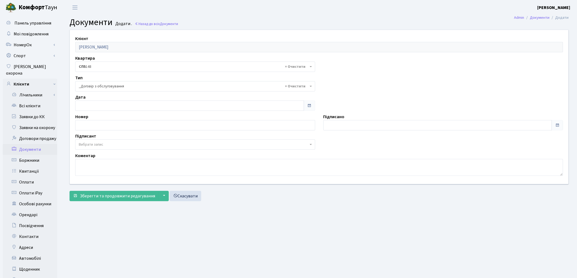
click at [91, 142] on span "Вибрати запис" at bounding box center [195, 145] width 240 height 10
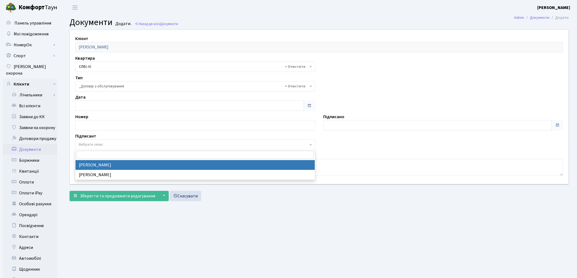
select select "74"
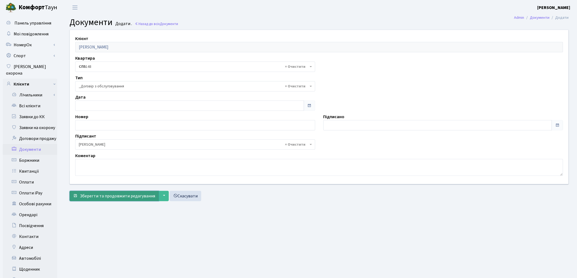
click at [78, 197] on button "Зберегти та продовжити редагування" at bounding box center [113, 196] width 89 height 10
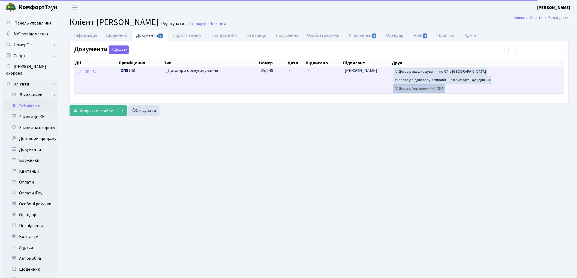
click at [421, 90] on link "Договір Управління КТ СП4" at bounding box center [418, 88] width 51 height 8
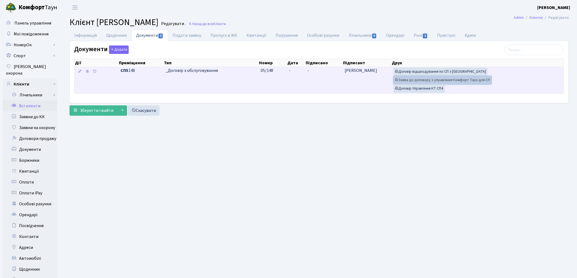
click at [430, 81] on link "Заява до договору з управління Комфорт Таун для СП" at bounding box center [442, 80] width 98 height 8
click at [412, 73] on link "Договір відшкодування по СП з Екві" at bounding box center [440, 72] width 94 height 8
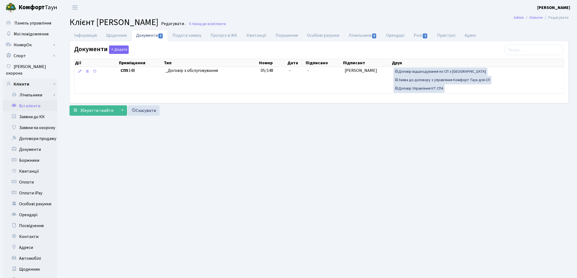
click at [33, 101] on link "Всі клієнти" at bounding box center [30, 106] width 54 height 11
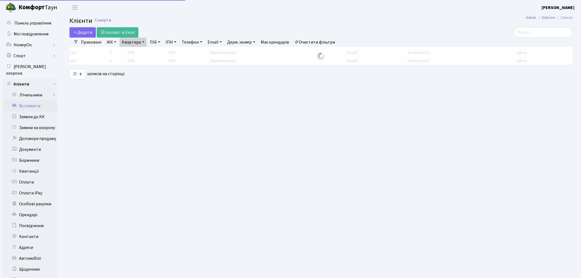
select select "25"
click at [135, 46] on link "Квартира" at bounding box center [133, 42] width 27 height 9
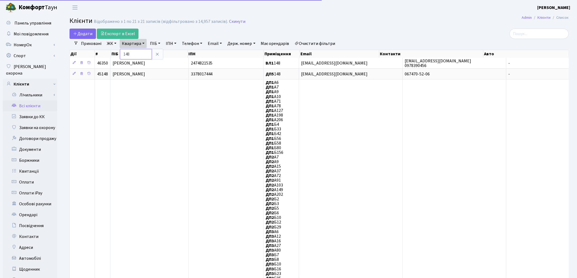
click at [137, 54] on input "148" at bounding box center [136, 54] width 32 height 10
type input "1"
type input "57"
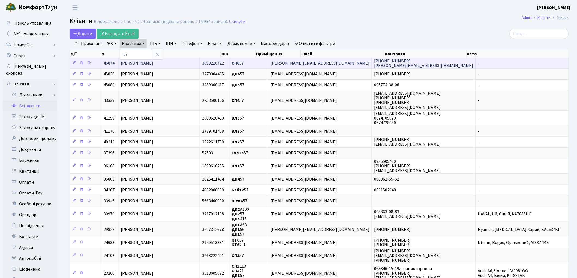
click at [141, 62] on span "[PERSON_NAME]" at bounding box center [137, 63] width 32 height 6
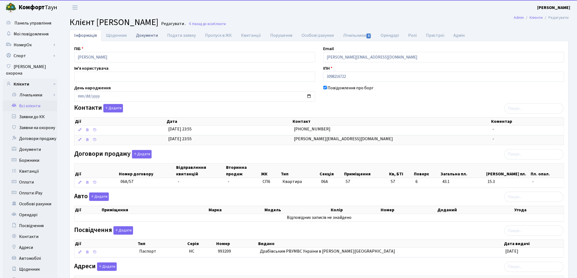
click at [141, 35] on link "Документи" at bounding box center [146, 35] width 31 height 11
select select "25"
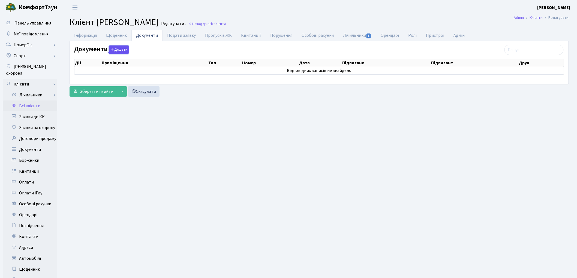
click at [120, 52] on button "Додати" at bounding box center [119, 50] width 20 height 8
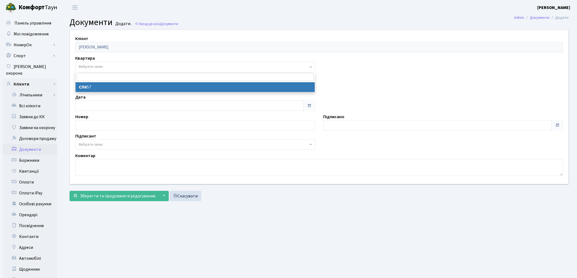
click at [104, 65] on span "Вибрати запис" at bounding box center [193, 66] width 229 height 5
select select "178124"
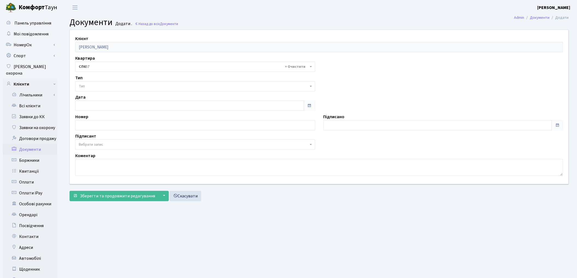
click at [110, 89] on span "Тип" at bounding box center [193, 86] width 229 height 5
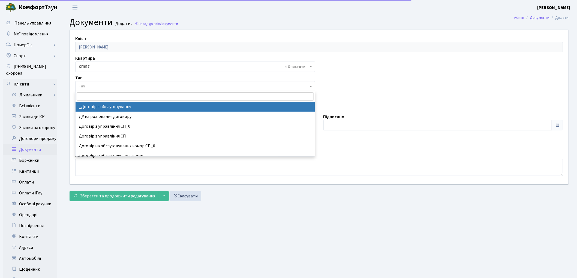
select select "289"
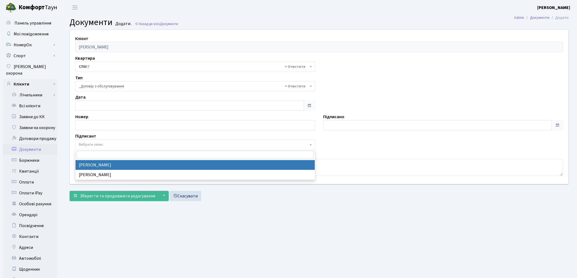
click at [111, 146] on span "Вибрати запис" at bounding box center [193, 144] width 229 height 5
select select "74"
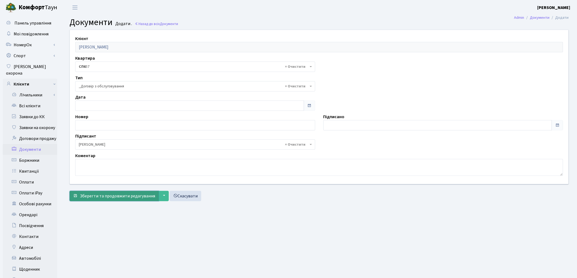
click at [100, 195] on span "Зберегти та продовжити редагування" at bounding box center [117, 196] width 75 height 6
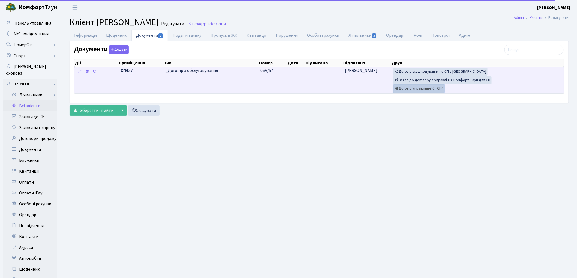
click at [432, 91] on link "Договір Управління КТ СП4" at bounding box center [418, 88] width 51 height 8
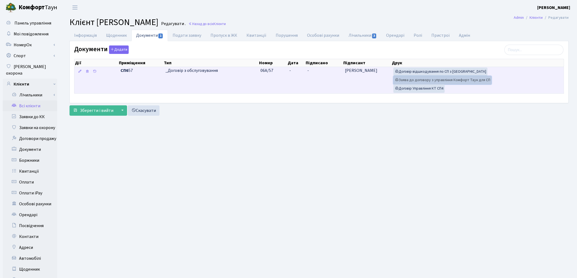
click at [402, 78] on link "Заява до договору з управління Комфорт Таун для СП" at bounding box center [442, 80] width 98 height 8
click at [434, 71] on link "Договір відшкодування по СП з [GEOGRAPHIC_DATA]" at bounding box center [440, 72] width 94 height 8
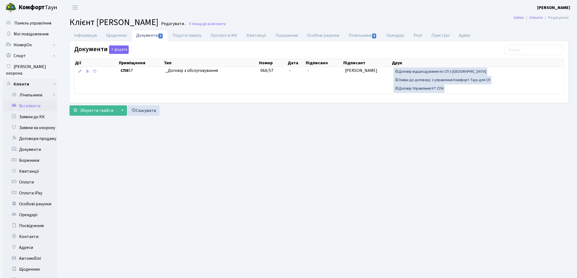
click at [29, 101] on link "Всі клієнти" at bounding box center [30, 106] width 54 height 11
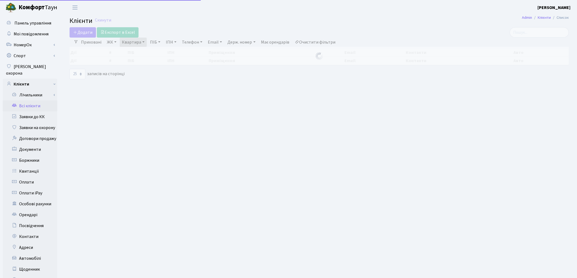
select select "25"
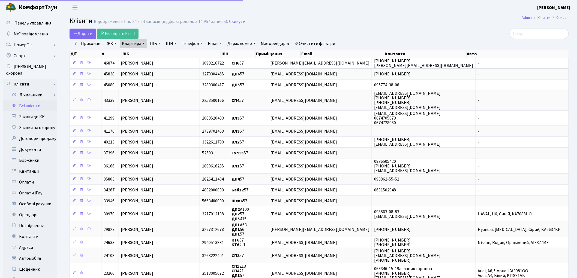
click at [135, 44] on link "Квартира" at bounding box center [133, 43] width 27 height 9
click at [134, 52] on input "57" at bounding box center [136, 54] width 32 height 10
type input "5"
type input "п053"
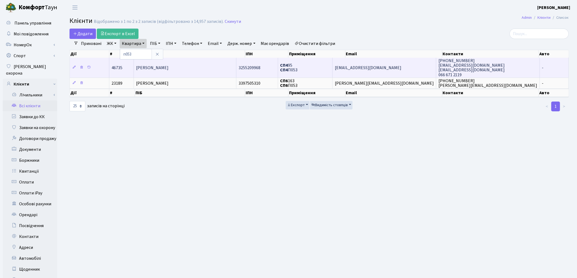
click at [184, 72] on td "[PERSON_NAME]" at bounding box center [185, 68] width 102 height 20
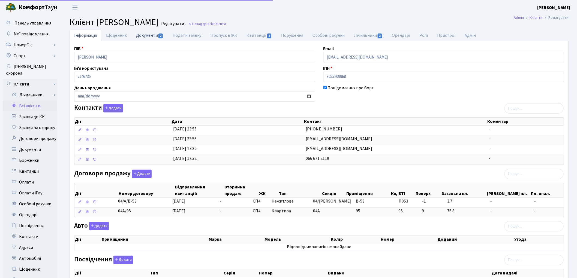
click at [148, 36] on link "Документи 2" at bounding box center [149, 35] width 37 height 11
select select "25"
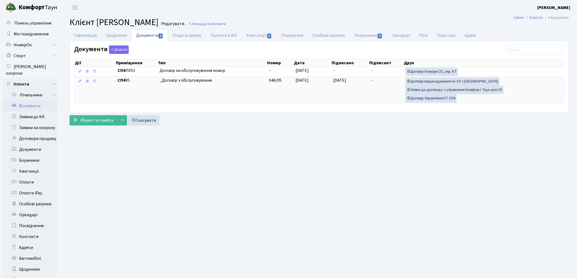
click at [35, 101] on link "Всі клієнти" at bounding box center [30, 106] width 54 height 11
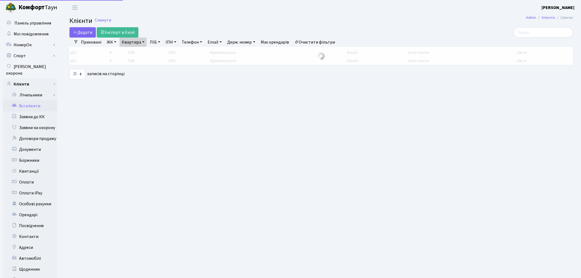
select select "25"
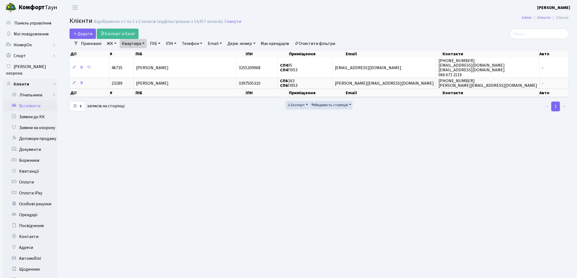
click at [336, 42] on link "Очистити фільтри" at bounding box center [314, 43] width 45 height 9
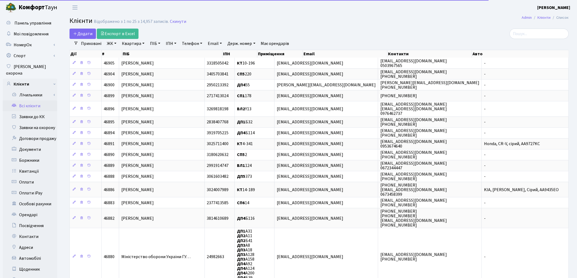
click at [154, 44] on link "ПІБ" at bounding box center [155, 43] width 15 height 9
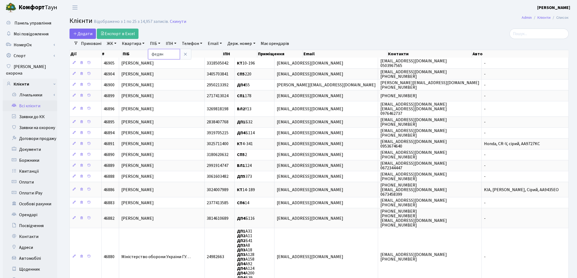
type input "федян"
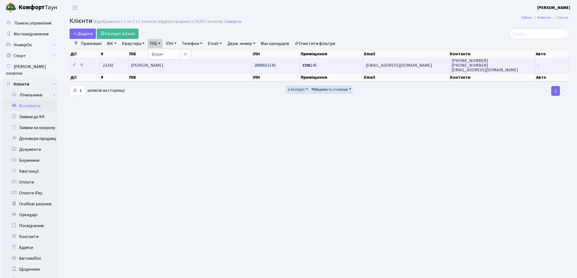
click at [157, 67] on span "[PERSON_NAME]" at bounding box center [147, 65] width 32 height 6
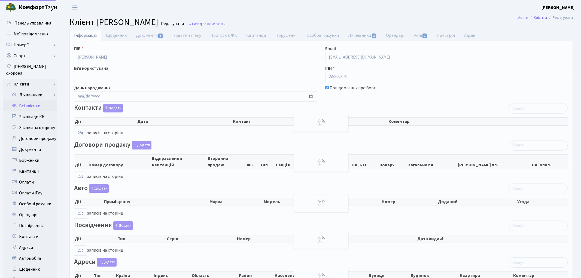
select select "25"
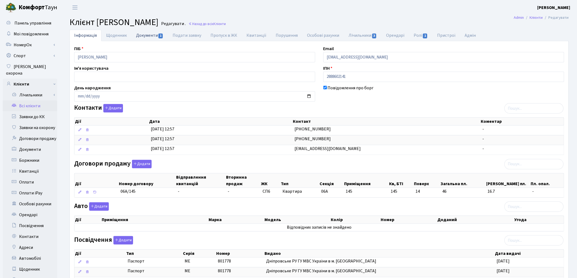
click at [147, 37] on link "Документи 1" at bounding box center [149, 35] width 37 height 11
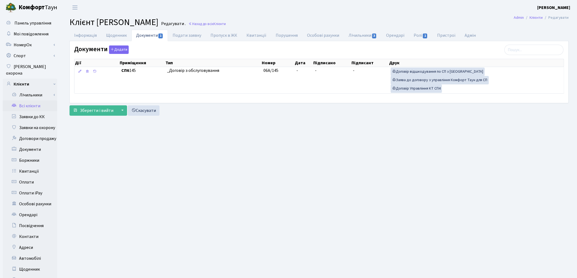
click at [25, 101] on link "Всі клієнти" at bounding box center [30, 106] width 54 height 11
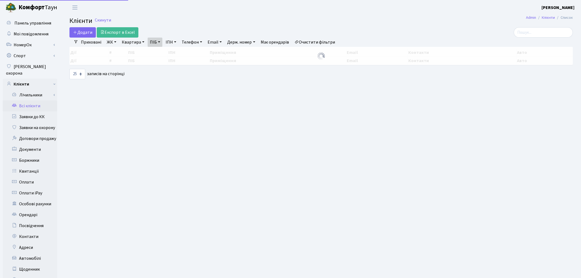
select select "25"
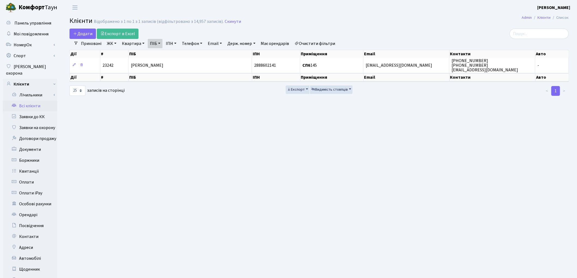
click at [159, 45] on link "ПІБ" at bounding box center [155, 43] width 15 height 9
drag, startPoint x: 163, startPoint y: 54, endPoint x: 147, endPoint y: 53, distance: 15.6
click at [147, 53] on div "Додати Експорт в Excel Фільтри Приховані ЖК ТХ, вул. Ділова, 1/2 КТ, вул. Реген…" at bounding box center [318, 63] width 507 height 68
click at [154, 45] on link "ПІБ" at bounding box center [155, 43] width 15 height 9
type input "z"
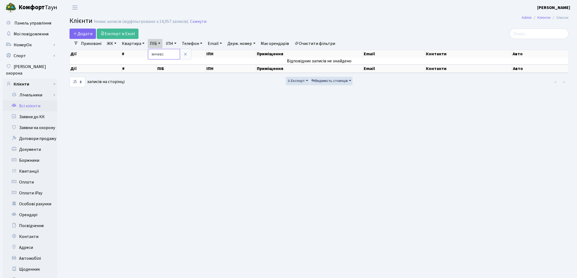
type input "янчевс"
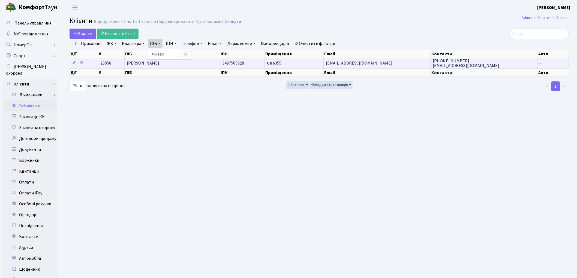
click at [200, 65] on td "[PERSON_NAME]" at bounding box center [172, 63] width 95 height 11
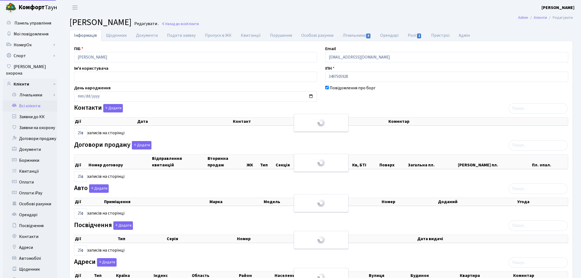
select select "25"
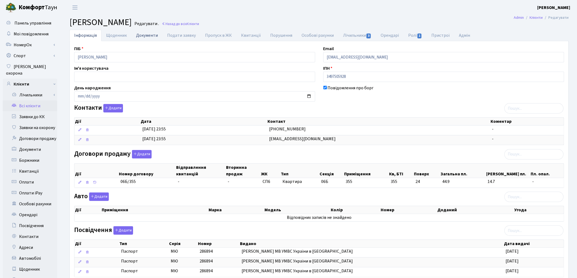
click at [140, 37] on link "Документи" at bounding box center [146, 35] width 31 height 11
select select "25"
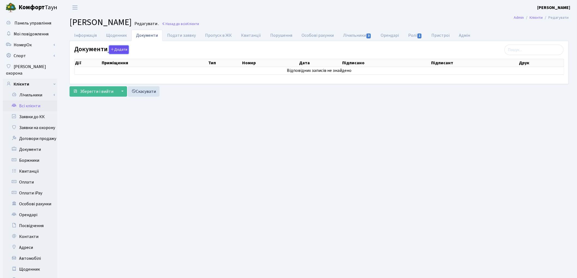
click at [123, 50] on button "Додати" at bounding box center [119, 50] width 20 height 8
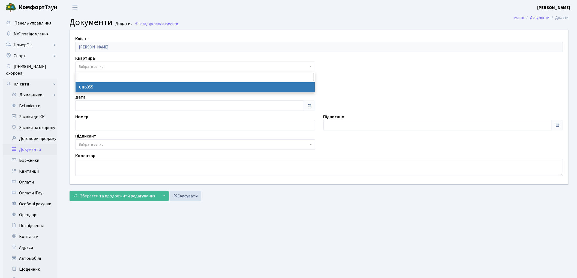
click at [108, 68] on span "Вибрати запис" at bounding box center [193, 66] width 229 height 5
select select "38123"
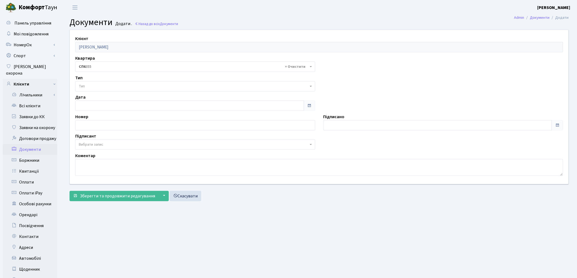
click at [107, 86] on span "Тип" at bounding box center [193, 86] width 229 height 5
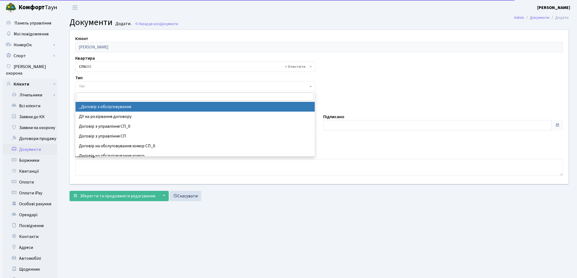
select select "289"
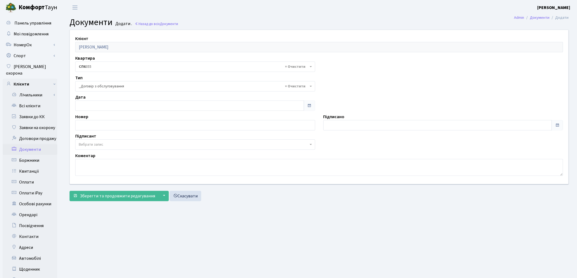
click at [122, 145] on span "Вибрати запис" at bounding box center [193, 144] width 229 height 5
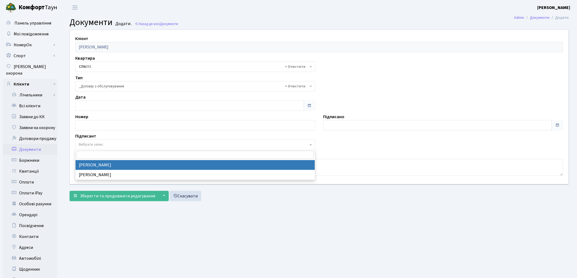
select select "74"
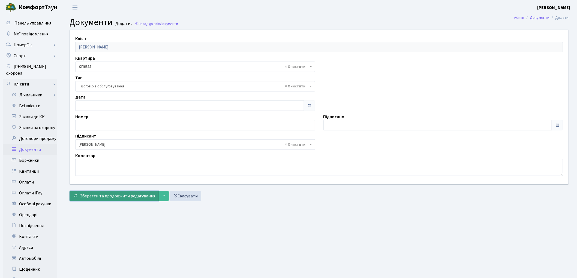
click at [116, 196] on span "Зберегти та продовжити редагування" at bounding box center [117, 196] width 75 height 6
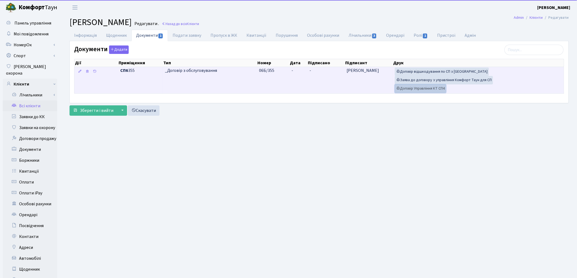
click at [420, 86] on link "Договір Управління КТ СП4" at bounding box center [420, 88] width 51 height 8
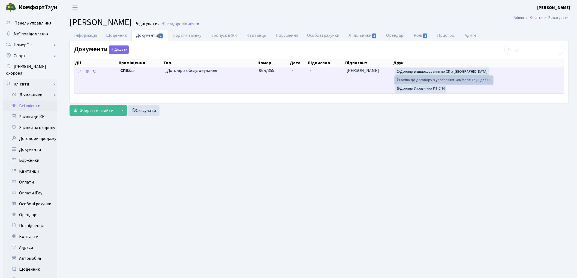
click at [457, 82] on link "Заява до договору з управління Комфорт Таун для СП" at bounding box center [444, 80] width 98 height 8
click at [425, 72] on link "Договір відшкодування по СП з Екві" at bounding box center [442, 72] width 94 height 8
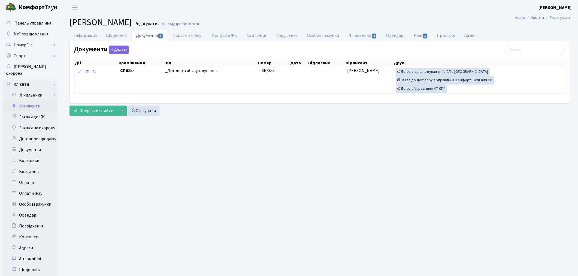
click at [33, 101] on link "Всі клієнти" at bounding box center [30, 106] width 54 height 11
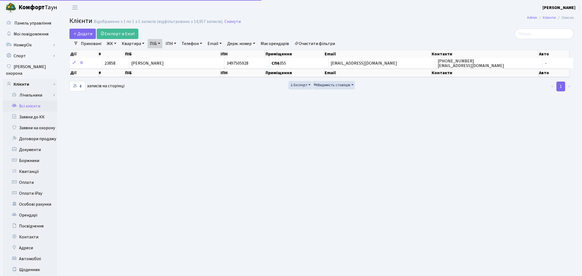
select select "25"
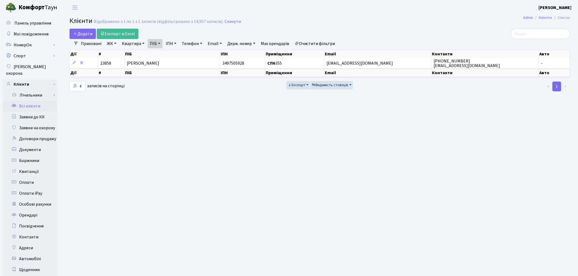
click at [314, 43] on link "Очистити фільтри" at bounding box center [314, 43] width 45 height 9
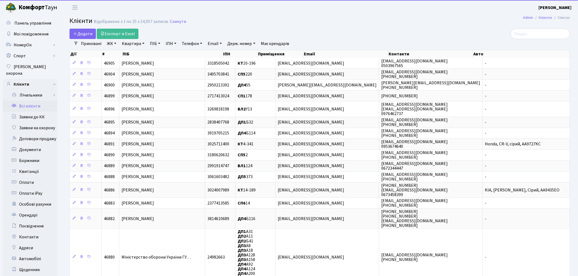
click at [152, 45] on link "ПІБ" at bounding box center [155, 43] width 15 height 9
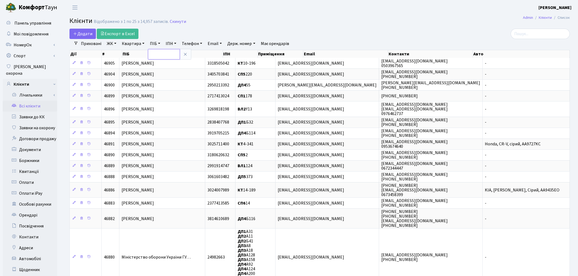
paste input "[PERSON_NAME]"
type input "[PERSON_NAME]"
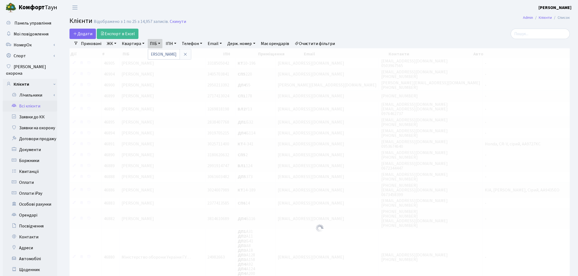
click at [337, 21] on h2 "Клієнти Відображено з 1 по 25 з 14,957 записів. Скинути" at bounding box center [319, 21] width 500 height 9
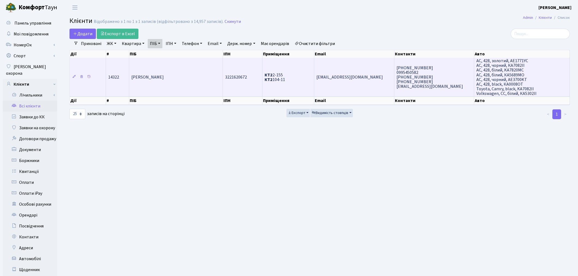
click at [240, 89] on td "3221620672" at bounding box center [243, 77] width 40 height 38
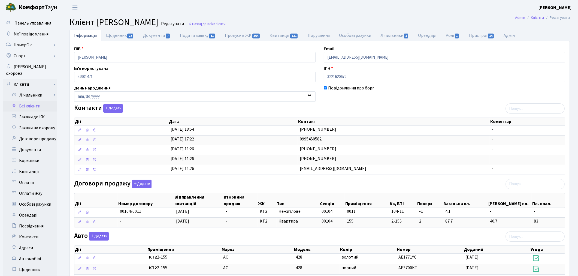
click at [141, 181] on button "Додати" at bounding box center [142, 184] width 20 height 8
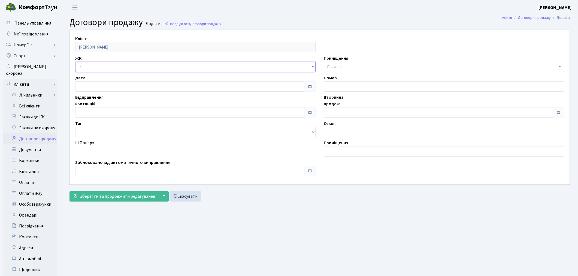
click at [102, 65] on select "- ТХ, вул. Ділова, 1/2 КТ, вул. Регенераторна, 4 КТ2, просп. Соборності, 17 КТ3…" at bounding box center [195, 67] width 240 height 10
select select "271"
click at [75, 62] on select "- ТХ, вул. Ділова, 1/2 КТ, вул. Регенераторна, 4 КТ2, просп. Соборності, 17 КТ3…" at bounding box center [195, 67] width 240 height 10
select select
click at [338, 65] on span "Приміщення" at bounding box center [337, 66] width 20 height 5
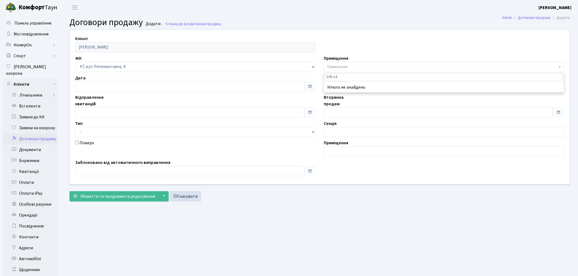
type input "105-14"
drag, startPoint x: 110, startPoint y: 67, endPoint x: 110, endPoint y: 72, distance: 4.9
click at [110, 67] on select "- ТХ, вул. Ділова, 1/2 КТ, вул. Регенераторна, 4 КТ2, просп. Соборності, 17 КТ3…" at bounding box center [195, 67] width 240 height 10
select select "295"
click at [75, 62] on select "- ТХ, вул. Ділова, 1/2 КТ, вул. Регенераторна, 4 КТ2, просп. Соборності, 17 КТ3…" at bounding box center [195, 67] width 240 height 10
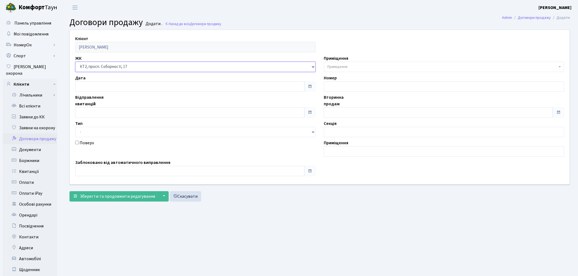
select select
click at [329, 65] on span "Приміщення" at bounding box center [337, 66] width 20 height 5
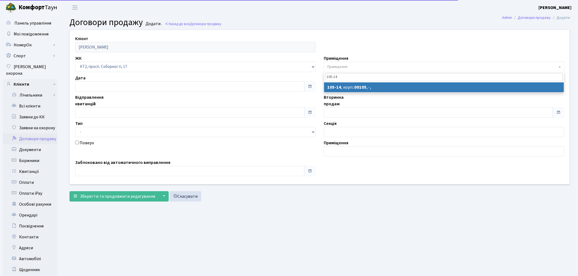
type input "105-14"
select select "16082"
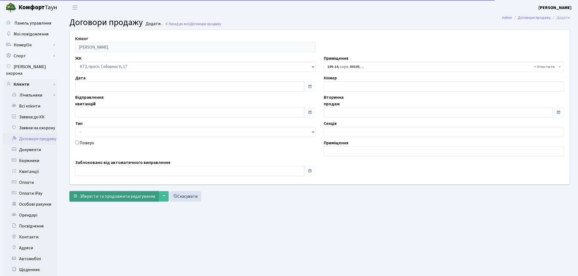
click at [135, 200] on button "Зберегти та продовжити редагування" at bounding box center [113, 196] width 89 height 10
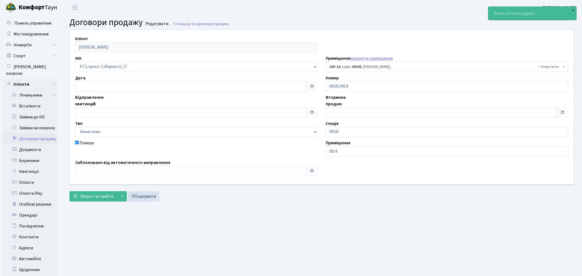
select select "16082"
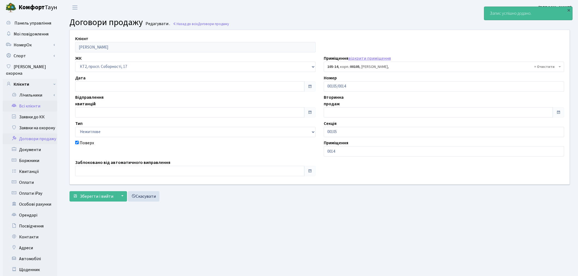
click at [27, 101] on link "Всі клієнти" at bounding box center [30, 106] width 54 height 11
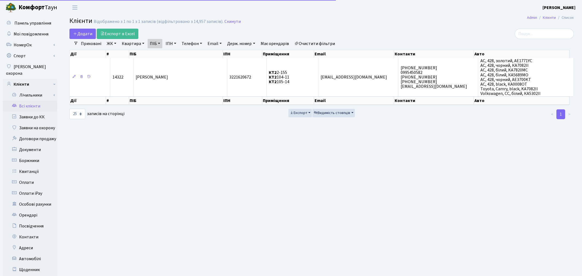
select select "25"
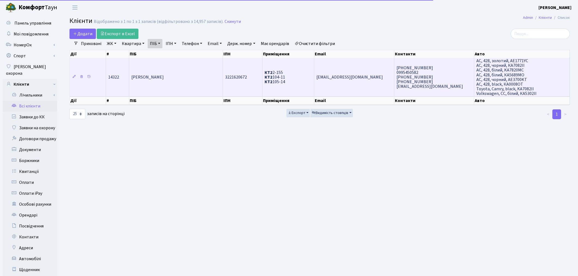
click at [178, 82] on td "[PERSON_NAME]" at bounding box center [176, 77] width 94 height 38
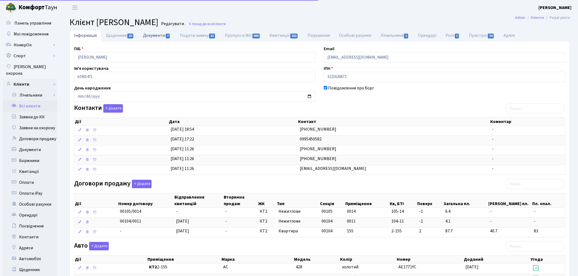
click at [149, 37] on link "Документи 7" at bounding box center [156, 35] width 37 height 11
select select "25"
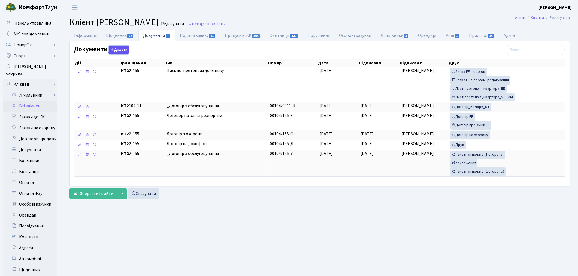
click at [114, 47] on button "Додати" at bounding box center [119, 50] width 20 height 8
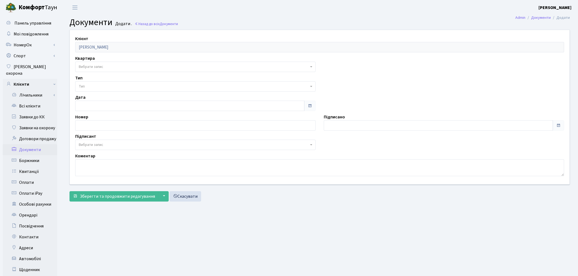
click at [116, 62] on span "Вибрати запис" at bounding box center [195, 67] width 240 height 10
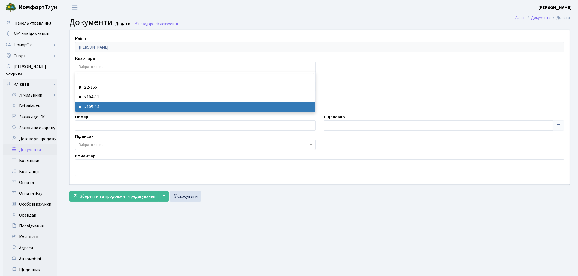
select select "178604"
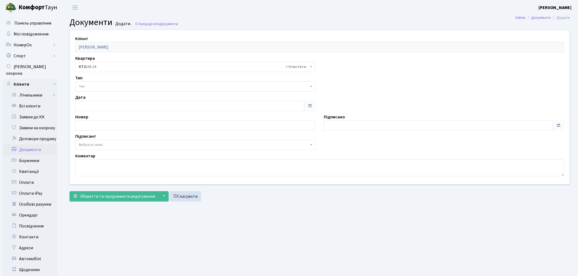
click at [110, 82] on span "Тип" at bounding box center [195, 86] width 240 height 10
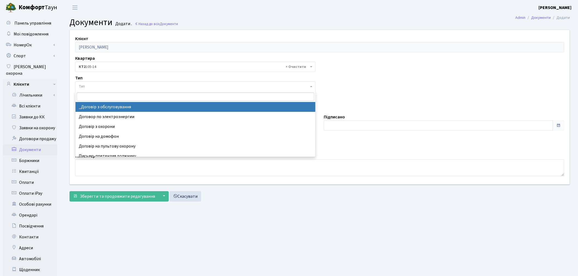
select select "289"
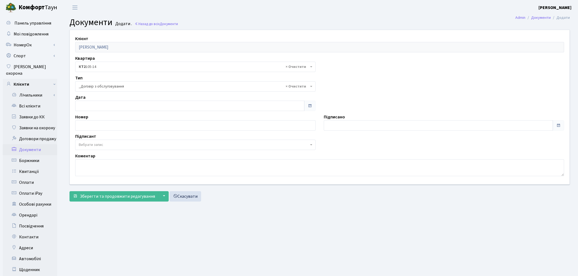
click at [107, 147] on span "Вибрати запис" at bounding box center [194, 144] width 230 height 5
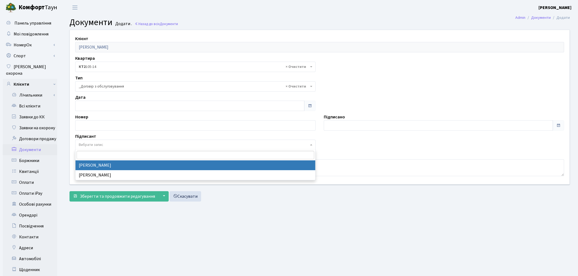
drag, startPoint x: 107, startPoint y: 165, endPoint x: 107, endPoint y: 182, distance: 16.3
select select "74"
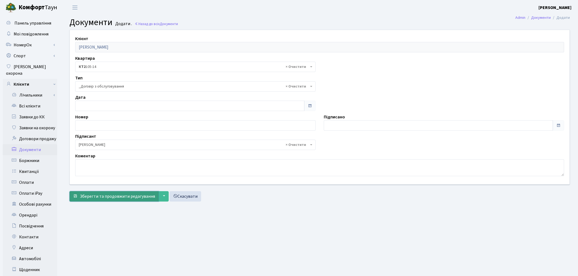
click at [107, 195] on span "Зберегти та продовжити редагування" at bounding box center [117, 196] width 75 height 6
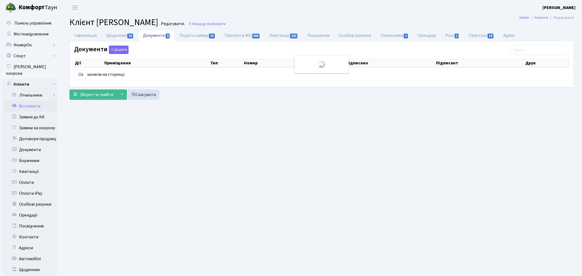
select select "25"
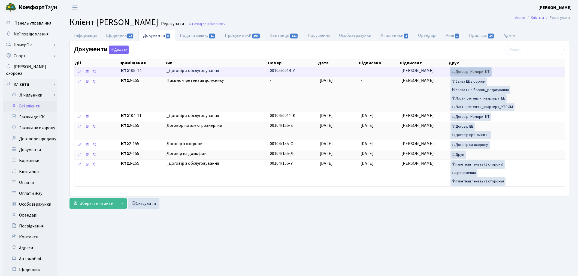
click at [466, 72] on link "Договір_Комори_КТ" at bounding box center [470, 72] width 41 height 8
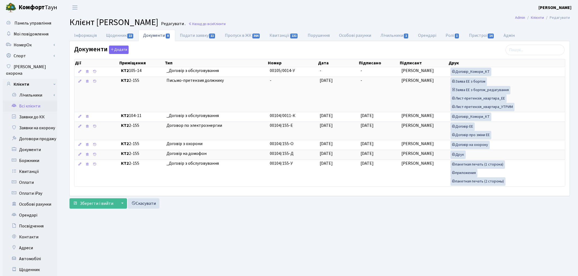
click at [30, 101] on link "Всі клієнти" at bounding box center [30, 106] width 54 height 11
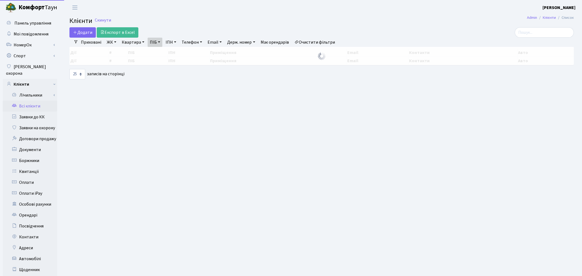
select select "25"
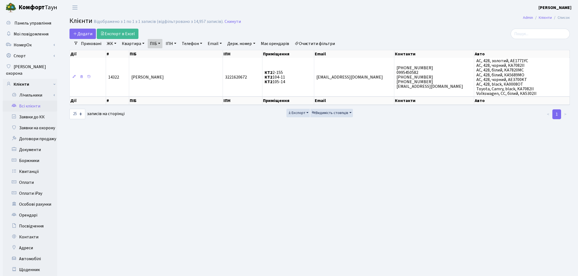
click at [317, 40] on link "Очистити фільтри" at bounding box center [314, 43] width 45 height 9
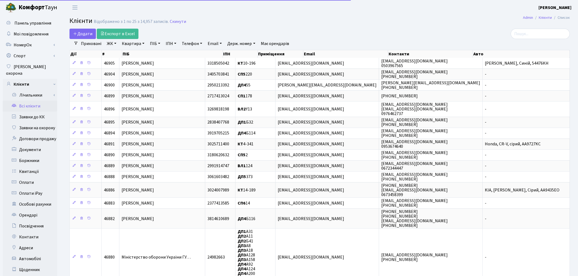
click at [127, 43] on link "Квартира" at bounding box center [133, 43] width 27 height 9
type input "40"
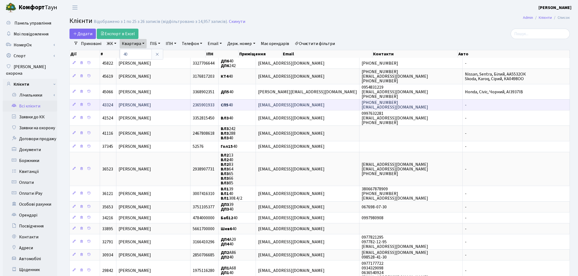
click at [151, 105] on span "Павленко Станіслав Олексійович" at bounding box center [135, 105] width 32 height 6
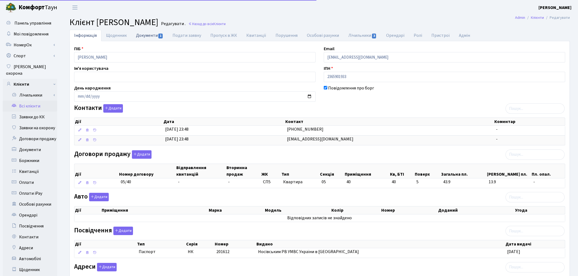
click at [149, 37] on link "Документи 1" at bounding box center [149, 35] width 37 height 11
select select "25"
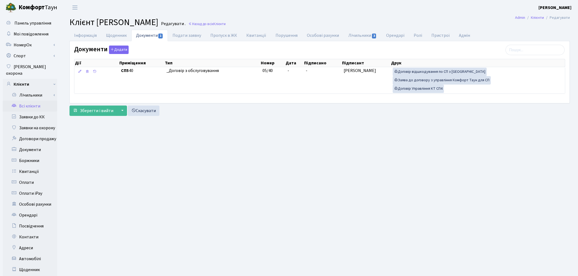
click at [28, 101] on link "Всі клієнти" at bounding box center [30, 106] width 54 height 11
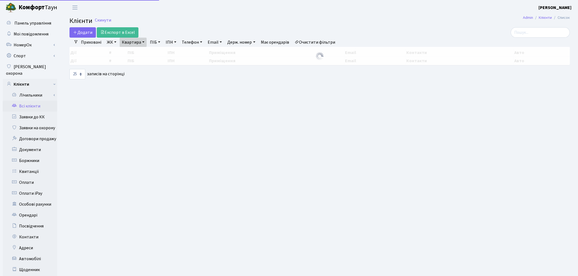
select select "25"
click at [123, 45] on link "Квартира" at bounding box center [133, 42] width 27 height 9
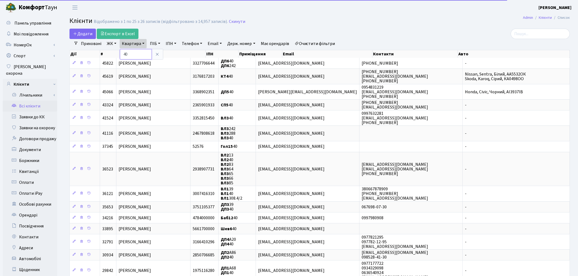
click at [133, 53] on input "40" at bounding box center [136, 54] width 32 height 10
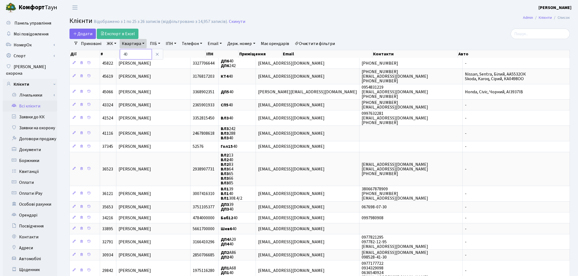
type input "4"
type input "187"
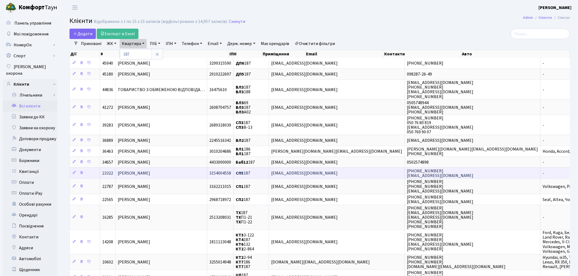
click at [150, 173] on span "[PERSON_NAME]" at bounding box center [134, 173] width 32 height 6
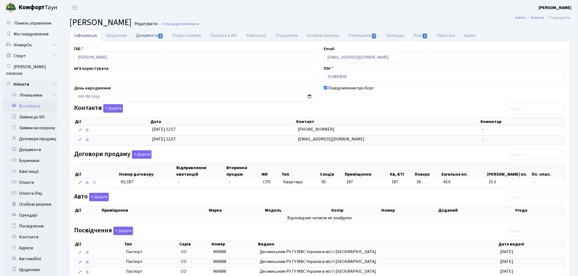
click at [151, 34] on link "Документи 1" at bounding box center [149, 35] width 37 height 11
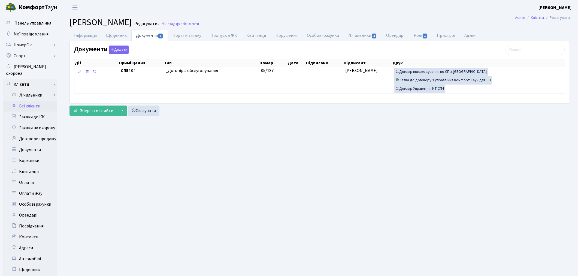
click at [28, 101] on link "Всі клієнти" at bounding box center [30, 106] width 54 height 11
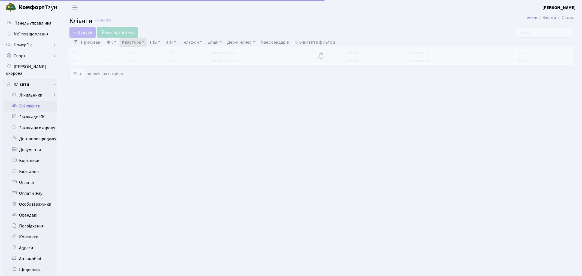
select select "25"
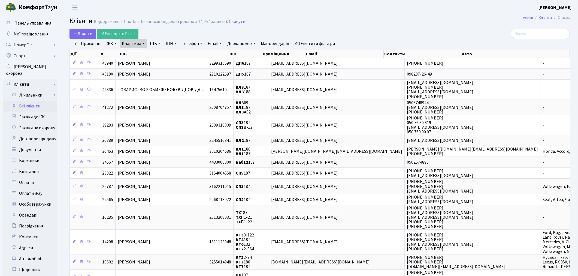
click at [330, 45] on link "Очистити фільтри" at bounding box center [314, 43] width 45 height 9
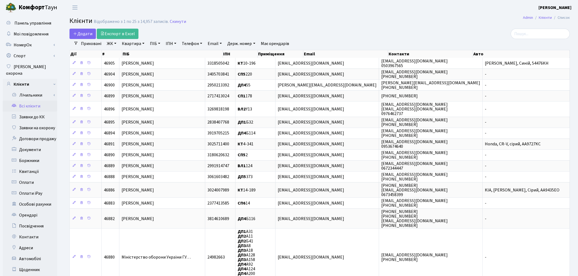
click at [154, 45] on link "ПІБ" at bounding box center [155, 43] width 15 height 9
paste input "[PERSON_NAME]"
type input "[PERSON_NAME]"
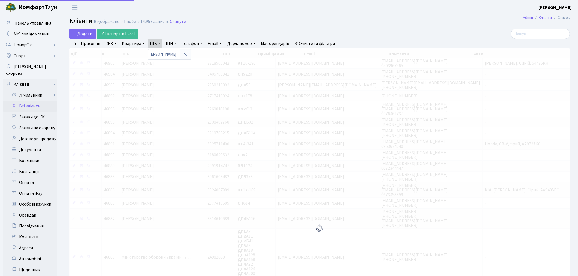
click at [366, 25] on h2 "Клієнти Відображено з 1 по 25 з 14,957 записів. Скинути" at bounding box center [319, 21] width 500 height 9
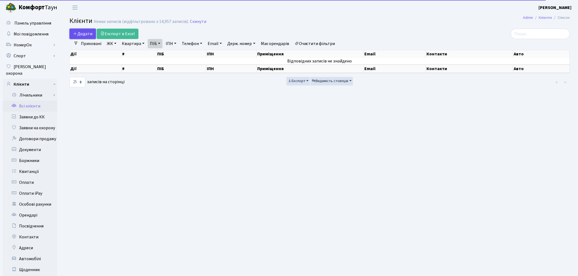
click at [81, 31] on span "Додати" at bounding box center [82, 34] width 19 height 6
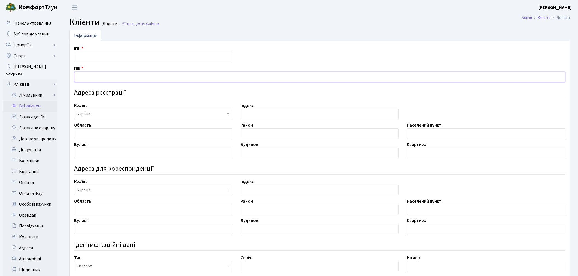
click at [86, 75] on input "text" at bounding box center [319, 77] width 491 height 10
paste input "[PERSON_NAME]"
type input "[PERSON_NAME]"
click at [424, 132] on input "text" at bounding box center [486, 133] width 158 height 10
paste input "м. Житомир"
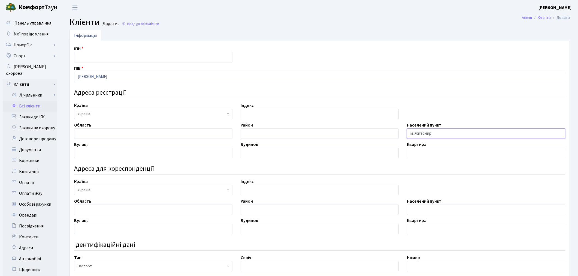
type input "м. Житомир"
click at [94, 153] on input "text" at bounding box center [153, 153] width 158 height 10
paste input "вул. Кривий 1-й Пров"
type input "вул. Кривий 1-й Пров."
drag, startPoint x: 394, startPoint y: 254, endPoint x: 328, endPoint y: 207, distance: 80.7
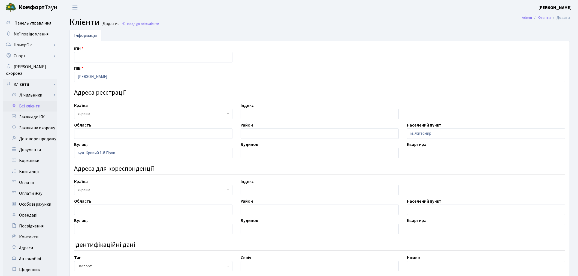
click at [394, 254] on div "ІПН ПІБ Тичина Сергій Олександрович Адреса реєстрації Країна АБХАЗИЯ АВСТРАЛИЯ …" at bounding box center [319, 211] width 499 height 330
click at [255, 154] on input "text" at bounding box center [320, 153] width 158 height 10
type input "11"
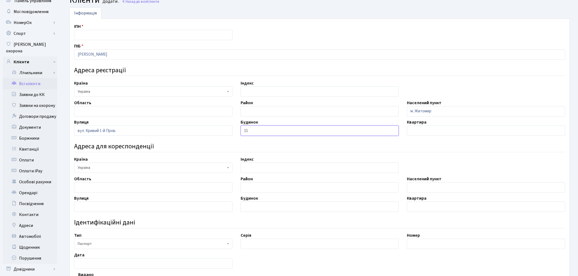
scroll to position [121, 0]
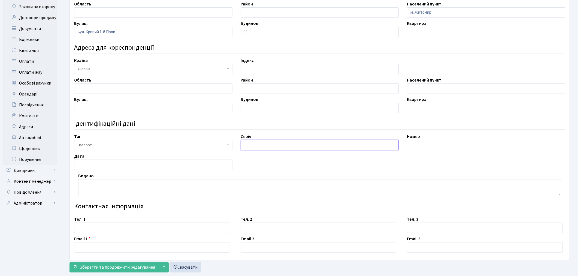
click at [256, 145] on input "text" at bounding box center [320, 145] width 158 height 10
paste input "ВН"
type input "ВН"
click at [434, 143] on input "text" at bounding box center [486, 145] width 158 height 10
paste input "260661"
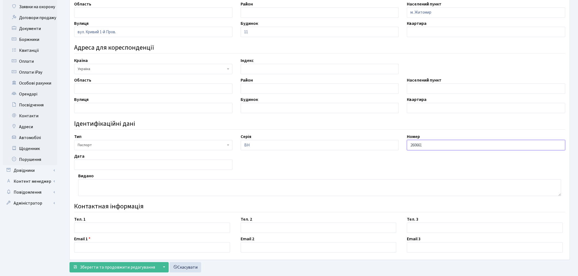
type input "260661"
click at [100, 162] on input "text" at bounding box center [153, 164] width 158 height 10
paste input "30.06.2004"
type input "30.06.2004"
drag, startPoint x: 239, startPoint y: 258, endPoint x: 235, endPoint y: 252, distance: 7.5
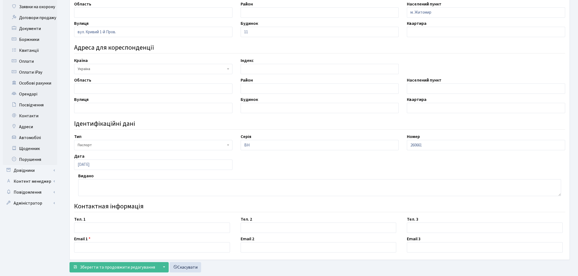
click at [239, 258] on div "ІПН ПІБ Тичина Сергій Олександрович Адреса реєстрації Країна АБХАЗИЯ АВСТРАЛИЯ …" at bounding box center [320, 89] width 500 height 339
click at [105, 186] on textarea at bounding box center [319, 187] width 483 height 17
paste textarea "Житомирським МВ УМВС України в Житомирській області"
type textarea "Житомирським МВ УМВС України в Житомирській області"
click at [371, 172] on div "ІПН ПІБ Тичина Сергій Олександрович Адреса реєстрації Країна АБХАЗИЯ АВСТРАЛИЯ …" at bounding box center [319, 90] width 499 height 330
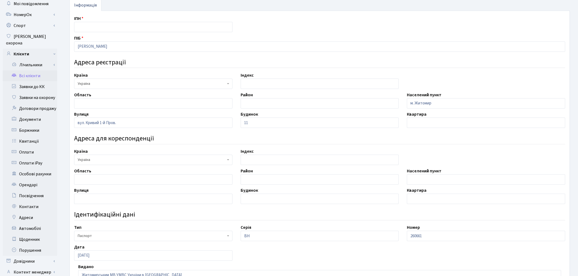
scroll to position [0, 0]
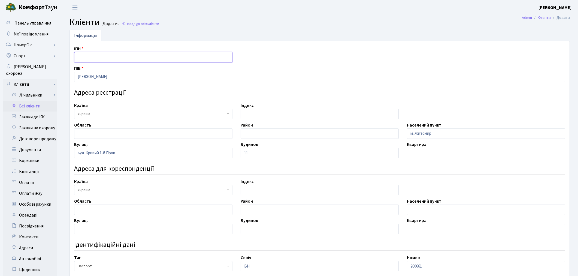
click at [103, 53] on input "text" at bounding box center [153, 57] width 158 height 10
paste input "3227721019"
type input "3227721019"
click at [349, 61] on div "ІПН 3227721019 ПІБ Тичина Сергій Олександрович Адреса реєстрації Країна АБХАЗИЯ…" at bounding box center [319, 211] width 499 height 330
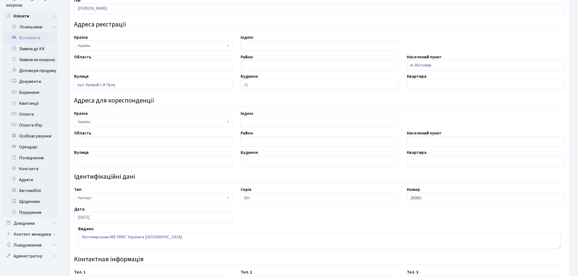
scroll to position [134, 0]
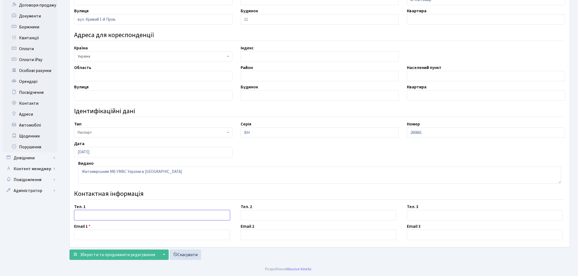
click at [100, 214] on input "text" at bounding box center [152, 215] width 156 height 10
paste input "+380977461695"
type input "+380977461695"
click at [94, 235] on input "text" at bounding box center [152, 234] width 156 height 10
paste input "serge.tychyna@gmail.com"
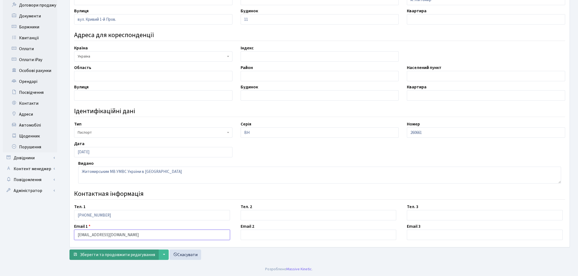
type input "serge.tychyna@gmail.com"
click at [134, 253] on span "Зберегти та продовжити редагування" at bounding box center [117, 255] width 75 height 6
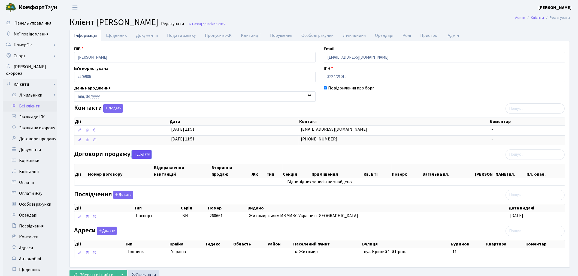
click at [143, 153] on button "Додати" at bounding box center [142, 154] width 20 height 8
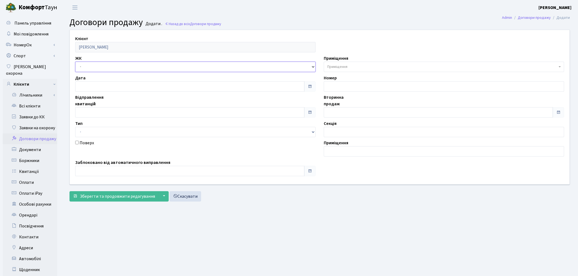
click at [102, 68] on select "- ТХ, вул. Ділова, 1/2 КТ, вул. Регенераторна, 4 КТ2, просп. Соборності, 17 КТ3…" at bounding box center [195, 67] width 240 height 10
select select "328"
click at [75, 62] on select "- ТХ, вул. Ділова, 1/2 КТ, вул. Регенераторна, 4 КТ2, просп. Соборності, 17 КТ3…" at bounding box center [195, 67] width 240 height 10
select select
click at [347, 67] on span "Приміщення" at bounding box center [337, 66] width 20 height 5
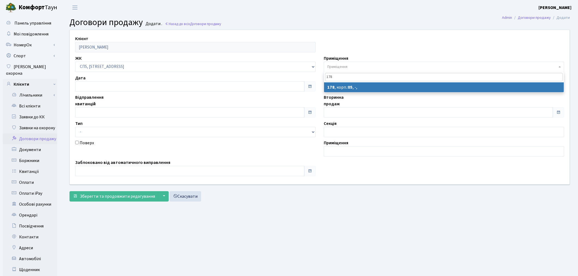
type input "178"
select select "21587"
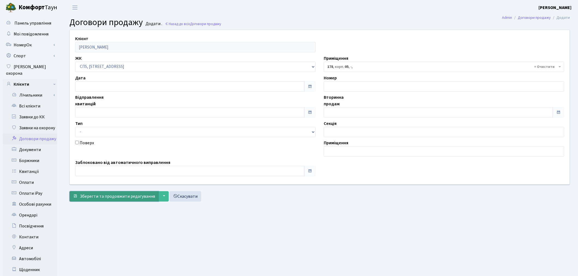
click at [142, 198] on span "Зберегти та продовжити редагування" at bounding box center [117, 196] width 75 height 6
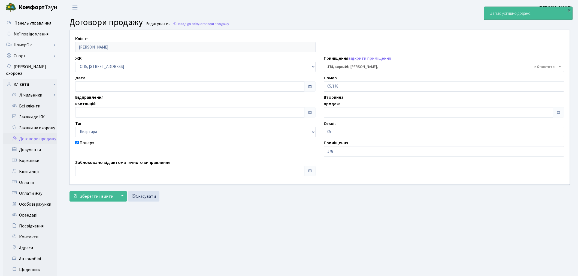
select select "21587"
click at [86, 195] on span "Зберегти і вийти" at bounding box center [97, 196] width 34 height 6
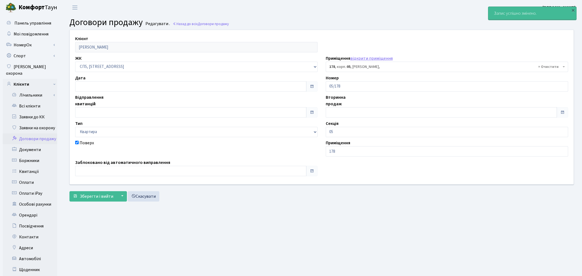
select select "21587"
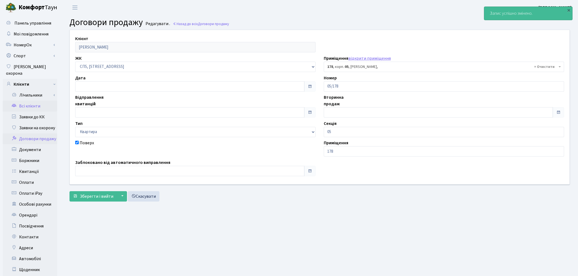
click at [23, 101] on link "Всі клієнти" at bounding box center [30, 106] width 54 height 11
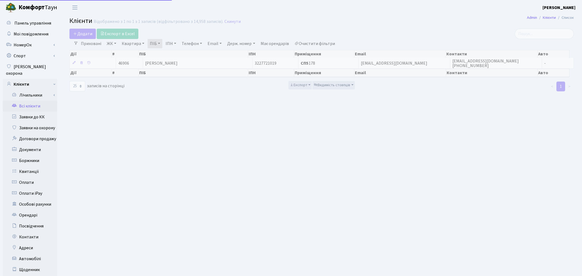
select select "25"
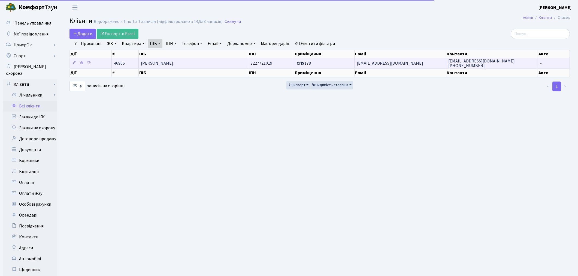
click at [200, 65] on td "[PERSON_NAME]" at bounding box center [194, 63] width 110 height 11
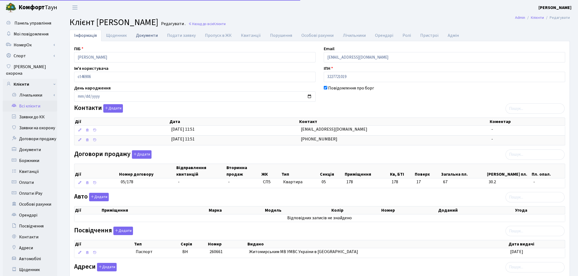
click at [149, 36] on link "Документи" at bounding box center [146, 35] width 31 height 11
select select "25"
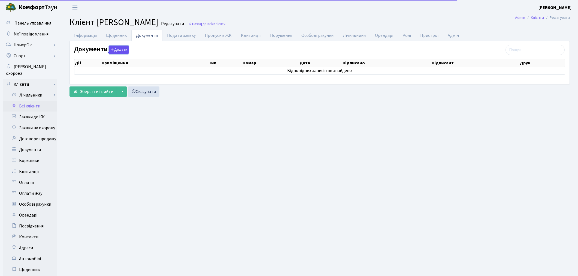
click at [116, 52] on button "Додати" at bounding box center [119, 50] width 20 height 8
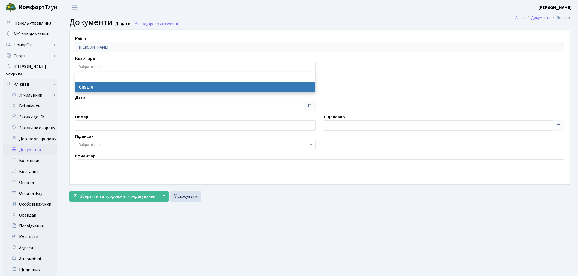
click at [87, 68] on span "Вибрати запис" at bounding box center [91, 66] width 25 height 5
select select "178605"
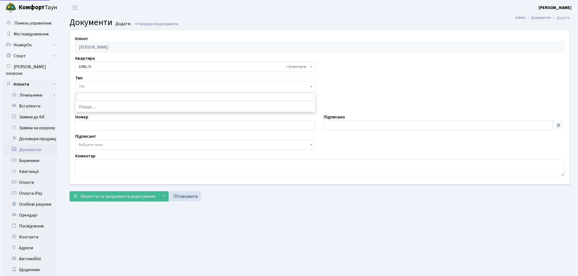
click at [88, 86] on span "Тип" at bounding box center [194, 86] width 230 height 5
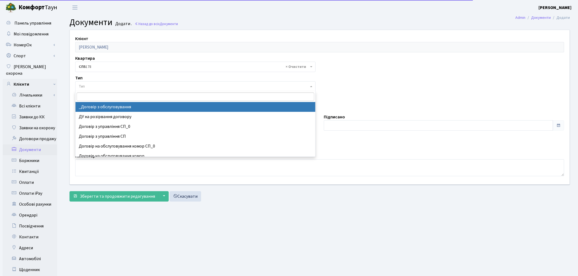
select select "289"
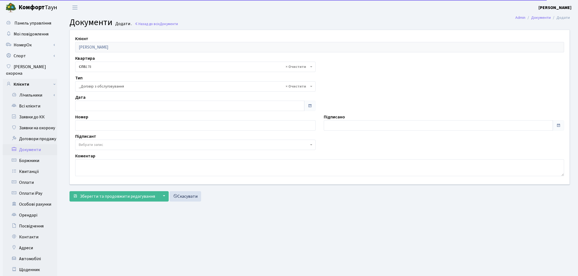
click at [95, 144] on span "Вибрати запис" at bounding box center [91, 144] width 25 height 5
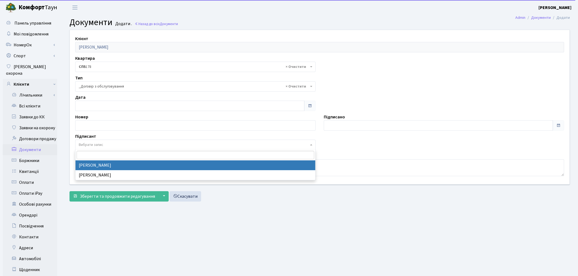
select select "74"
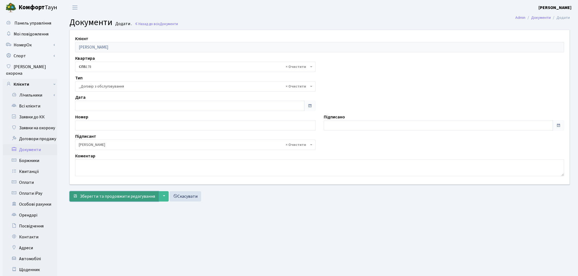
click at [98, 194] on span "Зберегти та продовжити редагування" at bounding box center [117, 196] width 75 height 6
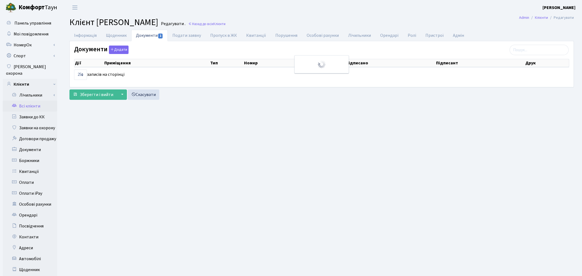
select select "25"
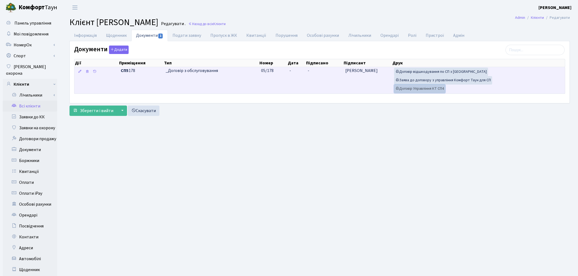
click at [410, 92] on link "Договір Управління КТ СП4" at bounding box center [419, 88] width 51 height 8
click at [446, 81] on link "Заява до договору з управління Комфорт Таун для СП" at bounding box center [443, 80] width 98 height 8
click at [439, 71] on link "Договір відшкодування по СП з Екві" at bounding box center [441, 72] width 94 height 8
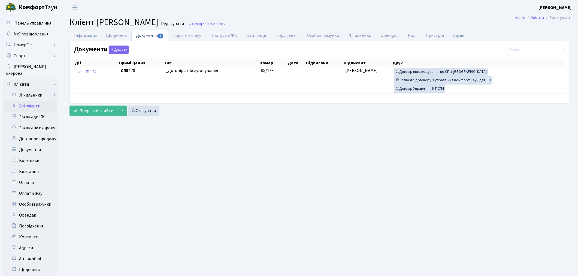
click at [434, 170] on main "Admin Клієнти Редагувати Клієнт Тичина Сергій Олександрович Редагувати . Назад …" at bounding box center [319, 173] width 517 height 317
click at [33, 101] on link "Всі клієнти" at bounding box center [30, 106] width 54 height 11
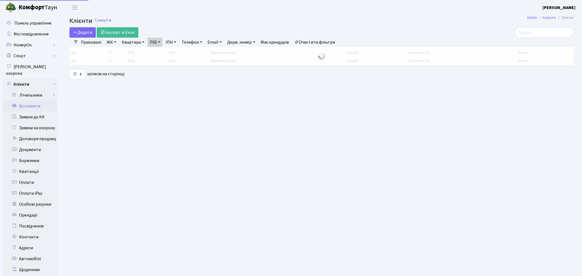
select select "25"
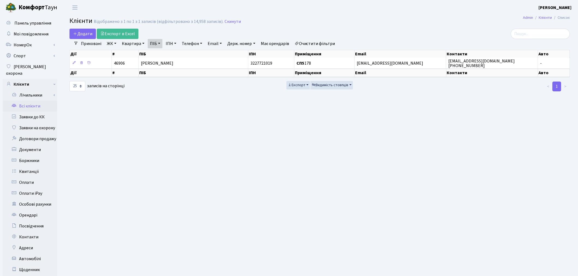
click at [323, 41] on link "Очистити фільтри" at bounding box center [314, 43] width 45 height 9
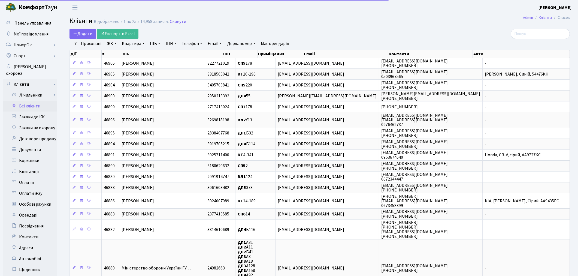
click at [131, 43] on link "Квартира" at bounding box center [133, 43] width 27 height 9
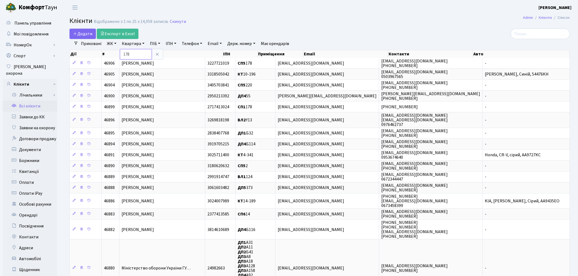
type input "178"
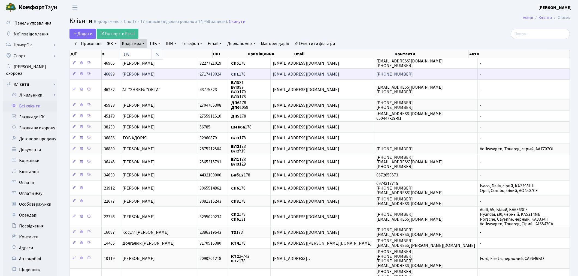
click at [143, 72] on span "[PERSON_NAME]" at bounding box center [138, 74] width 32 height 6
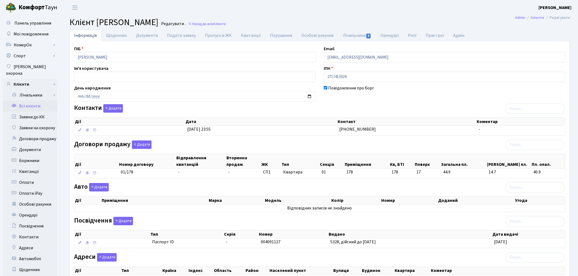
click at [34, 101] on link "Всі клієнти" at bounding box center [30, 106] width 54 height 11
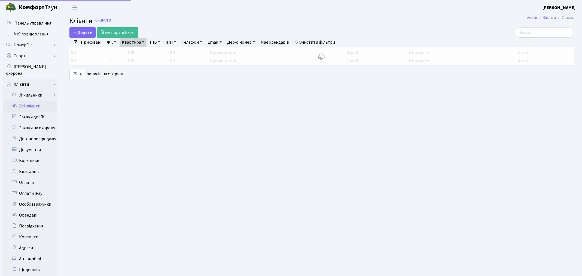
select select "25"
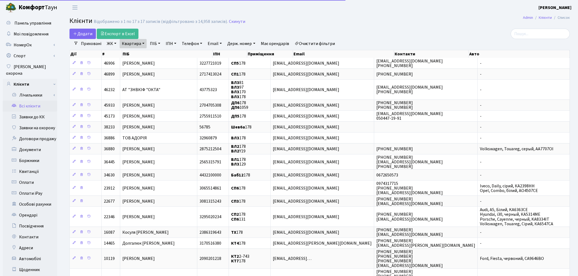
click at [126, 40] on link "Квартира" at bounding box center [133, 43] width 27 height 9
click at [140, 53] on input "178" at bounding box center [136, 54] width 32 height 10
type input "1"
type input "4-077"
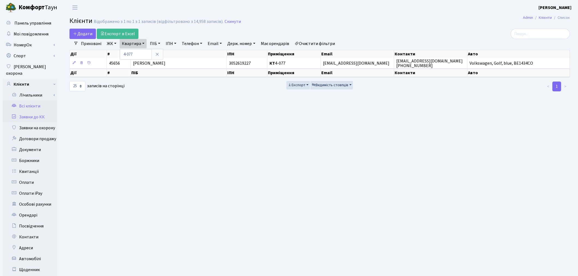
click at [28, 111] on link "Заявки до КК" at bounding box center [30, 116] width 54 height 11
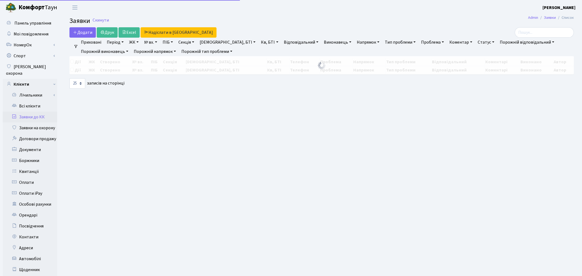
select select "25"
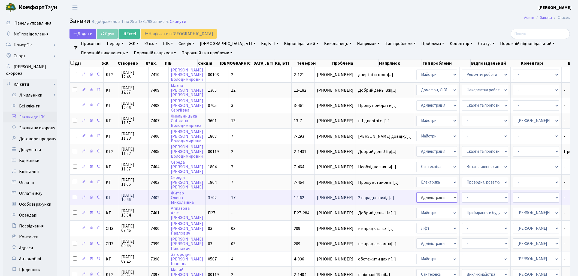
click at [416, 192] on select "- Адміністрація Домофон, СКД Ліфт Майстри Сантехніка Економічний відділ Електри…" at bounding box center [436, 197] width 41 height 10
select select "4"
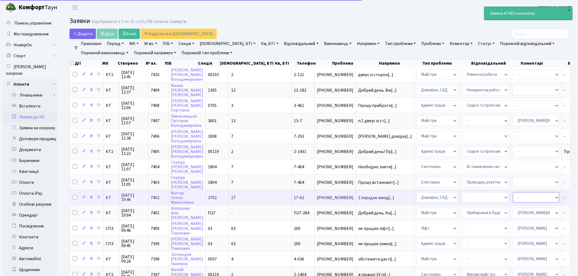
click at [513, 194] on select "- Адміністратор ЖК КТ Вижул В. В. Гордієнко Н.В. Дядюшкін Д.Ю. Кипчук Т. А. Кла…" at bounding box center [536, 197] width 46 height 10
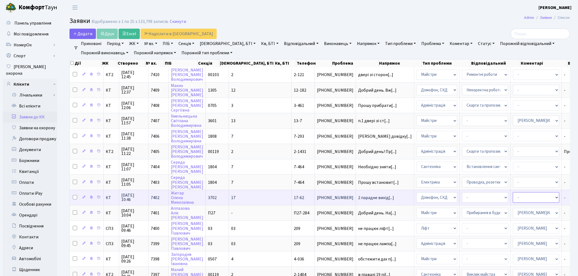
select select "22"
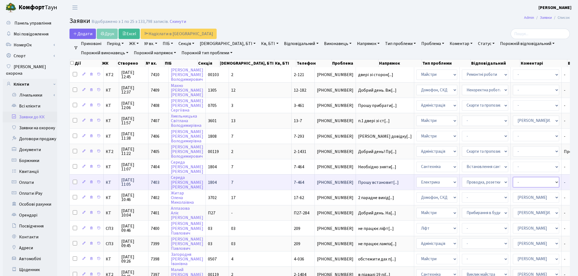
click at [513, 180] on select "- Адміністратор ЖК КТ [PERSON_NAME] [PERSON_NAME] [PERSON_NAME]Ю. [PERSON_NAME]…" at bounding box center [536, 182] width 46 height 10
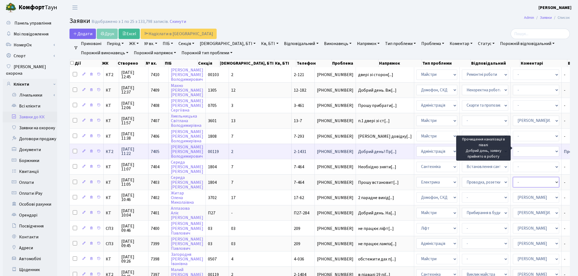
select select "22"
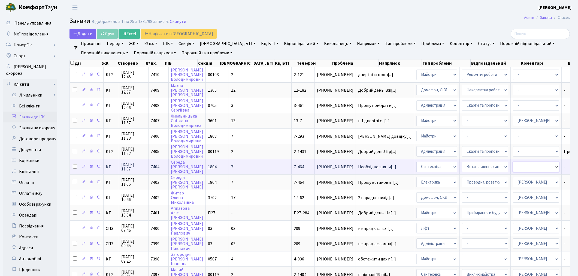
click at [513, 166] on select "- Адміністратор ЖК КТ [PERSON_NAME] [PERSON_NAME] [PERSON_NAME]Ю. [PERSON_NAME]…" at bounding box center [536, 167] width 46 height 10
select select "67"
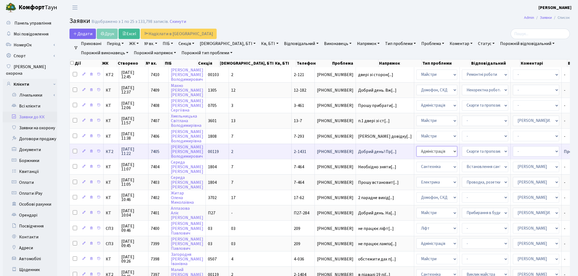
click at [416, 150] on select "- Адміністрація Домофон, СКД Ліфт Майстри Сантехніка Економічний відділ Електри…" at bounding box center [436, 151] width 41 height 10
select select "2"
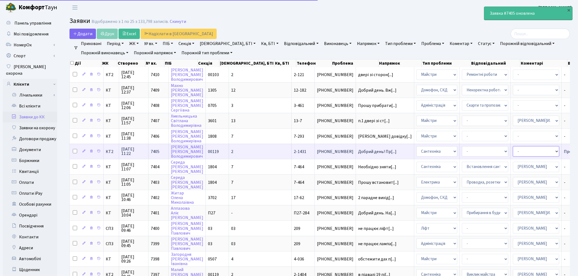
click at [513, 149] on select "- Адміністратор ЖК КТ [PERSON_NAME] [PERSON_NAME] [PERSON_NAME]Ю. [PERSON_NAME]…" at bounding box center [536, 151] width 46 height 10
select select "67"
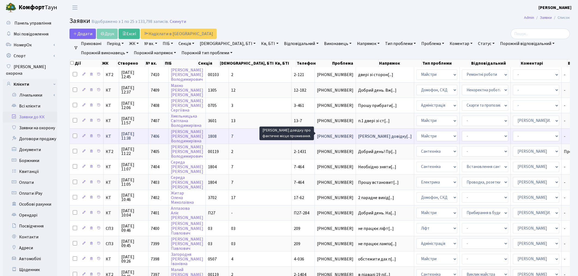
click at [358, 134] on span "[PERSON_NAME] довідку[...]" at bounding box center [385, 136] width 54 height 6
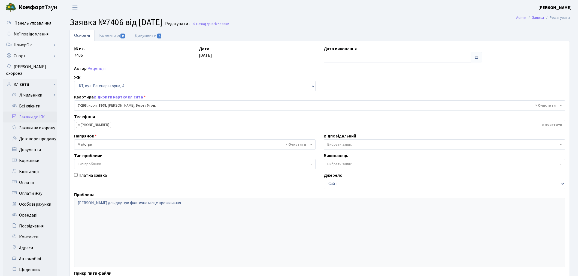
select select "4901"
click at [148, 35] on link "Документи 4" at bounding box center [148, 35] width 37 height 11
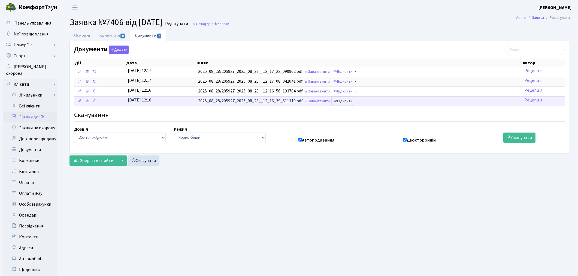
click at [348, 101] on link "Відкрити" at bounding box center [343, 101] width 22 height 8
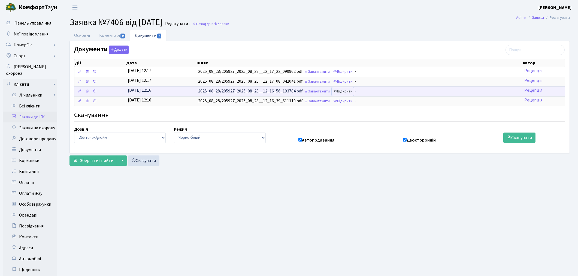
click at [348, 92] on link "Відкрити" at bounding box center [343, 91] width 22 height 8
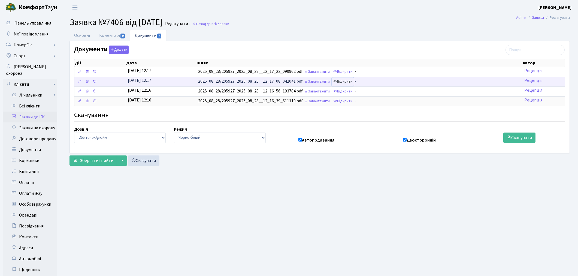
click at [346, 83] on link "Відкрити" at bounding box center [343, 81] width 22 height 8
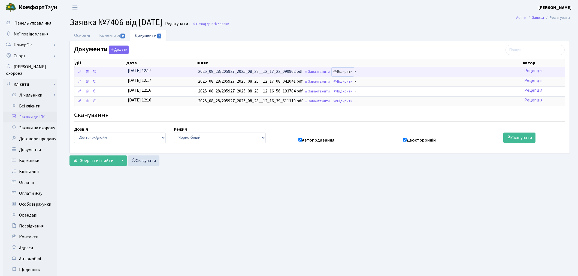
click at [352, 72] on link "Відкрити" at bounding box center [343, 72] width 22 height 8
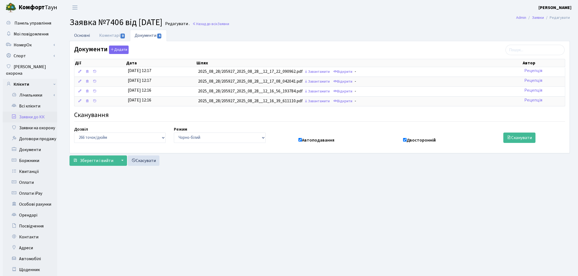
click at [78, 36] on link "Основні" at bounding box center [81, 35] width 25 height 11
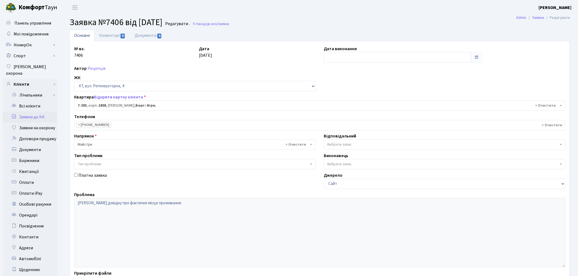
click at [137, 145] on span "× Майстри" at bounding box center [193, 144] width 231 height 5
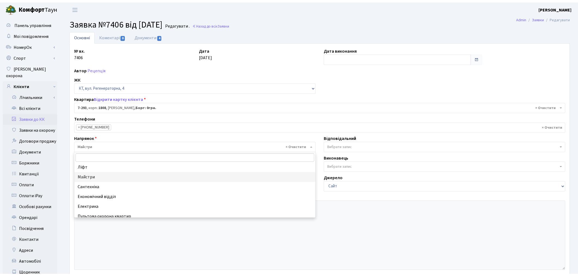
scroll to position [30, 0]
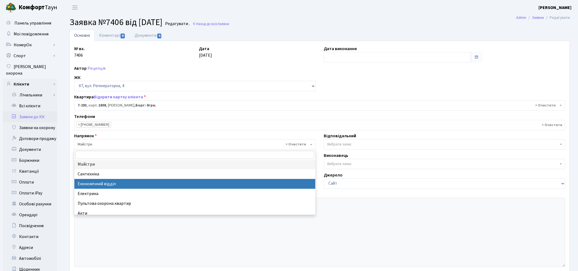
select select "9"
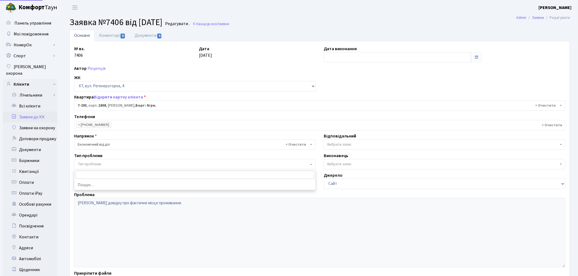
click at [126, 161] on span "Тип проблеми" at bounding box center [194, 164] width 241 height 10
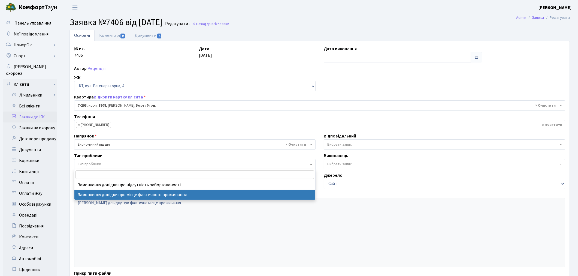
select select "8"
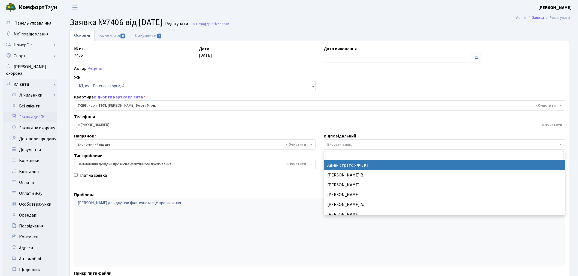
click at [337, 146] on span "Вибрати запис" at bounding box center [339, 144] width 25 height 5
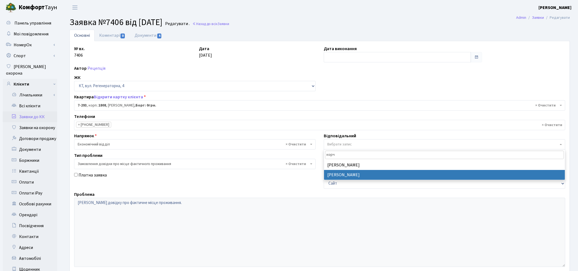
type input "корч"
select select "33"
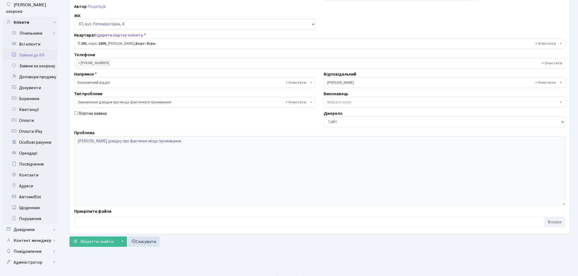
scroll to position [63, 0]
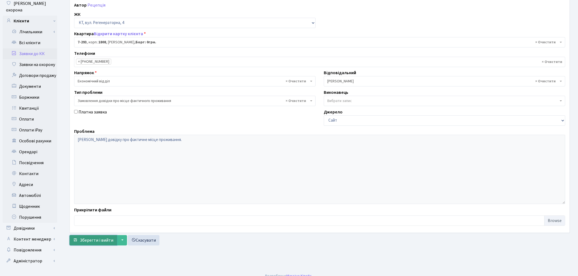
click at [96, 243] on span "Зберегти і вийти" at bounding box center [97, 240] width 34 height 6
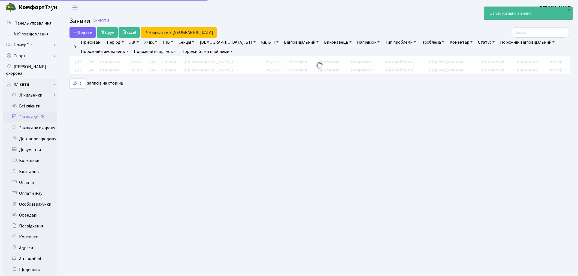
select select "25"
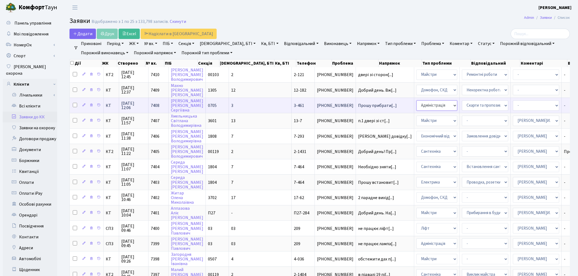
click at [416, 102] on select "- Адміністрація Домофон, СКД Ліфт Майстри Сантехніка Економічний відділ Електри…" at bounding box center [436, 105] width 41 height 10
select select "1"
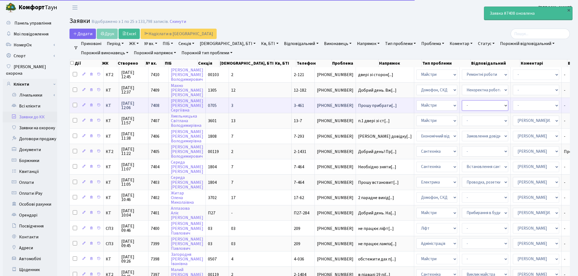
click at [462, 105] on select "- Дитячі майданчики Замовлення плану комунікацій Озеленення Прибирання в будинк…" at bounding box center [485, 105] width 46 height 10
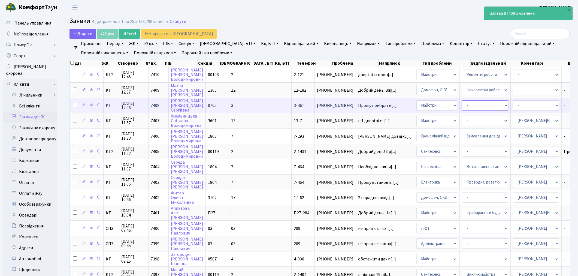
select select "58"
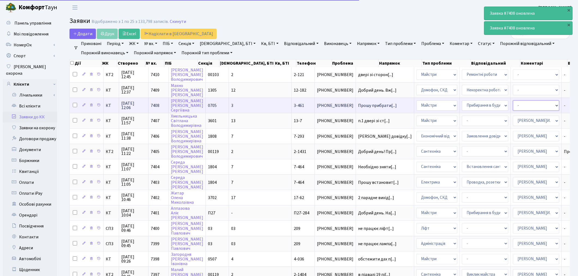
click at [513, 105] on select "- Адміністратор ЖК КТ [PERSON_NAME] [PERSON_NAME] [PERSON_NAME]Ю. [PERSON_NAME]…" at bounding box center [536, 105] width 46 height 10
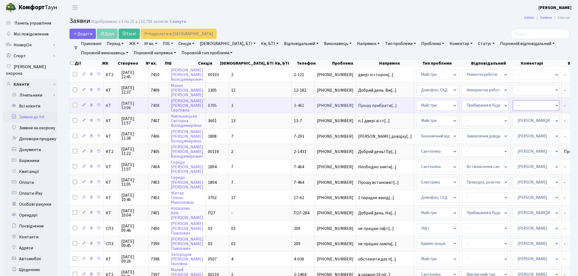
select select "62"
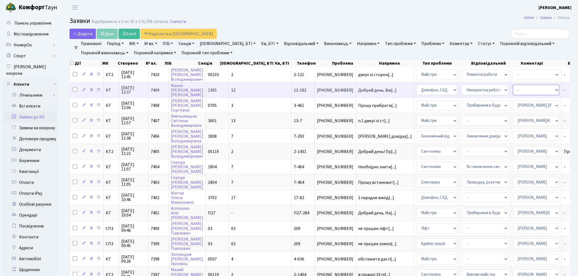
click at [513, 89] on select "- Адміністратор ЖК КТ Вижул В. В. Гордієнко Н.В. Дядюшкін Д.Ю. Кипчук Т. А. Кла…" at bounding box center [536, 90] width 46 height 10
select select "22"
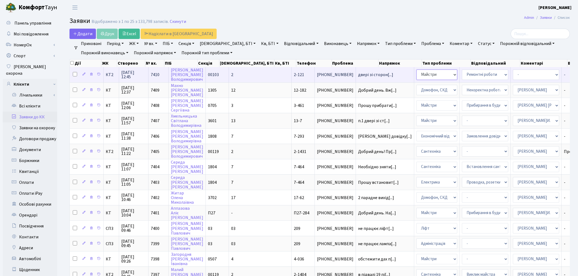
click at [416, 75] on select "- Адміністрація Домофон, СКД Ліфт Майстри Сантехніка Економічний відділ Електри…" at bounding box center [436, 74] width 41 height 10
select select "4"
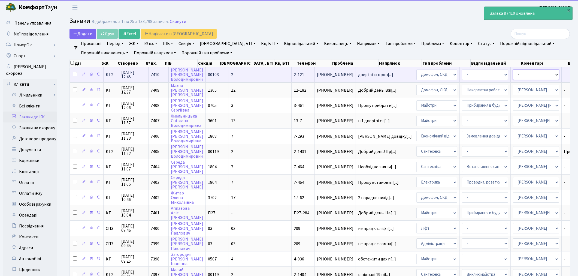
click at [513, 76] on select "- Адміністратор ЖК КТ [PERSON_NAME] [PERSON_NAME] [PERSON_NAME]Ю. [PERSON_NAME]…" at bounding box center [536, 74] width 46 height 10
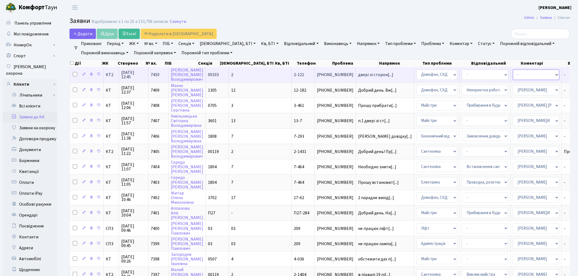
select select "22"
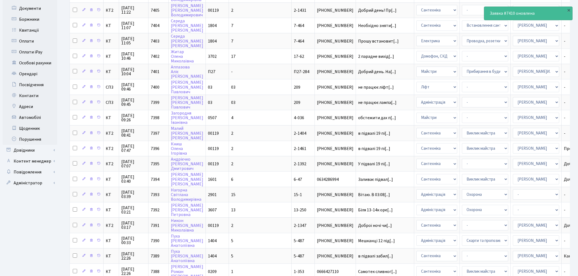
scroll to position [151, 0]
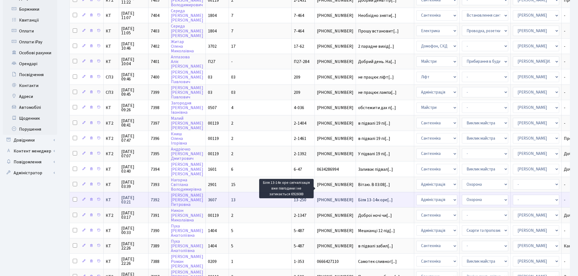
click at [358, 197] on span "Біля 13-14к оре[...]" at bounding box center [375, 200] width 35 height 6
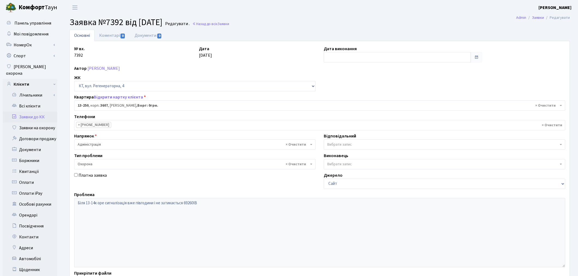
select select "7896"
select select "69"
click at [39, 111] on link "Заявки до КК" at bounding box center [30, 116] width 54 height 11
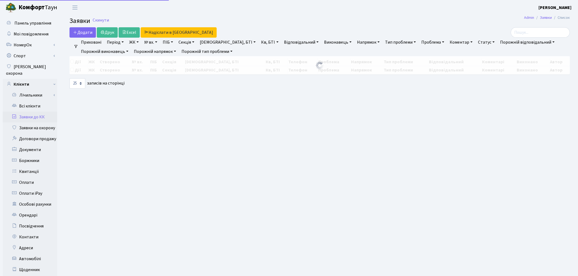
select select "25"
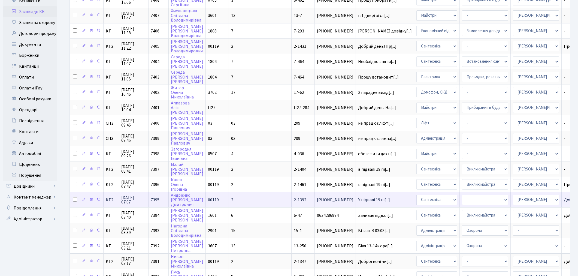
scroll to position [121, 0]
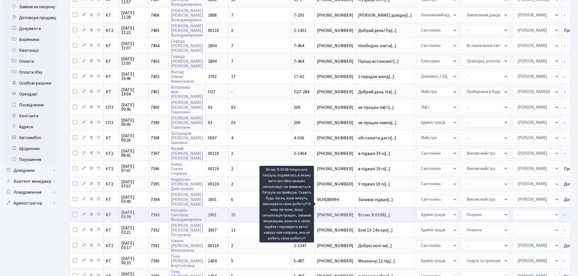
click at [358, 212] on span "Вітаю. В 03:08[...]" at bounding box center [374, 215] width 32 height 6
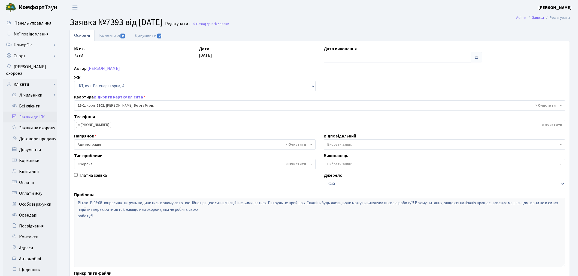
select select "8776"
select select "69"
click at [330, 145] on span "Вибрати запис" at bounding box center [339, 144] width 25 height 5
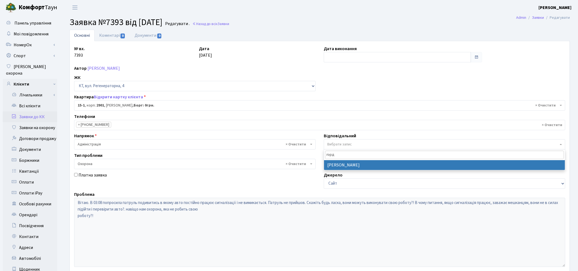
type input "горд"
select select "77"
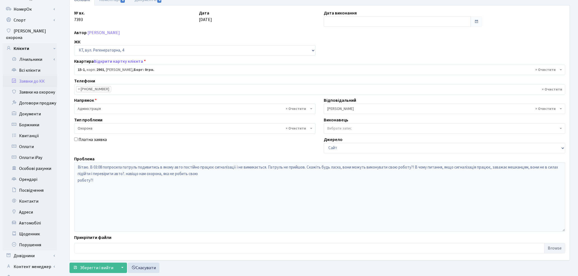
scroll to position [63, 0]
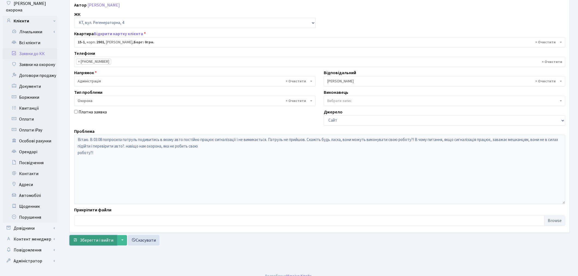
click at [97, 238] on span "Зберегти і вийти" at bounding box center [97, 240] width 34 height 6
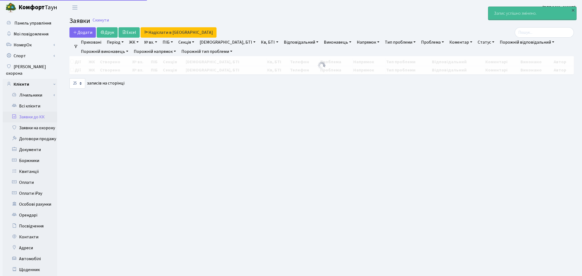
select select "25"
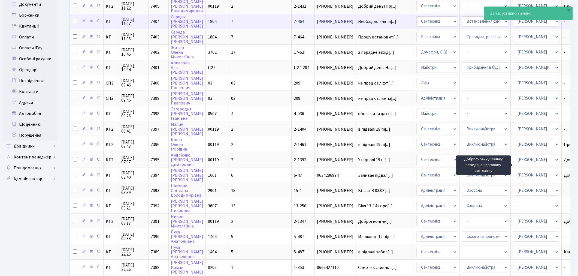
scroll to position [151, 0]
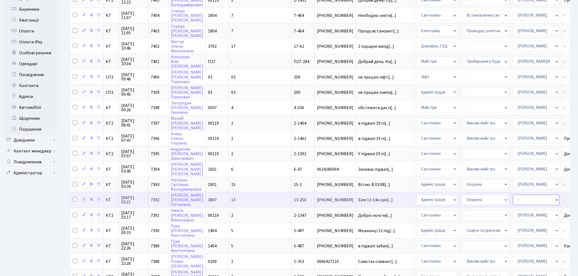
click at [513, 195] on select "- Адміністратор ЖК КТ [PERSON_NAME] [PERSON_NAME] [PERSON_NAME]Ю. [PERSON_NAME]…" at bounding box center [536, 200] width 46 height 10
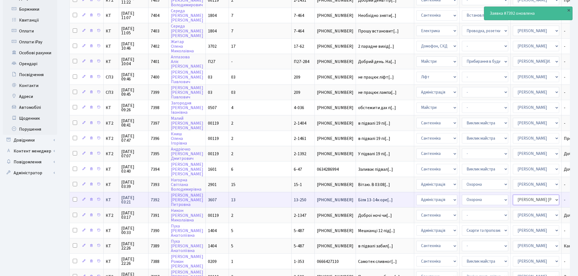
click at [513, 195] on select "- Адміністратор ЖК КТ [PERSON_NAME] [PERSON_NAME] [PERSON_NAME]Ю. [PERSON_NAME]…" at bounding box center [536, 200] width 46 height 10
select select "77"
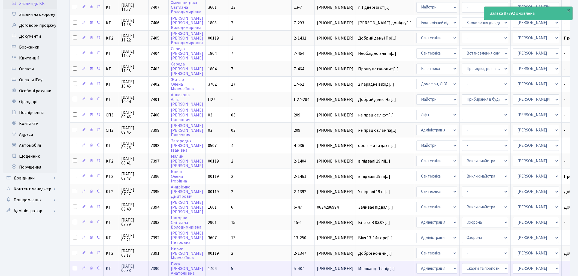
scroll to position [201, 0]
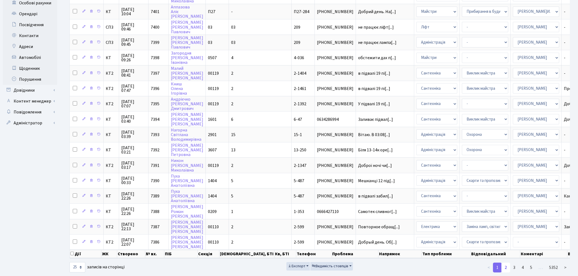
click at [506, 262] on link "2" at bounding box center [505, 267] width 9 height 10
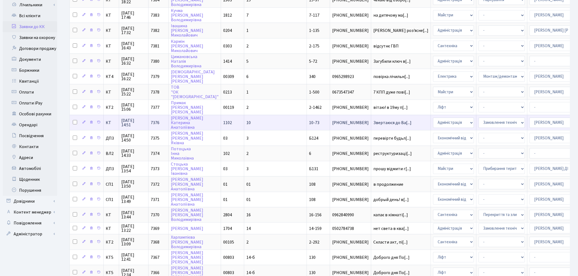
scroll to position [198, 0]
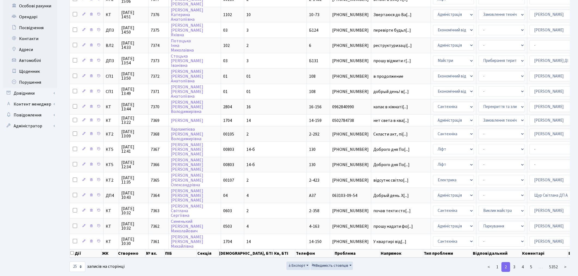
click at [438, 262] on ul "< 1 2 3 4 5 … 5352 >" at bounding box center [488, 267] width 161 height 10
click at [498, 262] on link "1" at bounding box center [497, 267] width 9 height 10
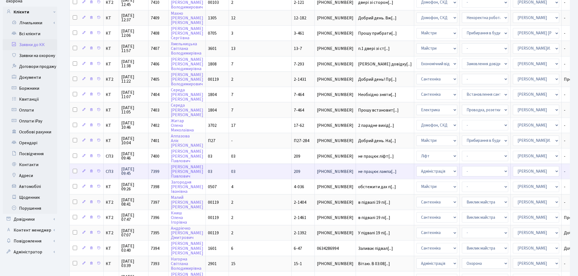
scroll to position [0, 0]
